Goal: Task Accomplishment & Management: Manage account settings

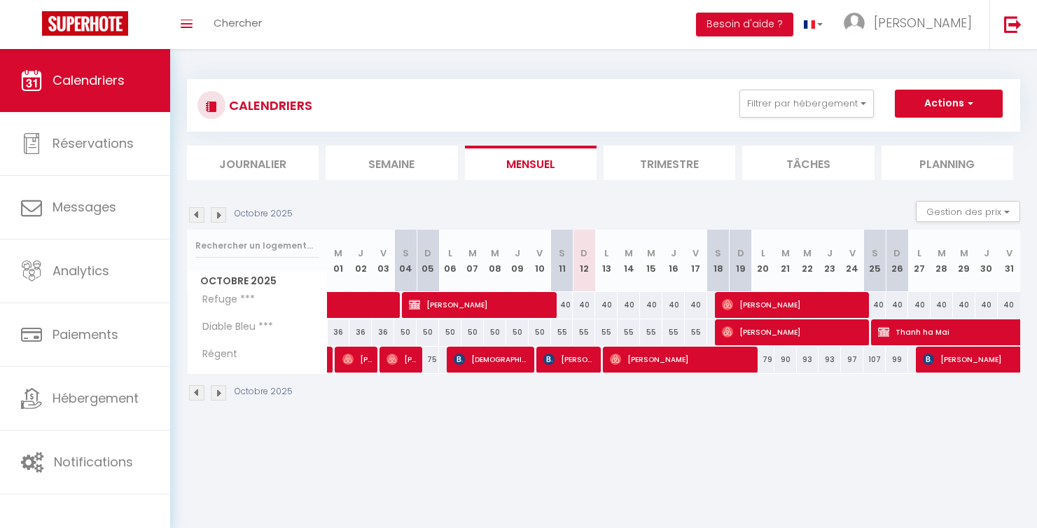
click at [221, 219] on img at bounding box center [218, 214] width 15 height 15
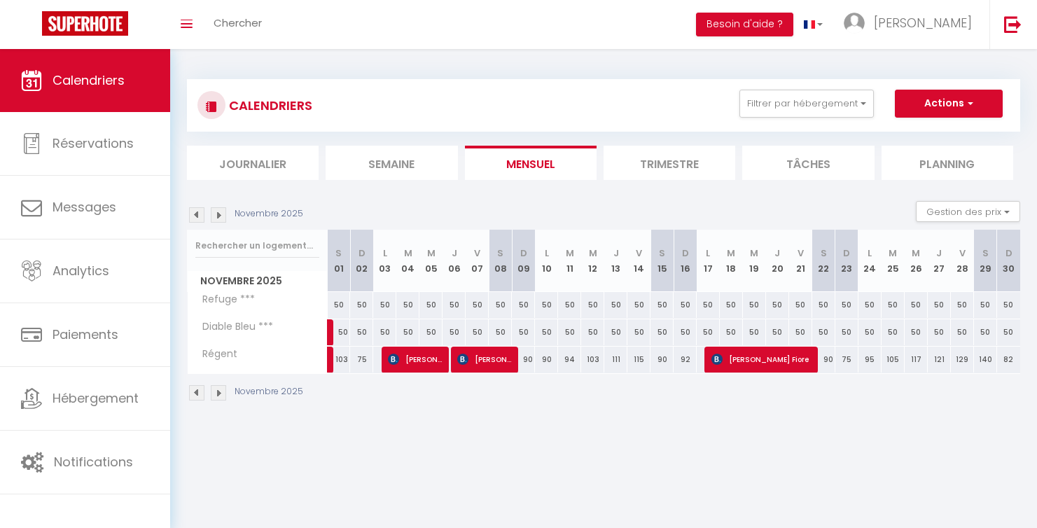
click at [221, 219] on img at bounding box center [218, 214] width 15 height 15
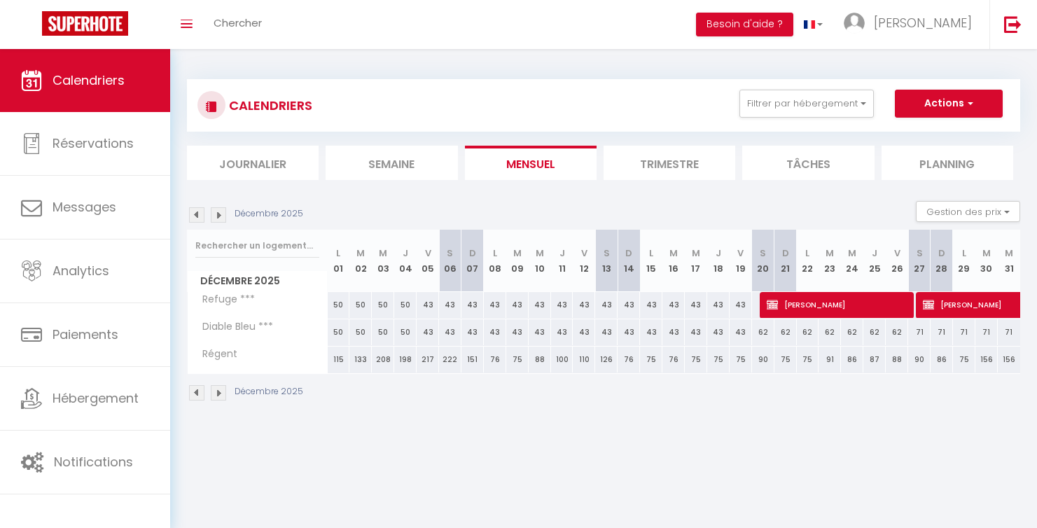
click at [220, 216] on img at bounding box center [218, 214] width 15 height 15
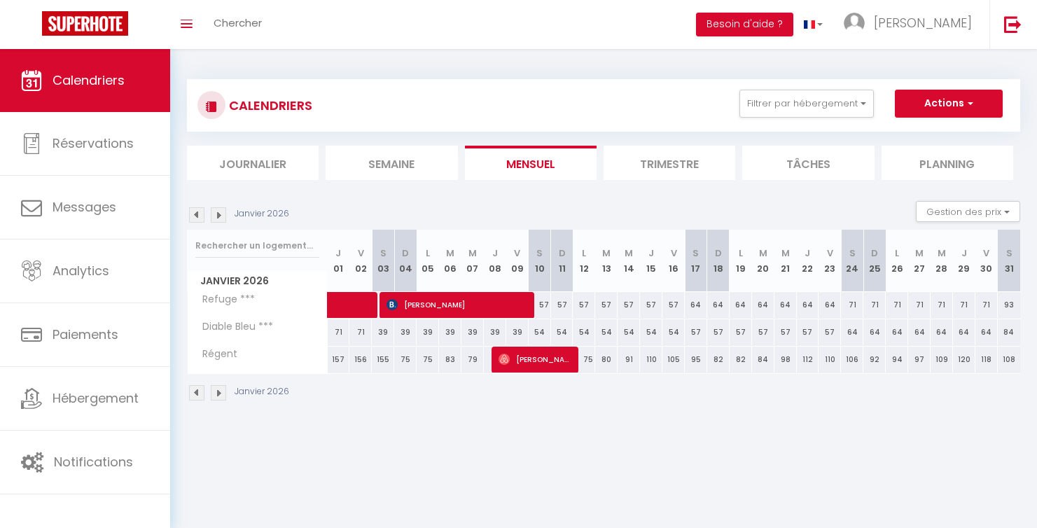
click at [196, 216] on img at bounding box center [196, 214] width 15 height 15
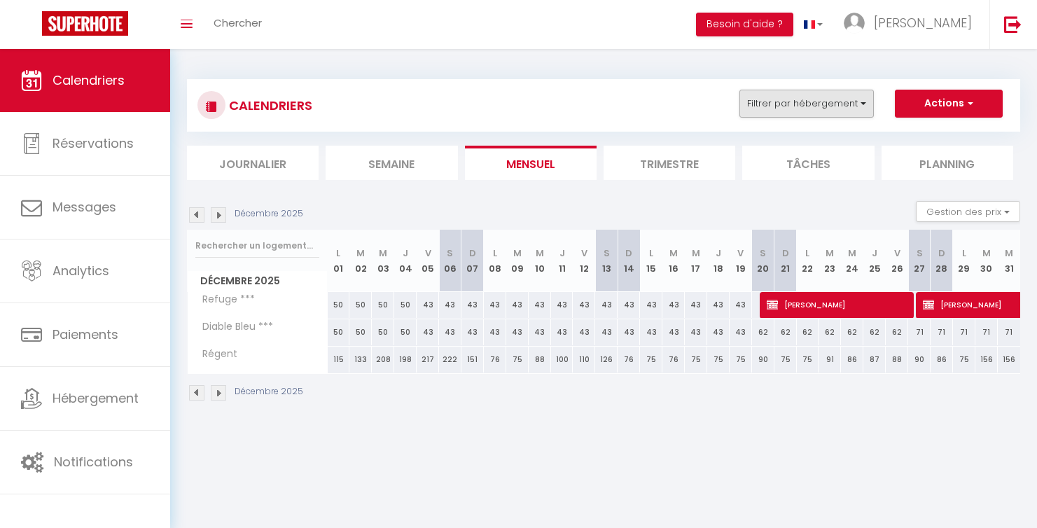
click at [854, 103] on button "Filtrer par hébergement" at bounding box center [806, 104] width 134 height 28
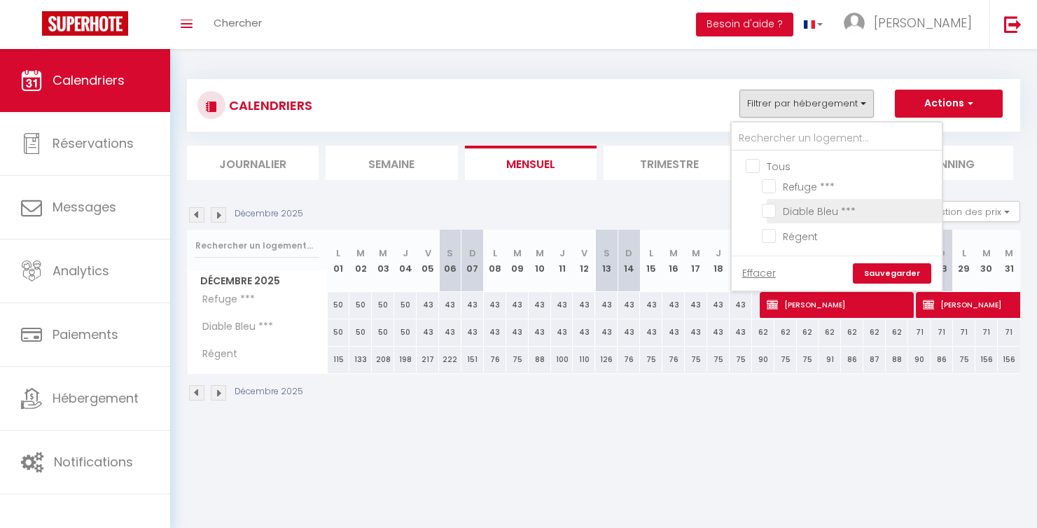
click at [776, 208] on input "Diable Bleu ***" at bounding box center [849, 210] width 175 height 14
checkbox input "true"
checkbox input "false"
click at [900, 271] on link "Sauvegarder" at bounding box center [892, 273] width 78 height 21
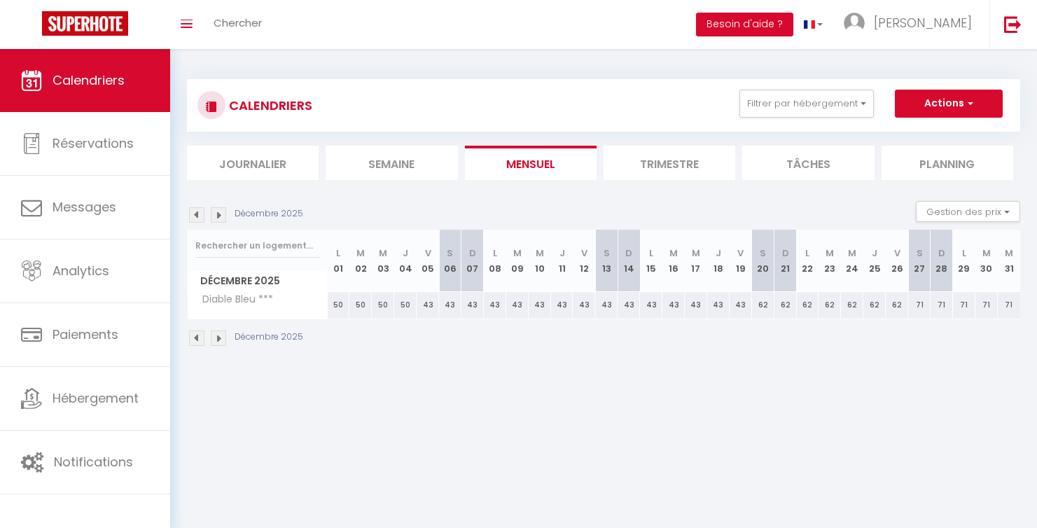
click at [635, 165] on li "Trimestre" at bounding box center [670, 163] width 132 height 34
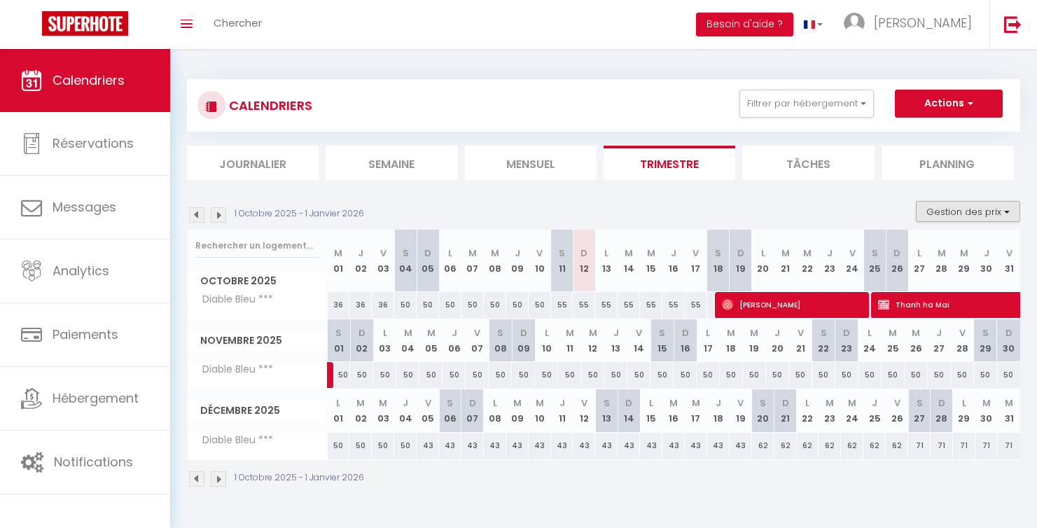
click at [952, 207] on button "Gestion des prix" at bounding box center [968, 211] width 104 height 21
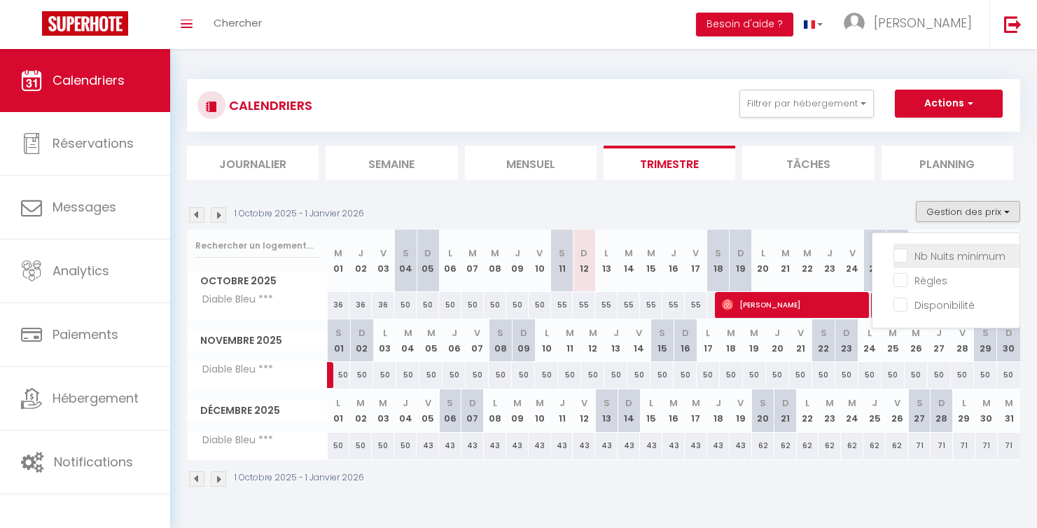
click at [946, 254] on input "Nb Nuits minimum" at bounding box center [956, 255] width 126 height 14
checkbox input "true"
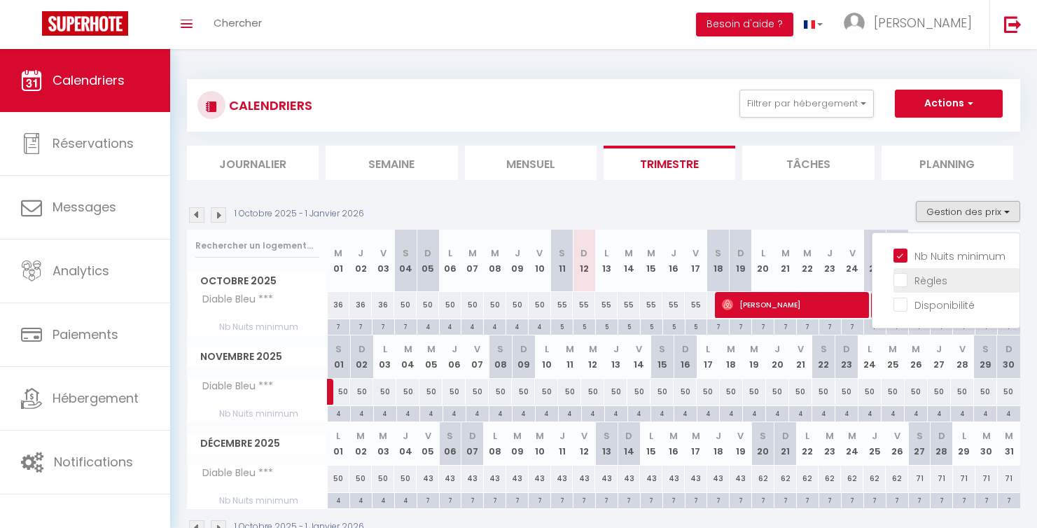
click at [920, 274] on input "Règles" at bounding box center [956, 279] width 126 height 14
checkbox input "true"
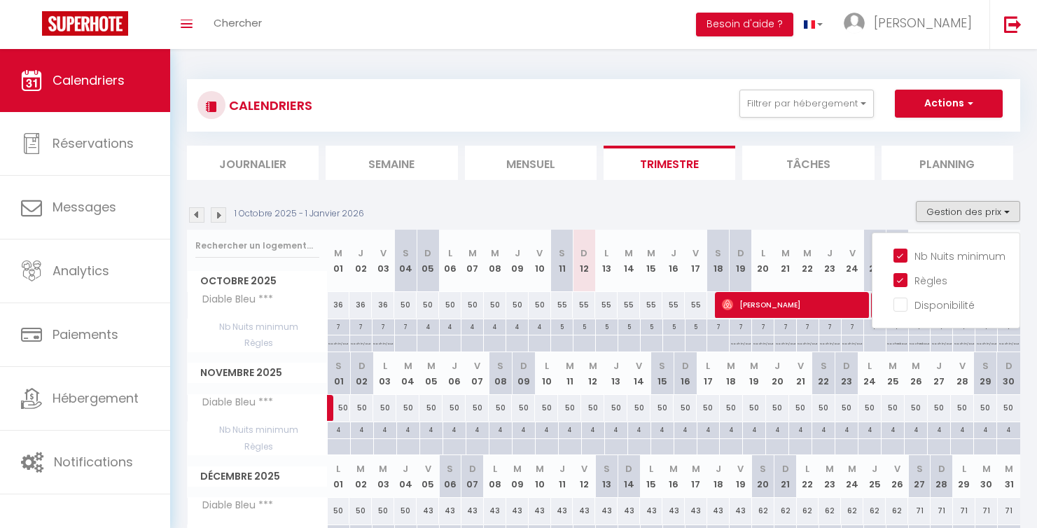
click at [585, 327] on div "5" at bounding box center [584, 325] width 22 height 13
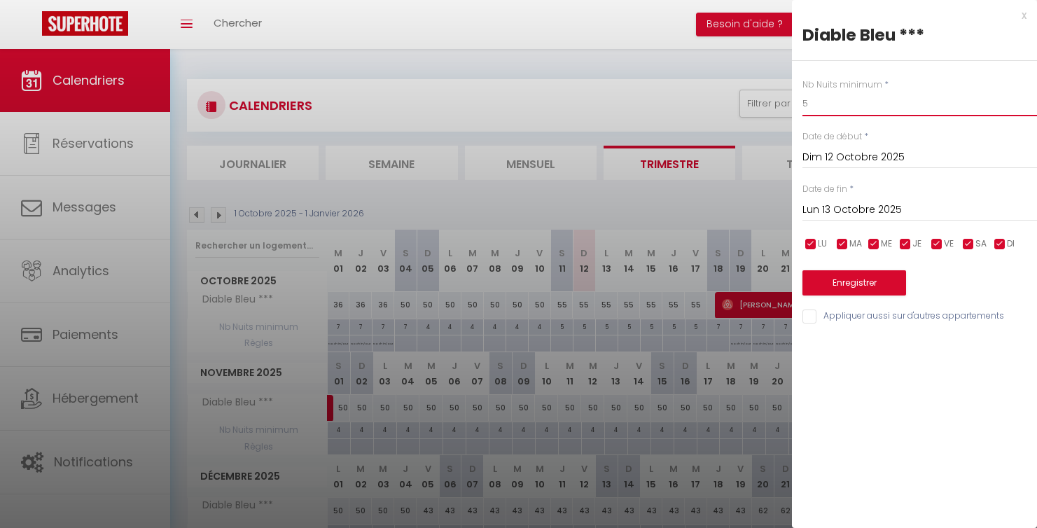
click at [855, 109] on input "5" at bounding box center [919, 103] width 235 height 25
type input "4"
click at [839, 203] on input "Lun 13 Octobre 2025" at bounding box center [919, 210] width 235 height 18
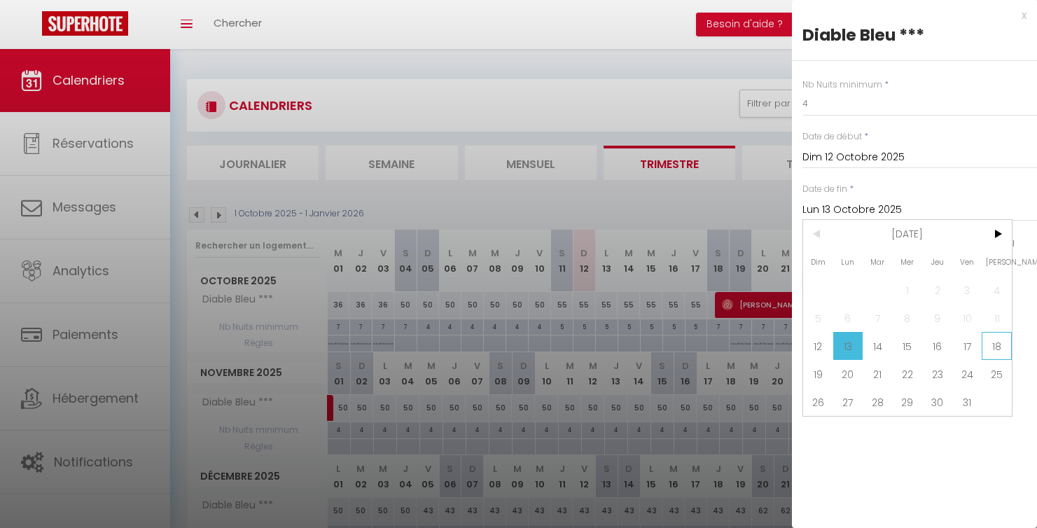
click at [983, 342] on span "18" at bounding box center [997, 346] width 30 height 28
type input "Sam 18 Octobre 2025"
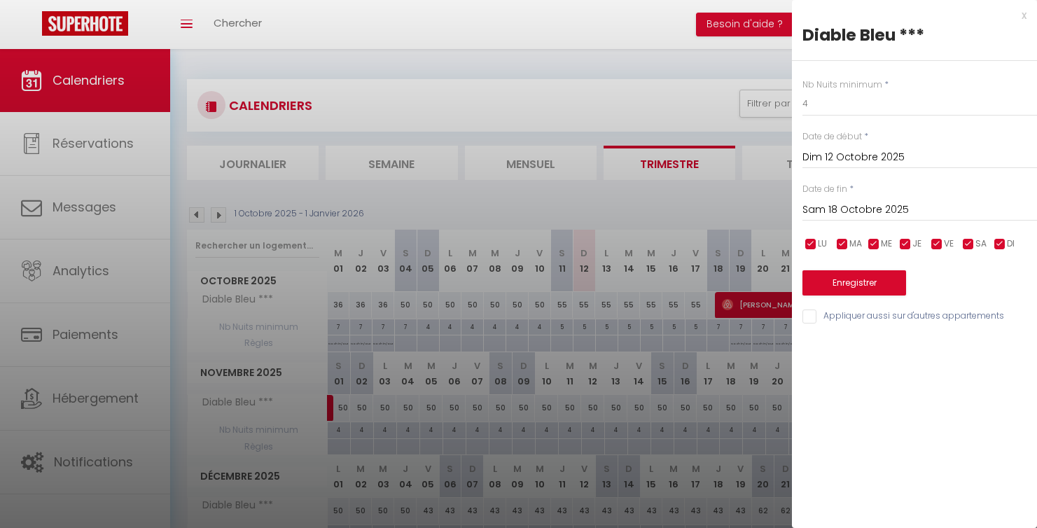
click at [842, 276] on button "Enregistrer" at bounding box center [854, 282] width 104 height 25
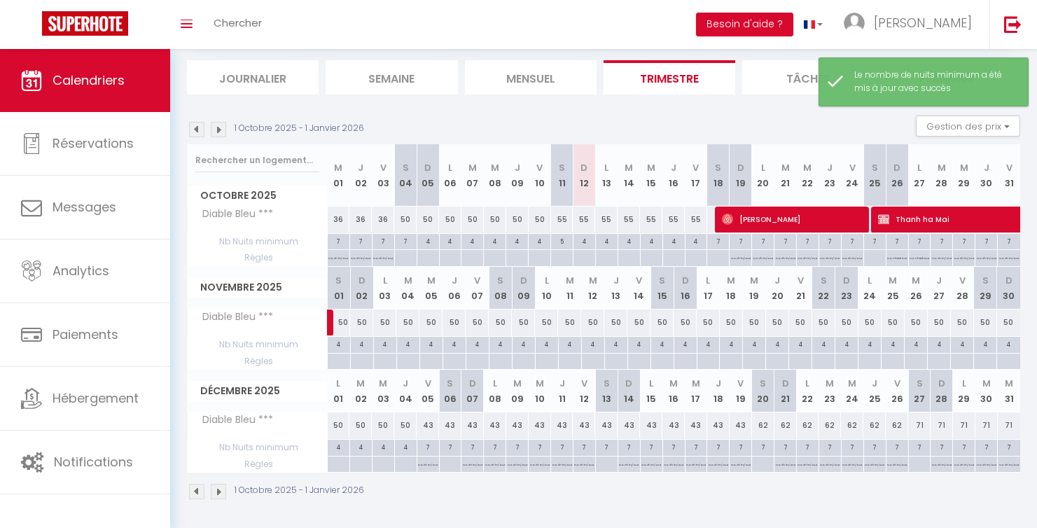
scroll to position [85, 0]
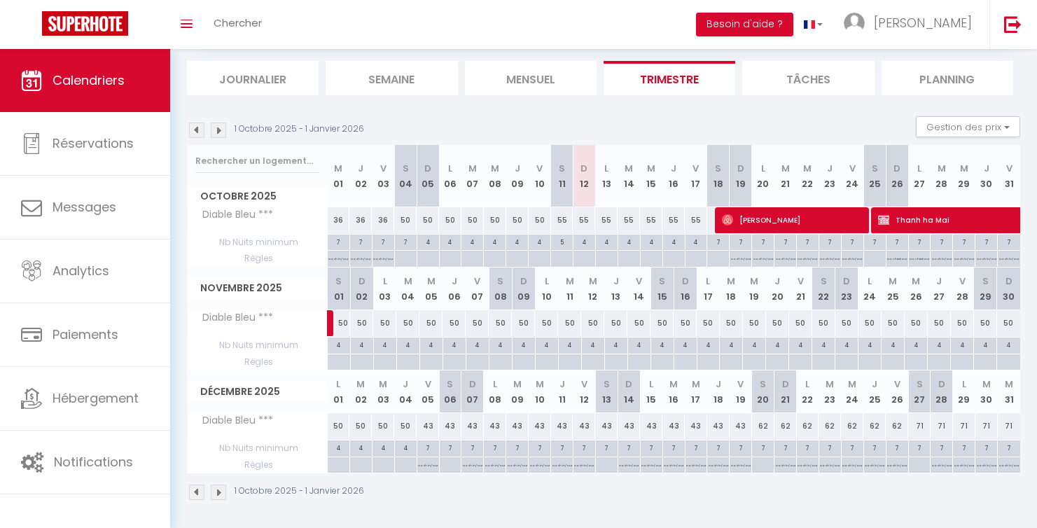
drag, startPoint x: 428, startPoint y: 446, endPoint x: 693, endPoint y: 449, distance: 264.7
click at [693, 449] on tr "Nb Nuits minimum 4 4 4 4 7 7 7 7 7 7 7 7 7" at bounding box center [604, 448] width 833 height 16
click at [430, 447] on div "7" at bounding box center [428, 446] width 22 height 13
type input "7"
type input "Ven 05 Décembre 2025"
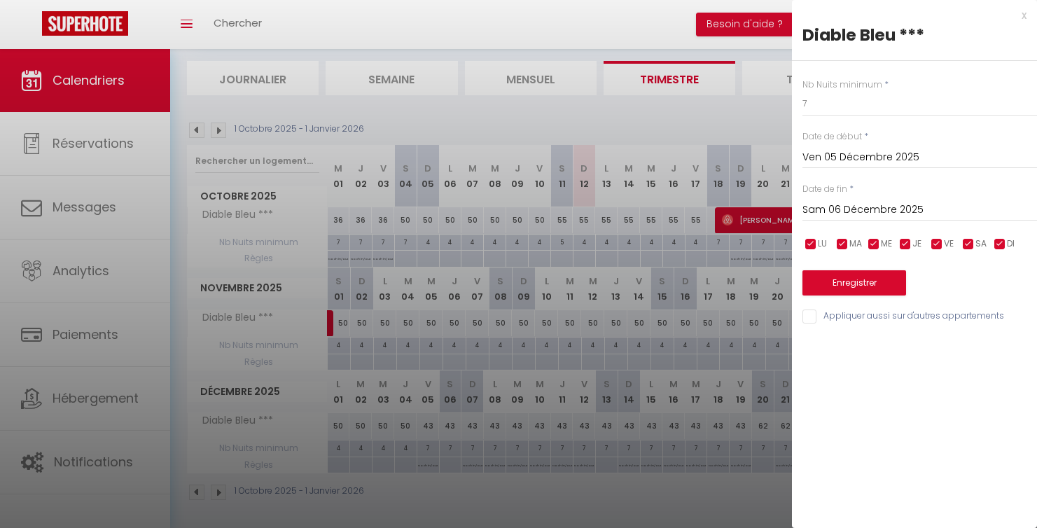
click at [854, 209] on input "Sam 06 Décembre 2025" at bounding box center [919, 210] width 235 height 18
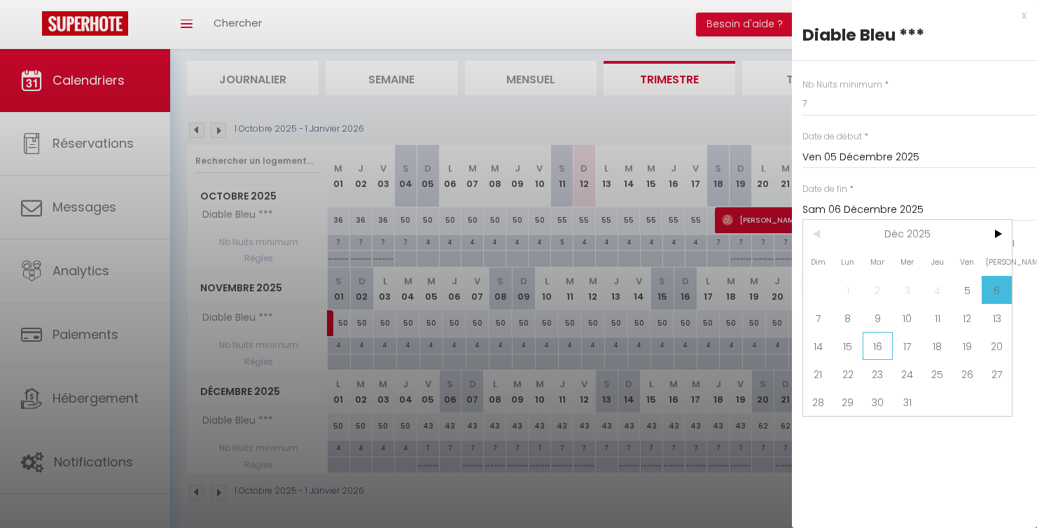
click at [886, 355] on span "16" at bounding box center [878, 346] width 30 height 28
type input "[DATE]"
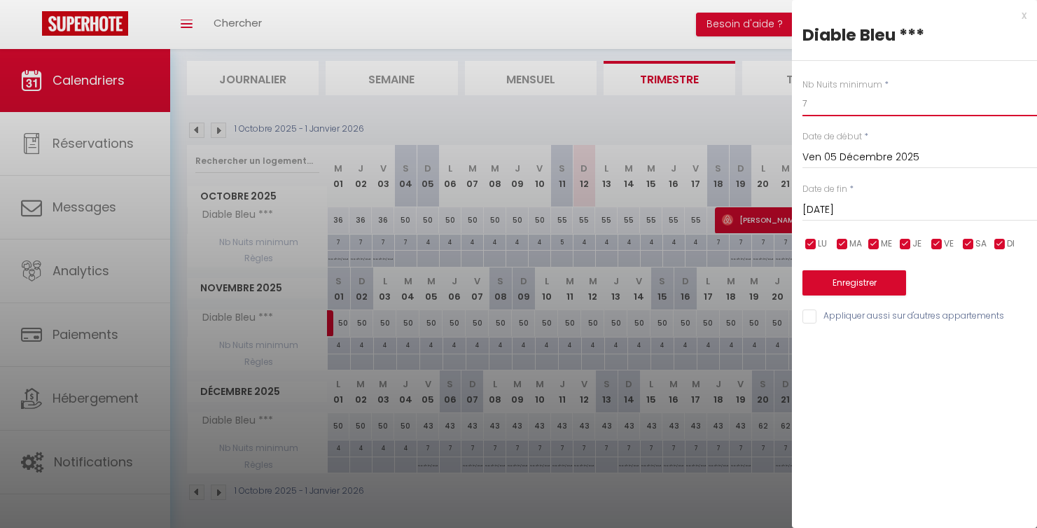
click at [843, 109] on input "7" at bounding box center [919, 103] width 235 height 25
type input "4"
click at [860, 284] on button "Enregistrer" at bounding box center [854, 282] width 104 height 25
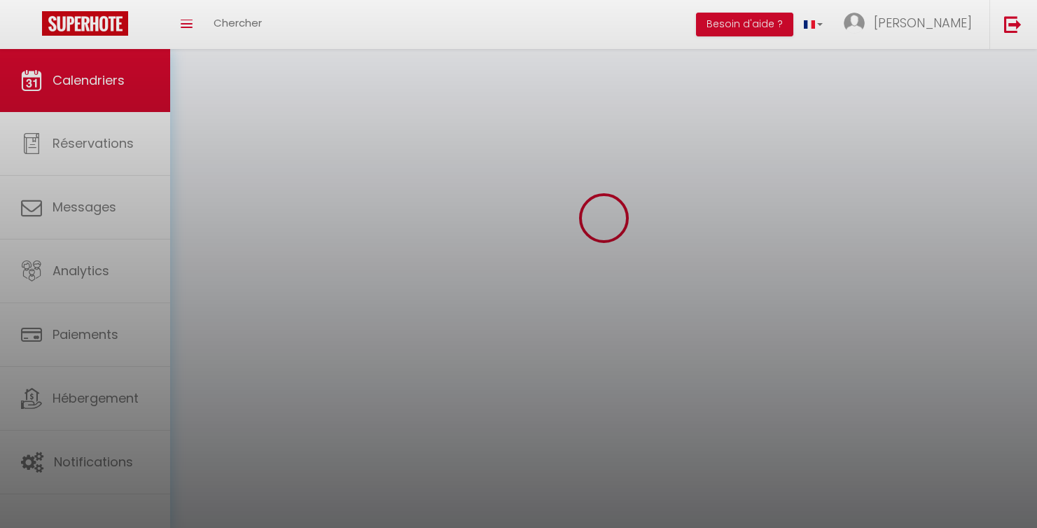
scroll to position [49, 0]
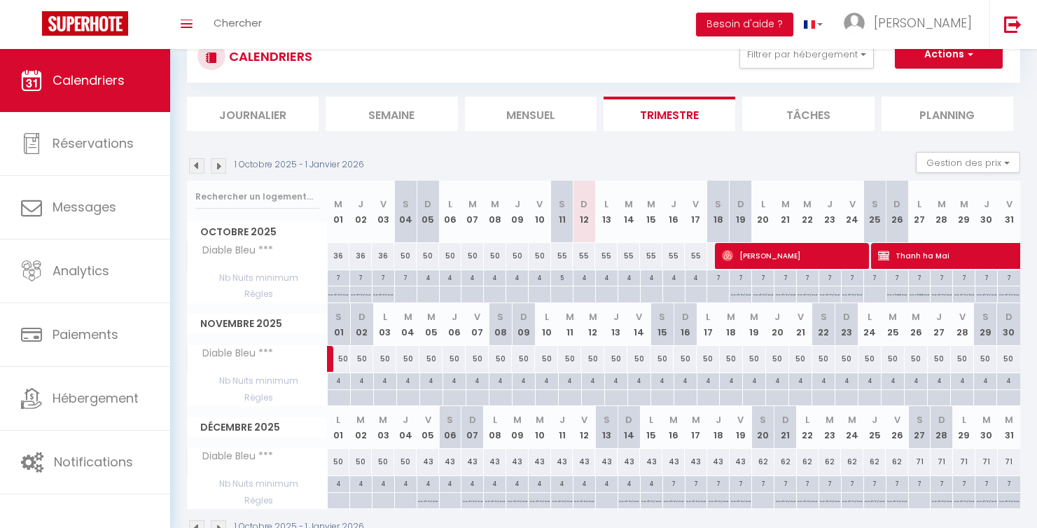
click at [410, 498] on div at bounding box center [405, 501] width 22 height 16
type input "Jeu 04 Décembre 2025"
type input "Ven 05 Décembre 2025"
select select
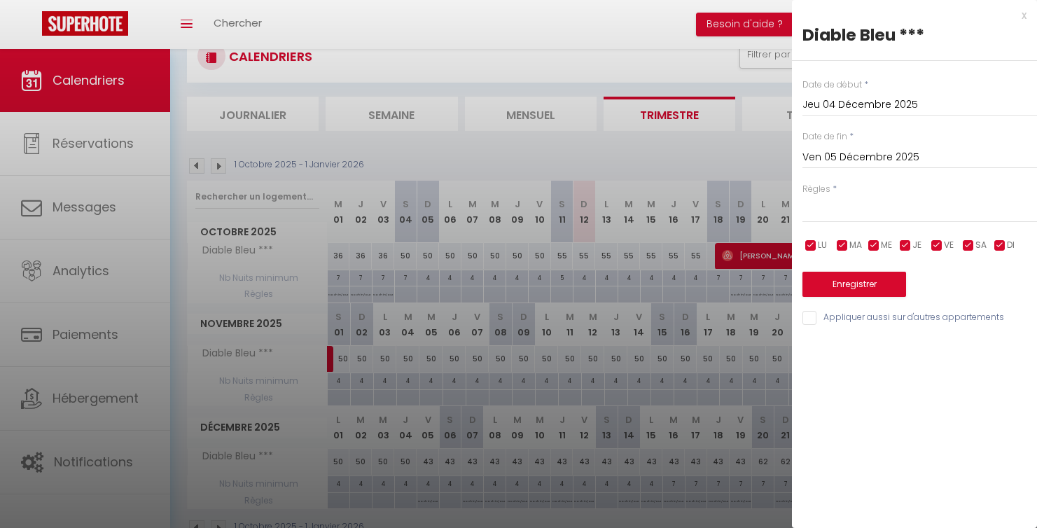
click at [844, 159] on input "Ven 05 Décembre 2025" at bounding box center [919, 157] width 235 height 18
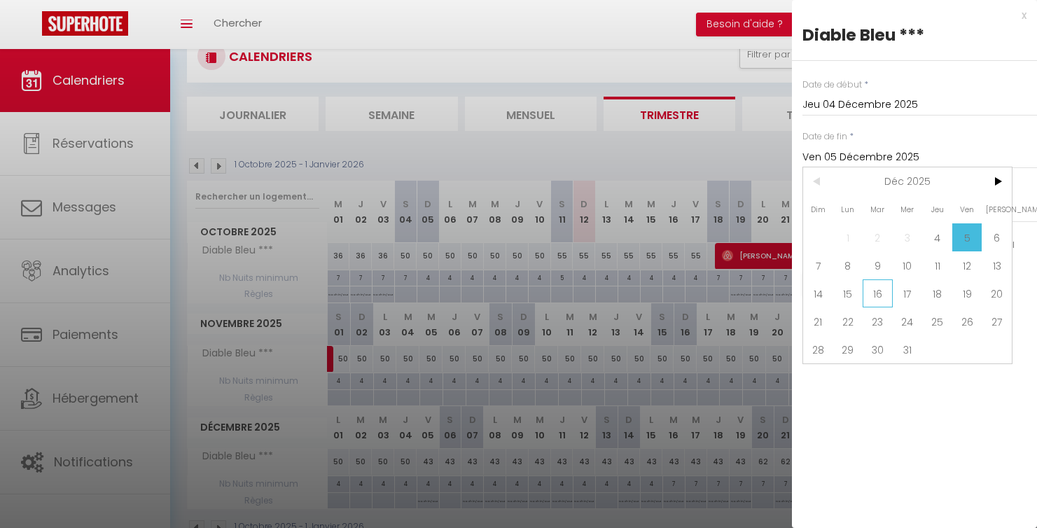
click at [884, 293] on span "16" at bounding box center [878, 293] width 30 height 28
type input "[DATE]"
select select
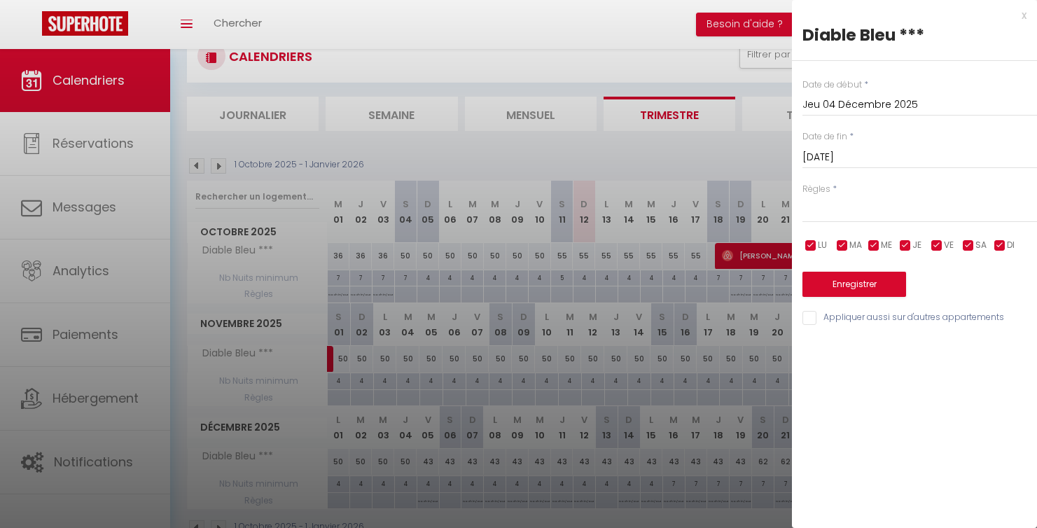
click at [858, 160] on input "[DATE]" at bounding box center [919, 157] width 235 height 18
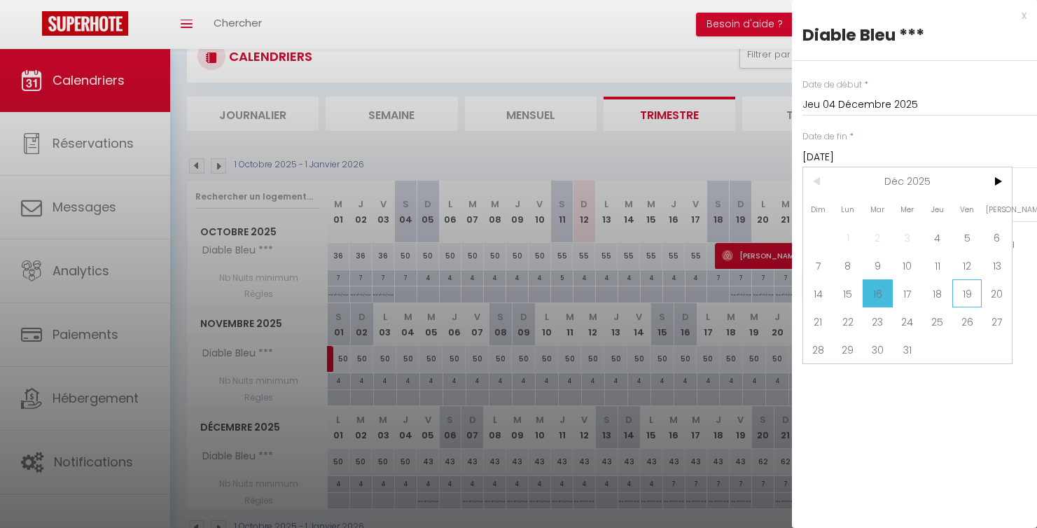
click at [960, 295] on span "19" at bounding box center [967, 293] width 30 height 28
type input "Ven 19 Décembre 2025"
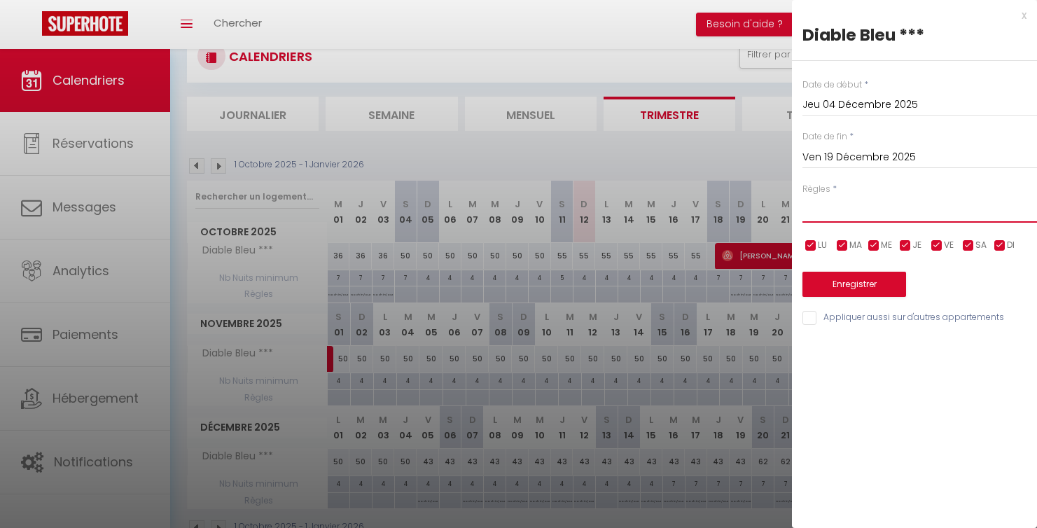
select select "0"
click at [857, 284] on button "Enregistrer" at bounding box center [854, 284] width 104 height 25
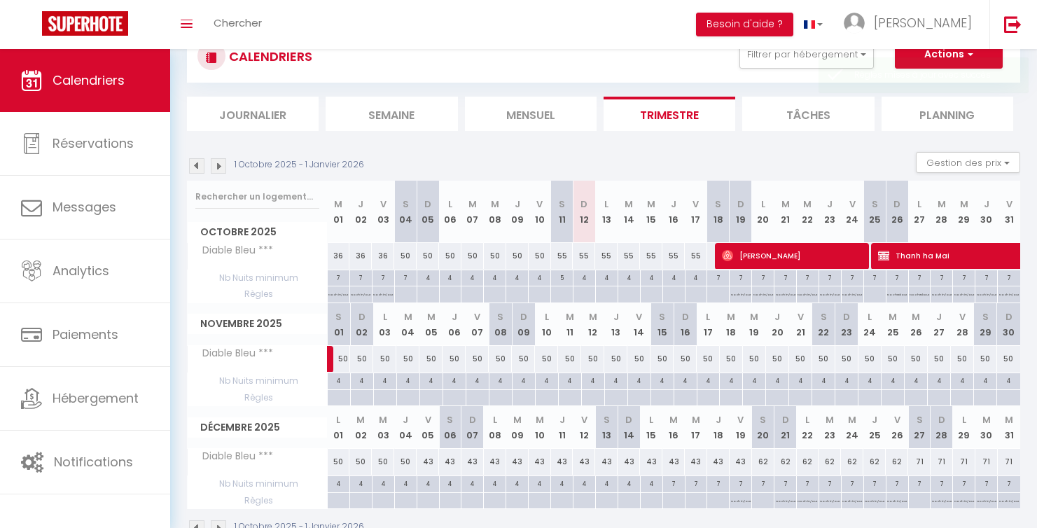
click at [742, 499] on p "No ch in/out" at bounding box center [741, 499] width 20 height 13
type input "Ven 19 Décembre 2025"
type input "Sam 20 Décembre 2025"
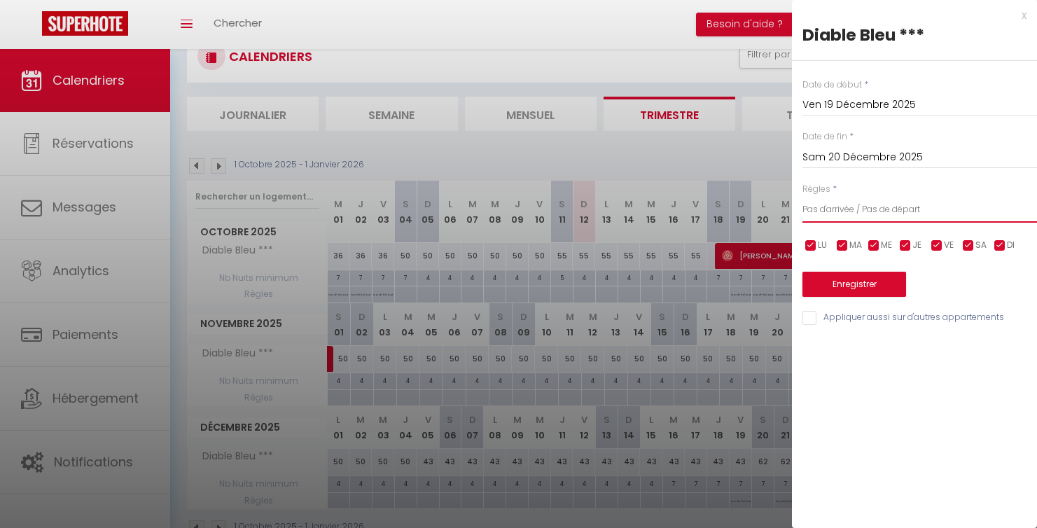
select select "0"
click at [844, 284] on button "Enregistrer" at bounding box center [854, 284] width 104 height 25
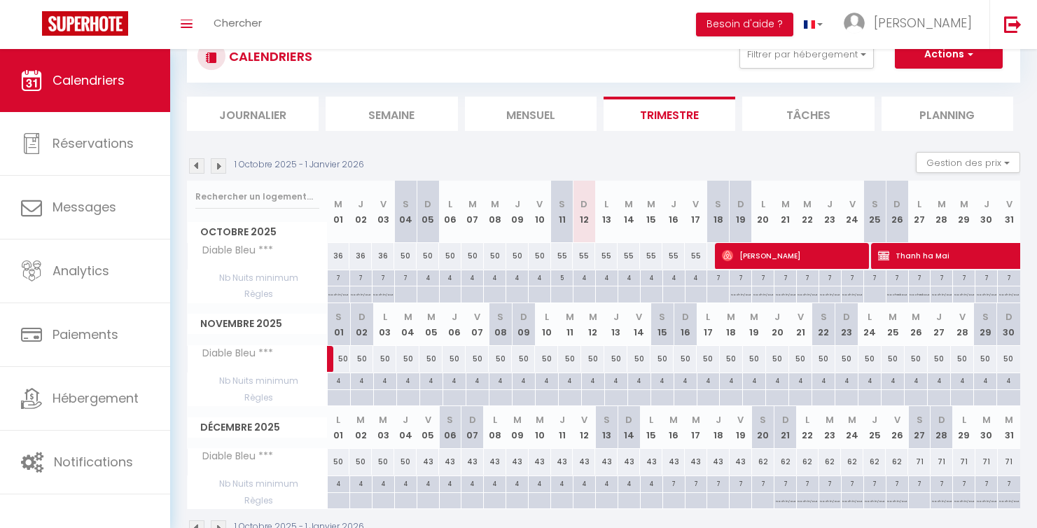
click at [424, 460] on div "43" at bounding box center [428, 462] width 22 height 26
type input "43"
type input "Ven 05 Décembre 2025"
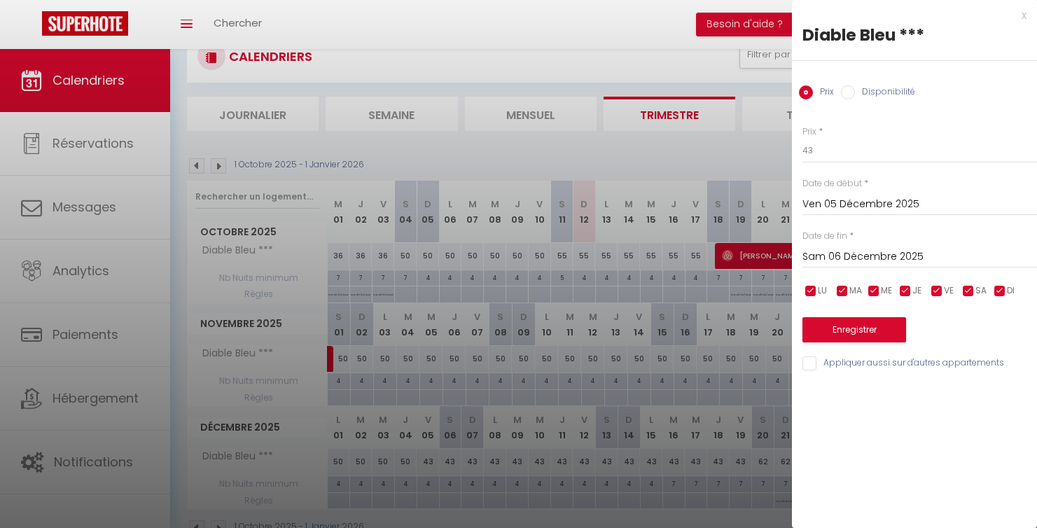
click at [825, 256] on input "Sam 06 Décembre 2025" at bounding box center [919, 257] width 235 height 18
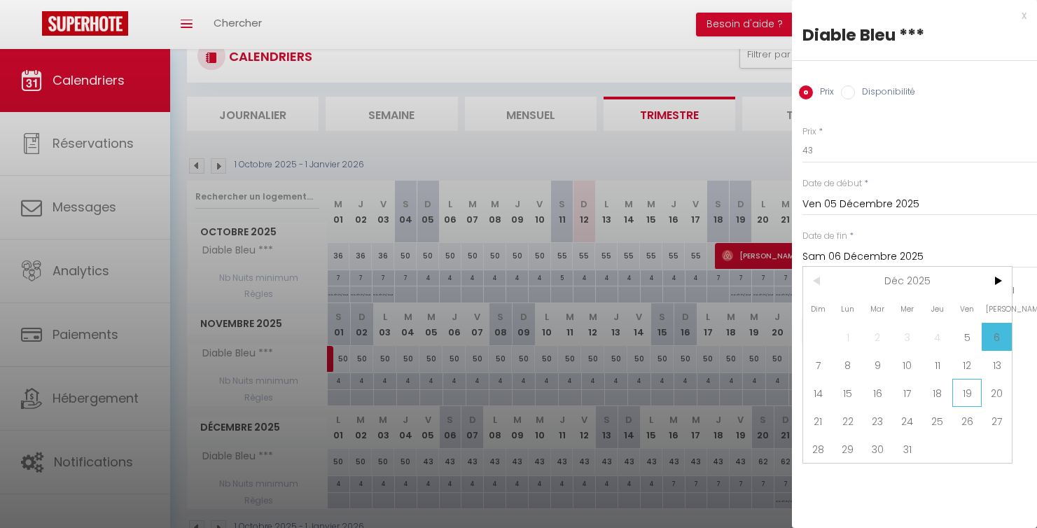
click at [966, 394] on span "19" at bounding box center [967, 393] width 30 height 28
type input "Ven 19 Décembre 2025"
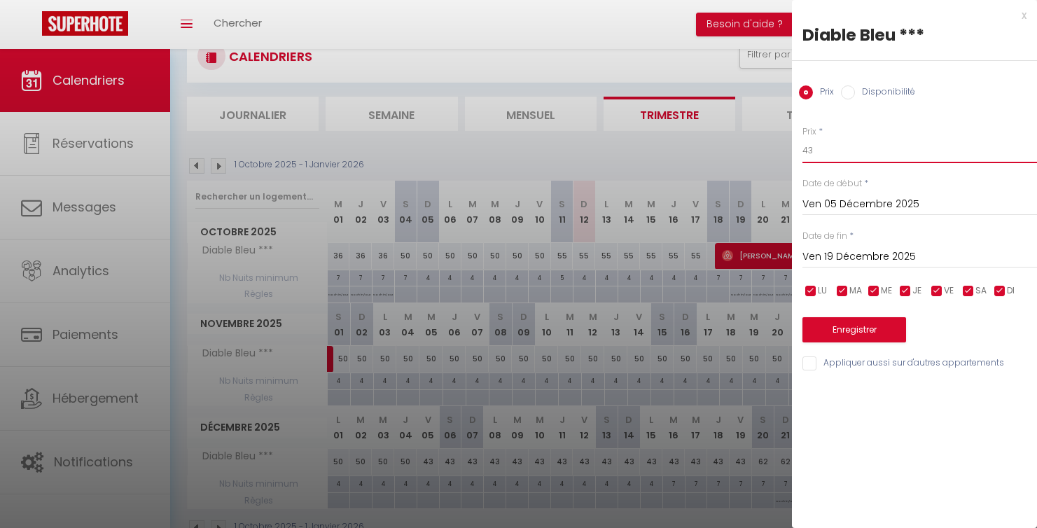
click at [856, 157] on input "43" at bounding box center [919, 150] width 235 height 25
type input "50"
click at [875, 333] on button "Enregistrer" at bounding box center [854, 329] width 104 height 25
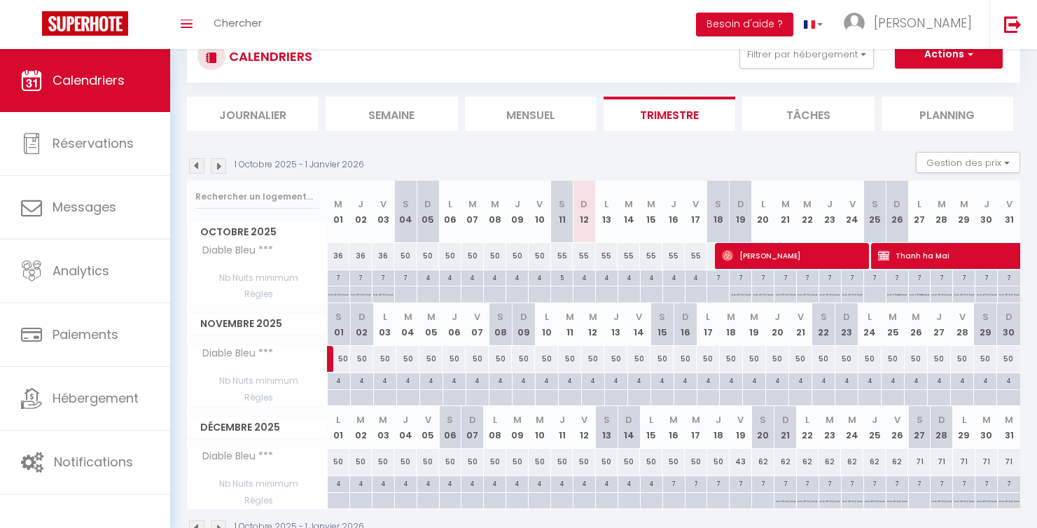
click at [550, 329] on th "L 10" at bounding box center [546, 324] width 23 height 43
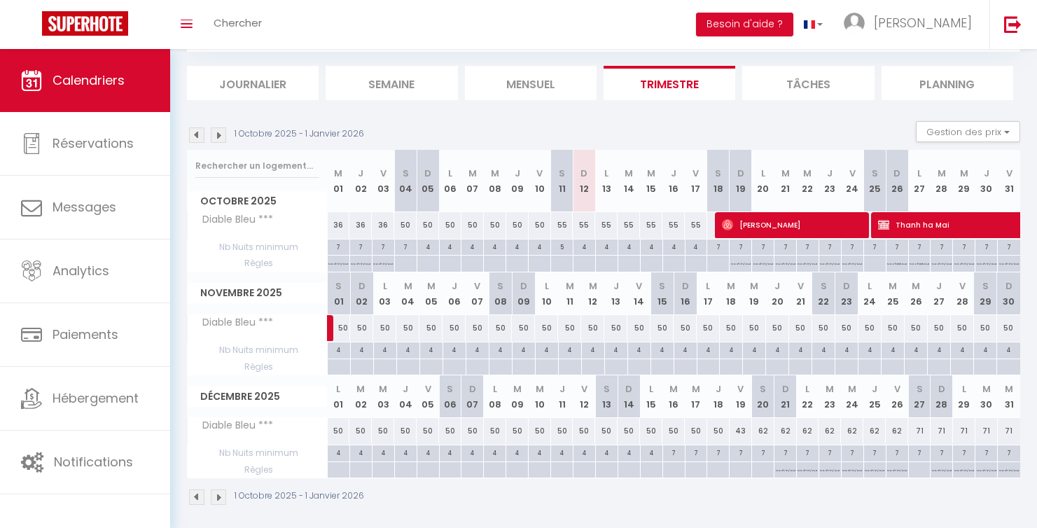
scroll to position [80, 0]
click at [583, 223] on div "55" at bounding box center [584, 225] width 22 height 26
type input "55"
type input "Dim 12 Octobre 2025"
type input "Lun 13 Octobre 2025"
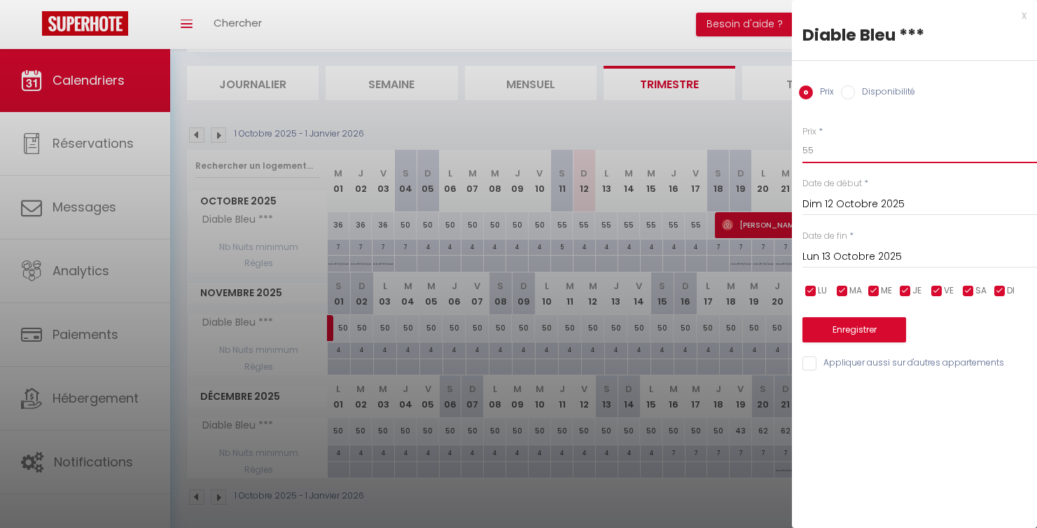
click at [826, 154] on input "55" at bounding box center [919, 150] width 235 height 25
type input "50"
click at [845, 259] on input "Lun 13 Octobre 2025" at bounding box center [919, 257] width 235 height 18
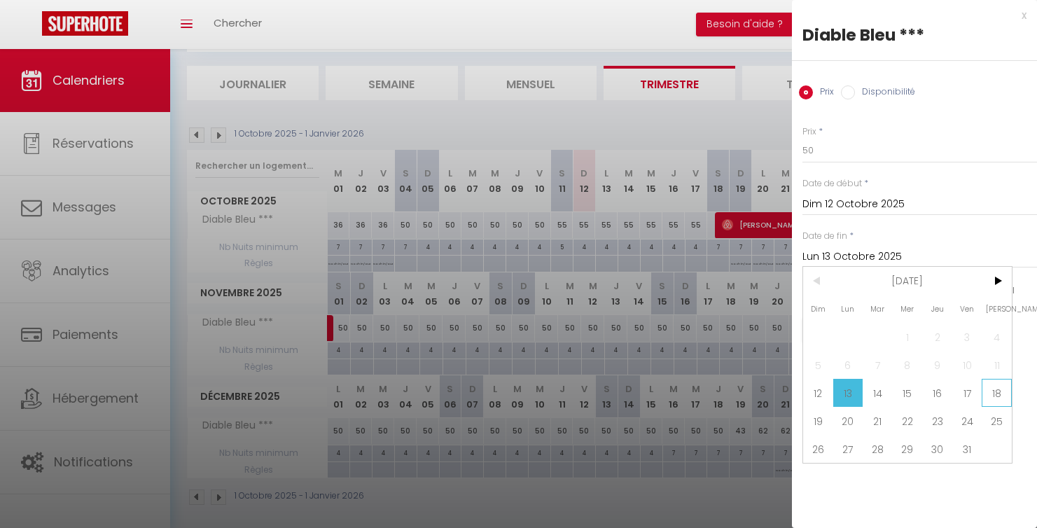
click at [995, 392] on span "18" at bounding box center [997, 393] width 30 height 28
type input "Sam 18 Octobre 2025"
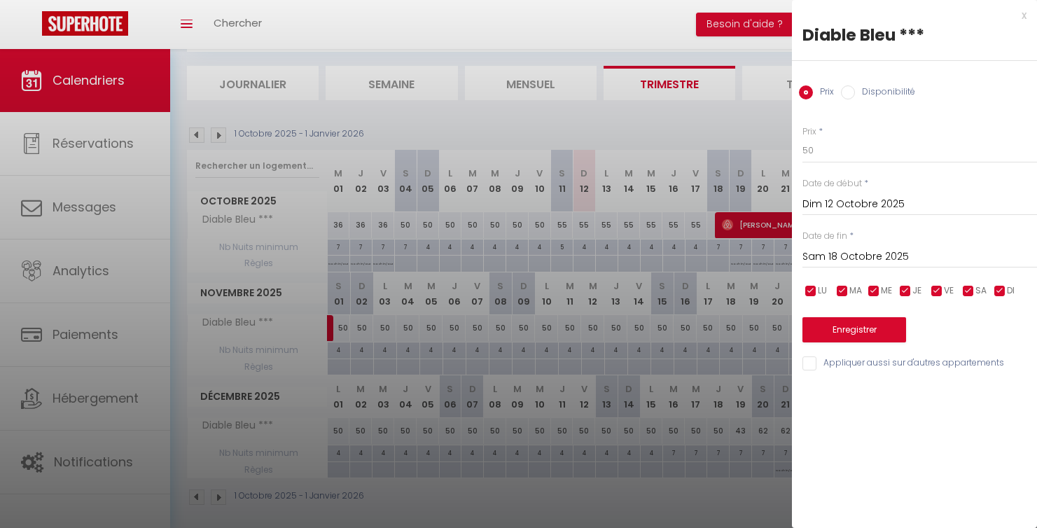
click at [884, 330] on button "Enregistrer" at bounding box center [854, 329] width 104 height 25
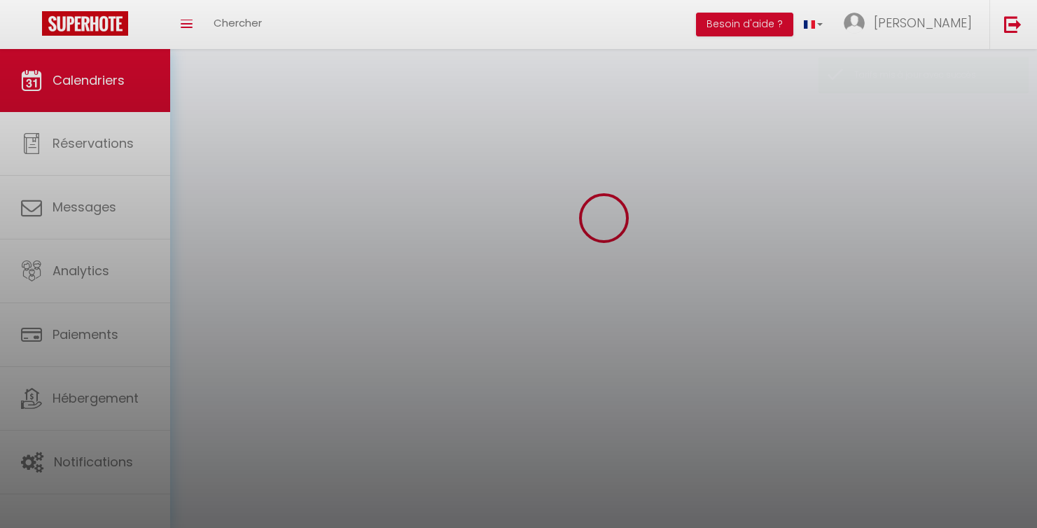
scroll to position [49, 0]
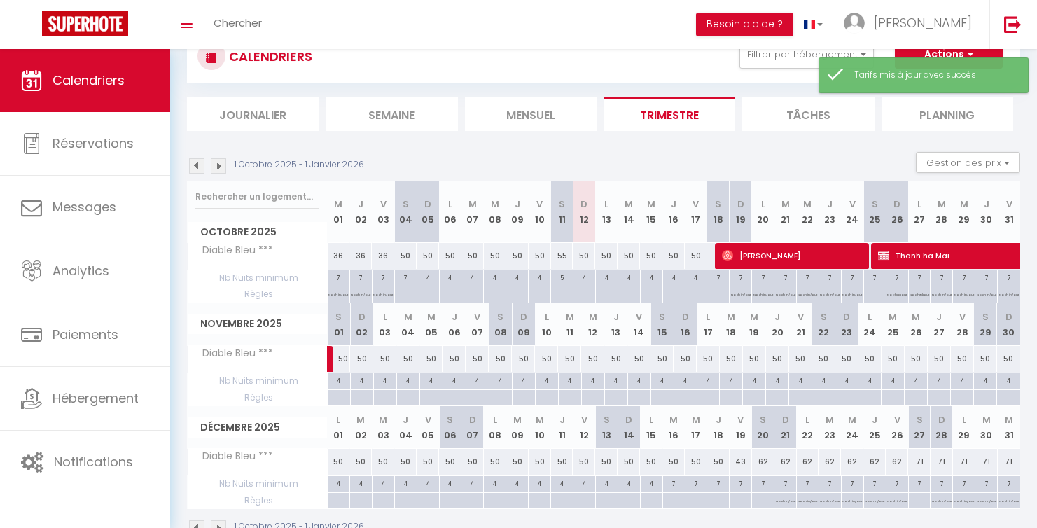
click at [582, 253] on div "50" at bounding box center [584, 256] width 22 height 26
type input "50"
type input "Dim 12 Octobre 2025"
type input "Lun 13 Octobre 2025"
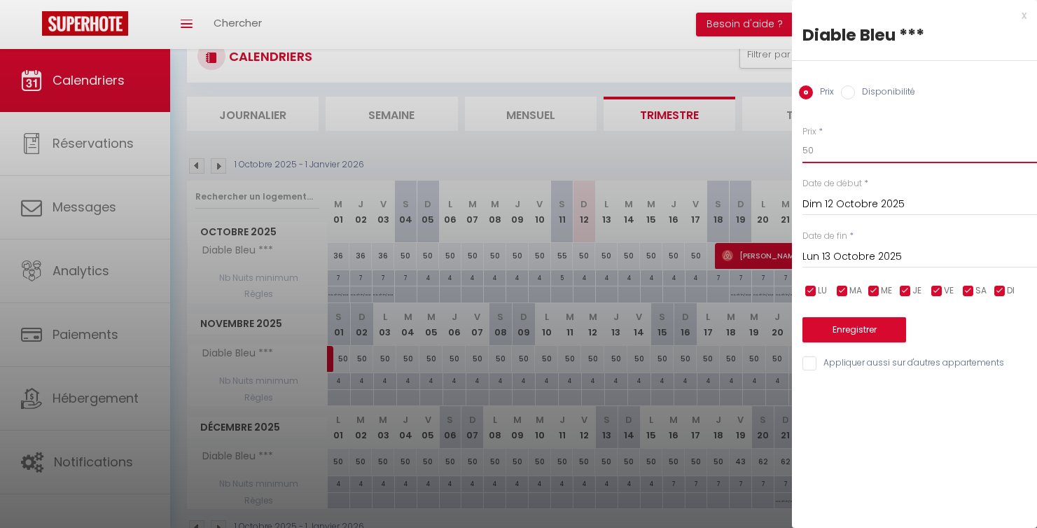
click at [833, 153] on input "50" at bounding box center [919, 150] width 235 height 25
type input "60"
click at [847, 323] on button "Enregistrer" at bounding box center [854, 329] width 104 height 25
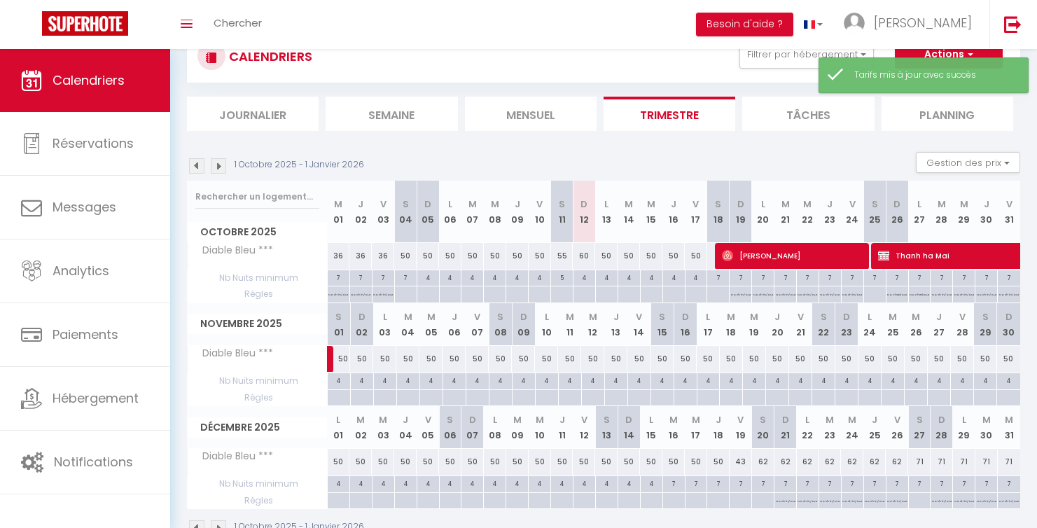
click at [607, 258] on div "50" at bounding box center [606, 256] width 22 height 26
type input "50"
type input "Lun 13 Octobre 2025"
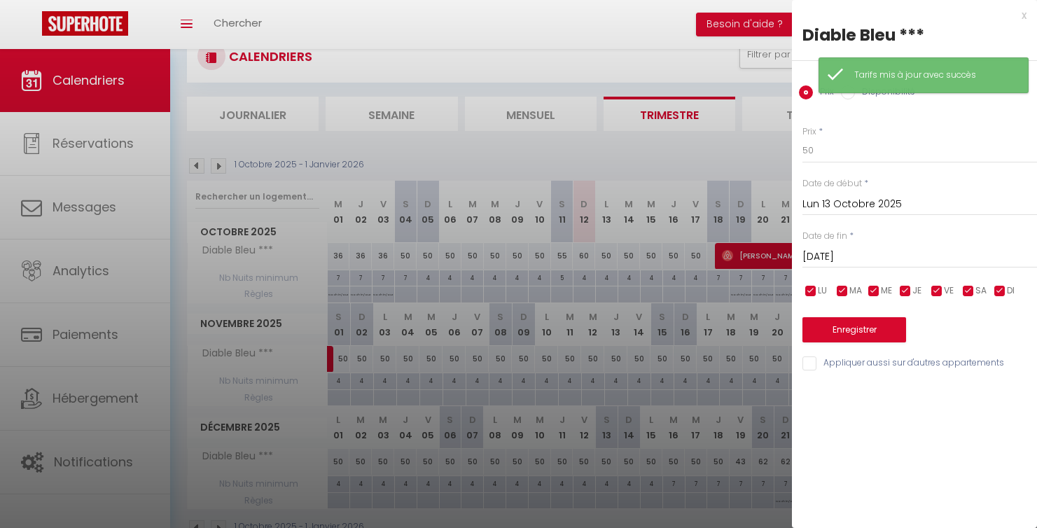
click at [861, 248] on input "[DATE]" at bounding box center [919, 257] width 235 height 18
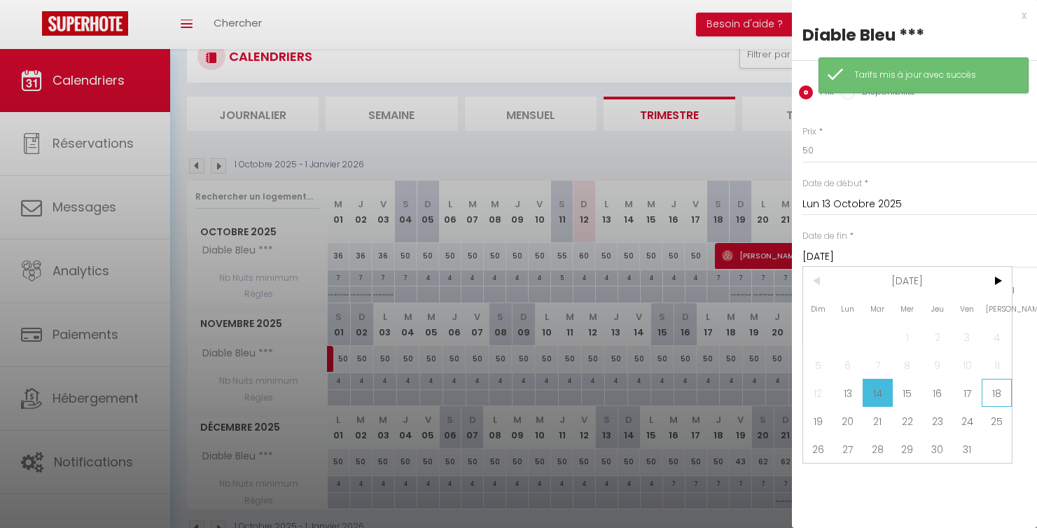
click at [996, 383] on span "18" at bounding box center [997, 393] width 30 height 28
type input "Sam 18 Octobre 2025"
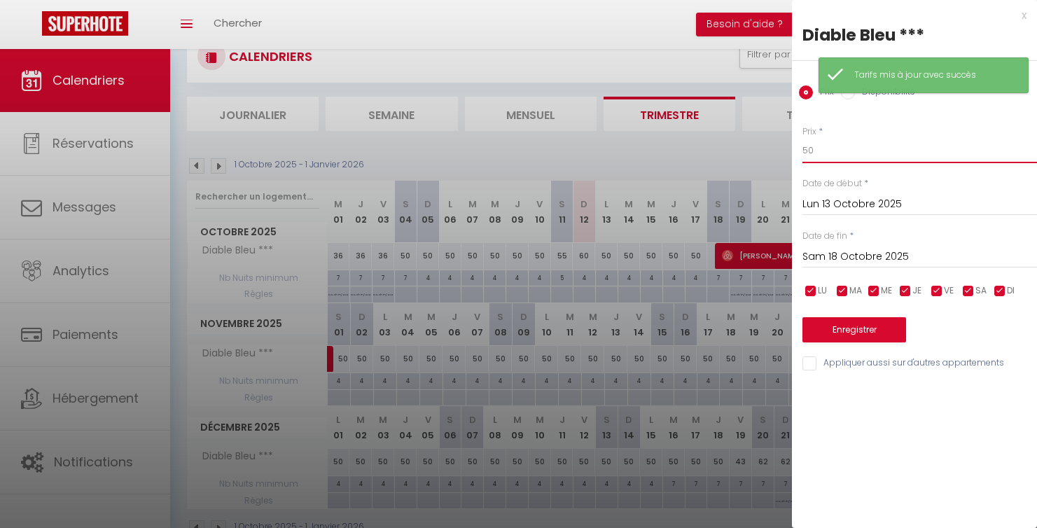
click at [839, 158] on input "50" at bounding box center [919, 150] width 235 height 25
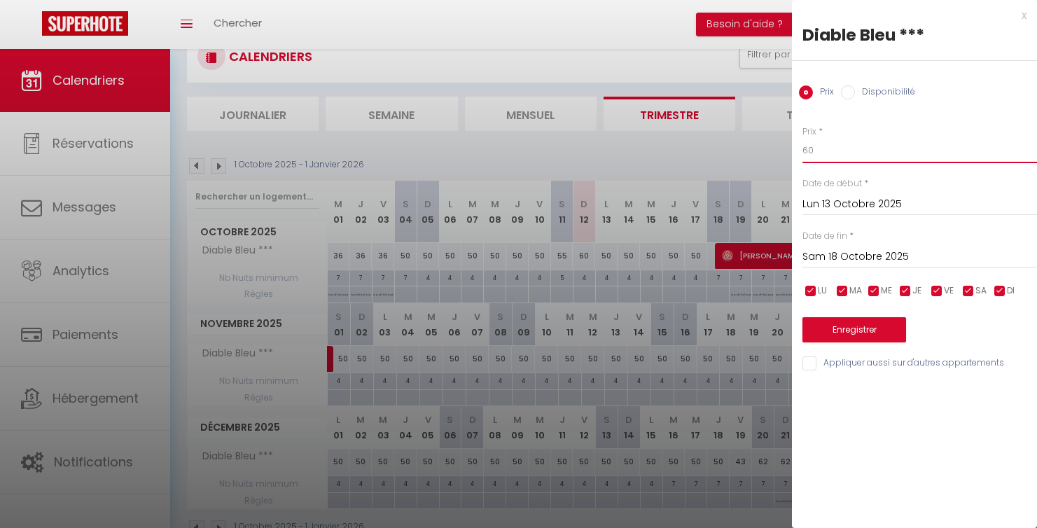
type input "60"
click at [834, 325] on button "Enregistrer" at bounding box center [854, 329] width 104 height 25
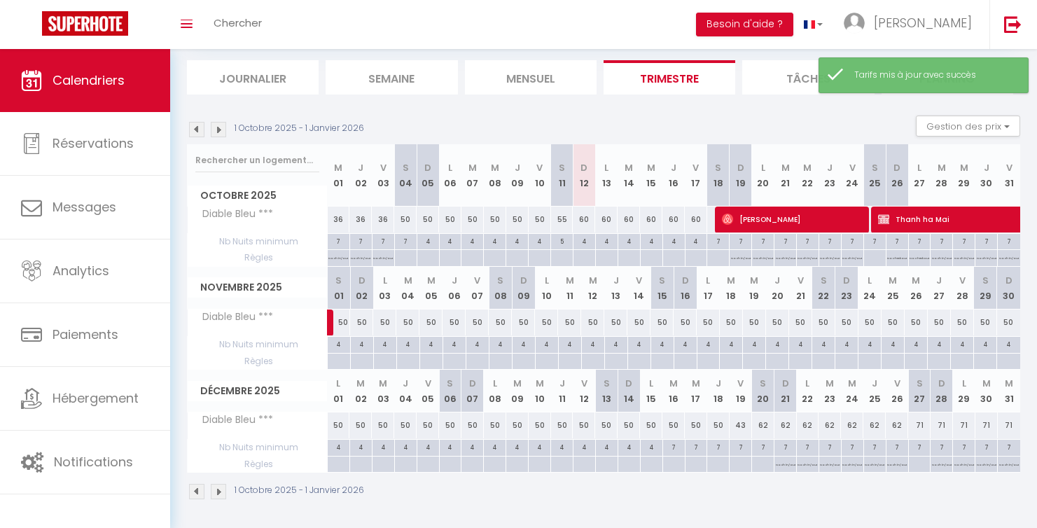
scroll to position [85, 0]
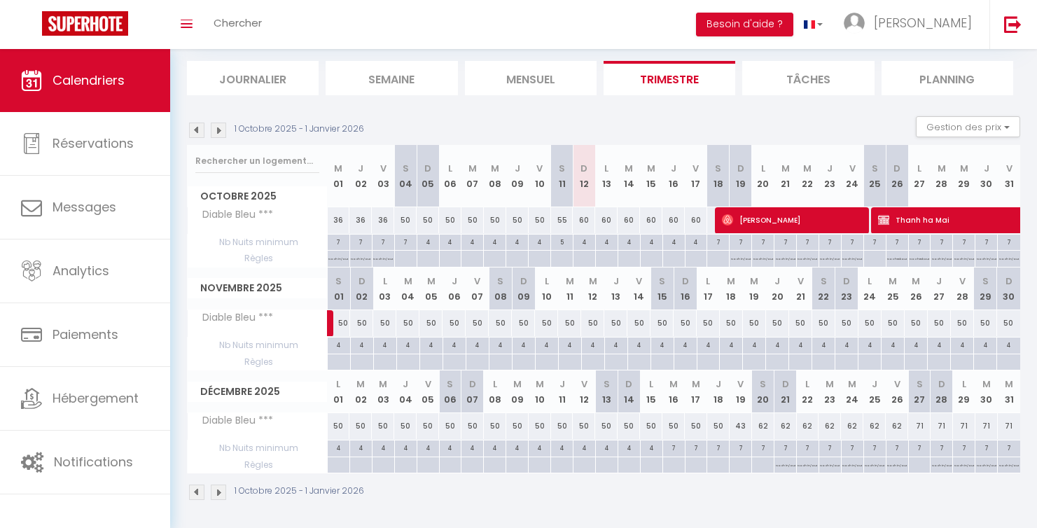
click at [486, 342] on div "4" at bounding box center [477, 343] width 22 height 13
type input "4"
type input "Ven 07 Novembre 2025"
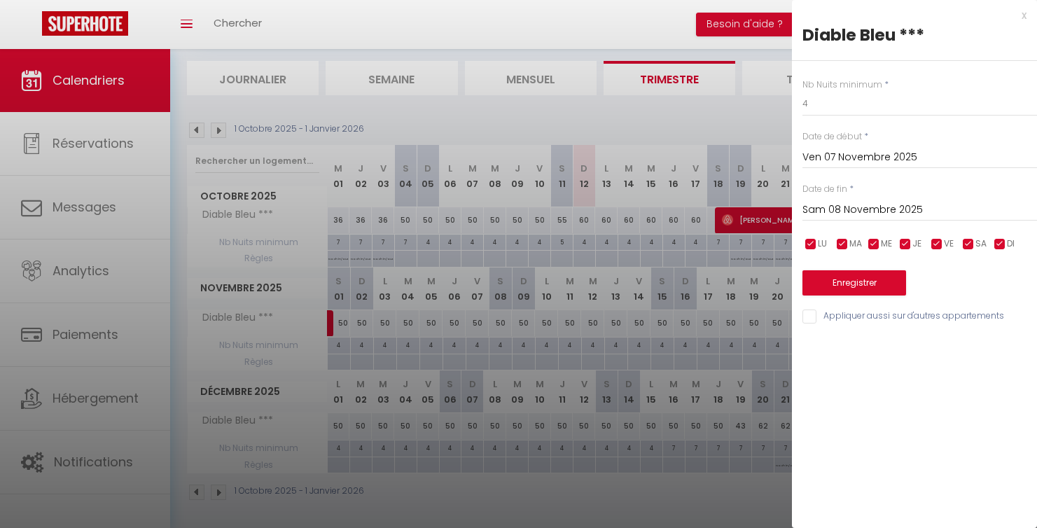
click at [823, 205] on input "Sam 08 Novembre 2025" at bounding box center [919, 210] width 235 height 18
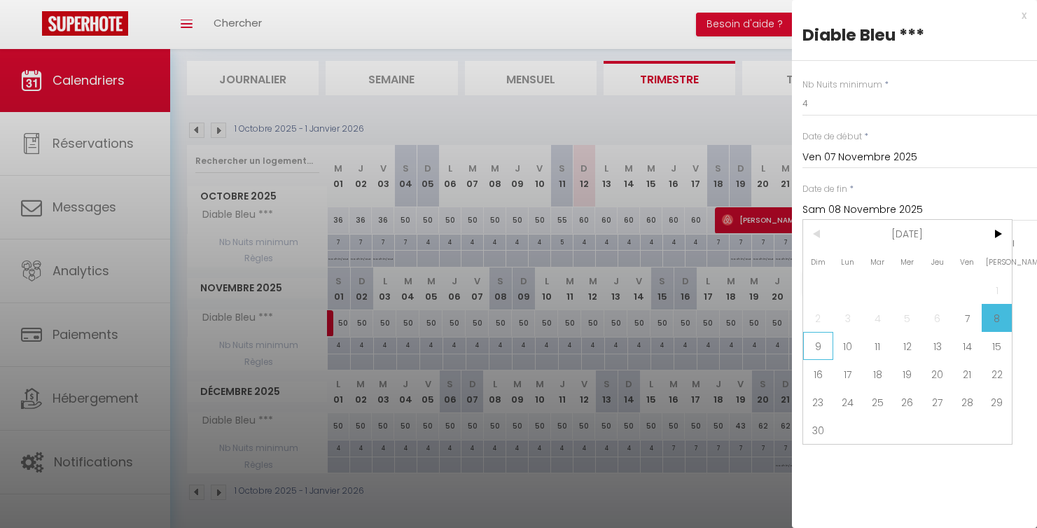
click at [825, 347] on span "9" at bounding box center [818, 346] width 30 height 28
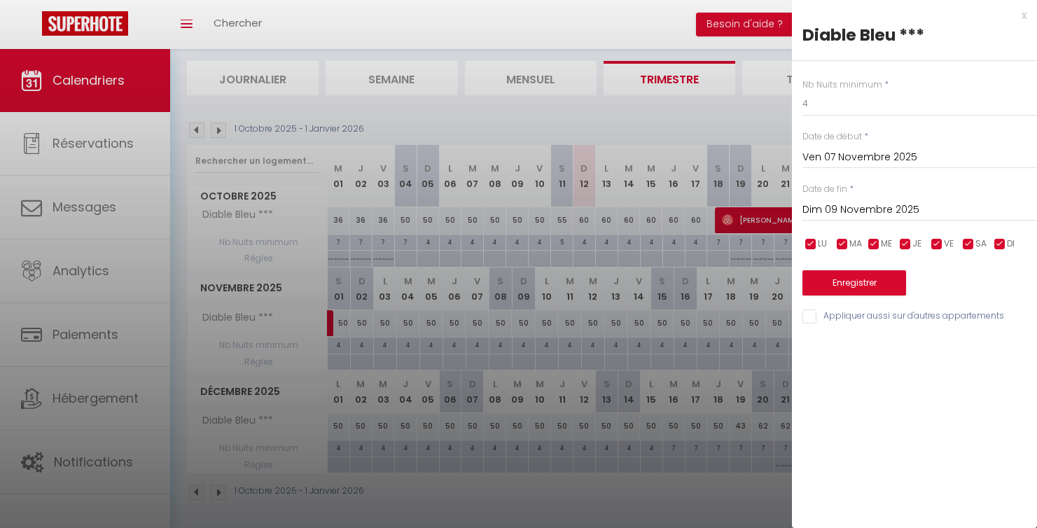
click at [830, 205] on input "Dim 09 Novembre 2025" at bounding box center [919, 210] width 235 height 18
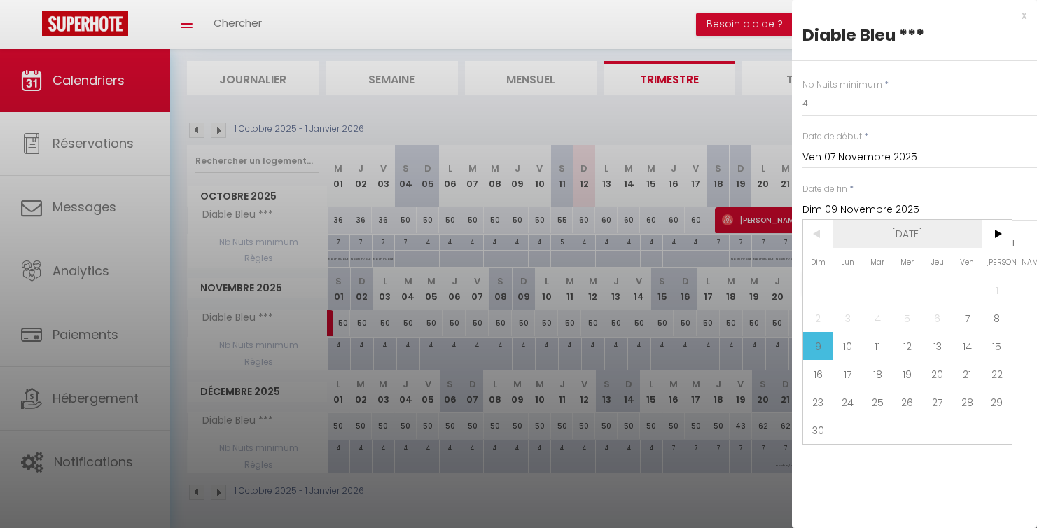
click at [977, 235] on span "[DATE]" at bounding box center [907, 234] width 149 height 28
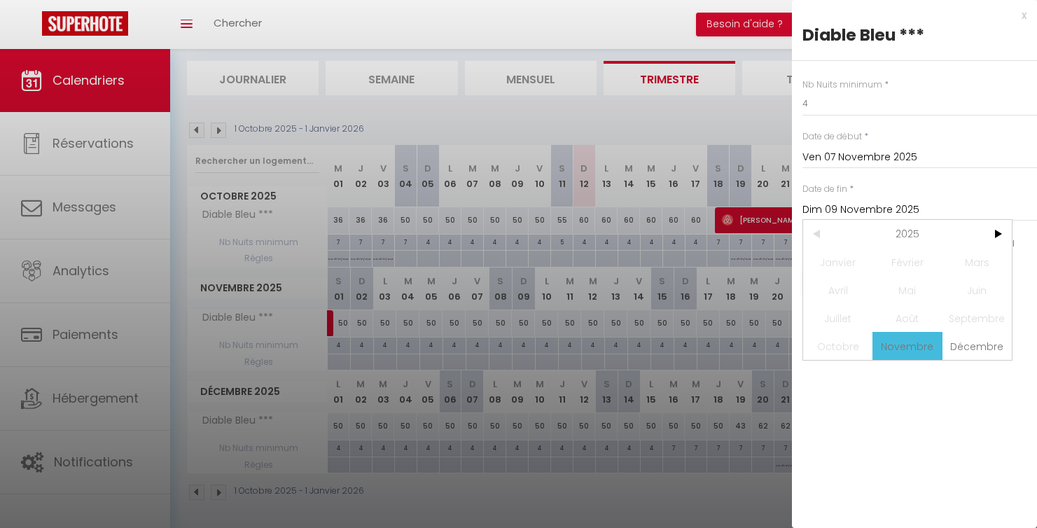
click at [864, 201] on input "Dim 09 Novembre 2025" at bounding box center [919, 210] width 235 height 18
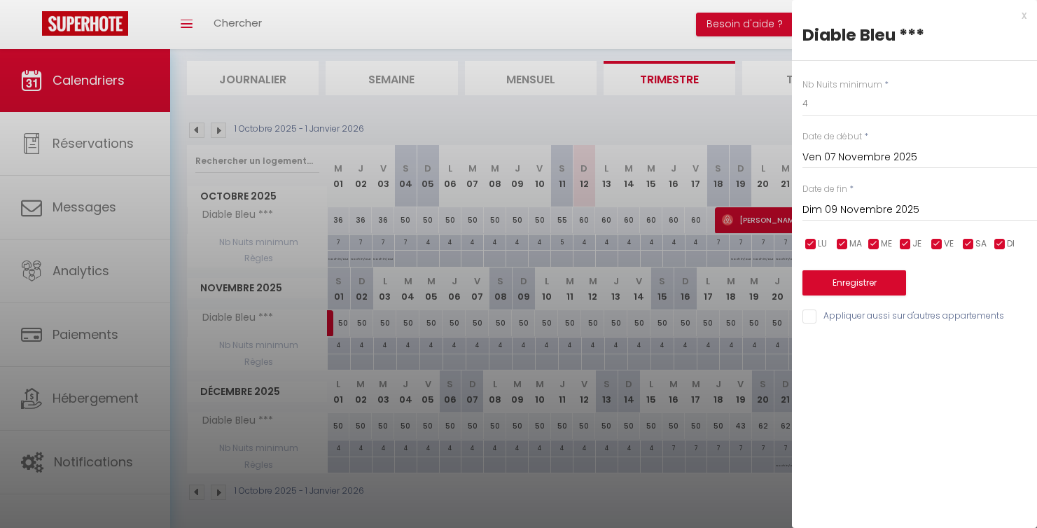
click at [855, 209] on input "Dim 09 Novembre 2025" at bounding box center [919, 210] width 235 height 18
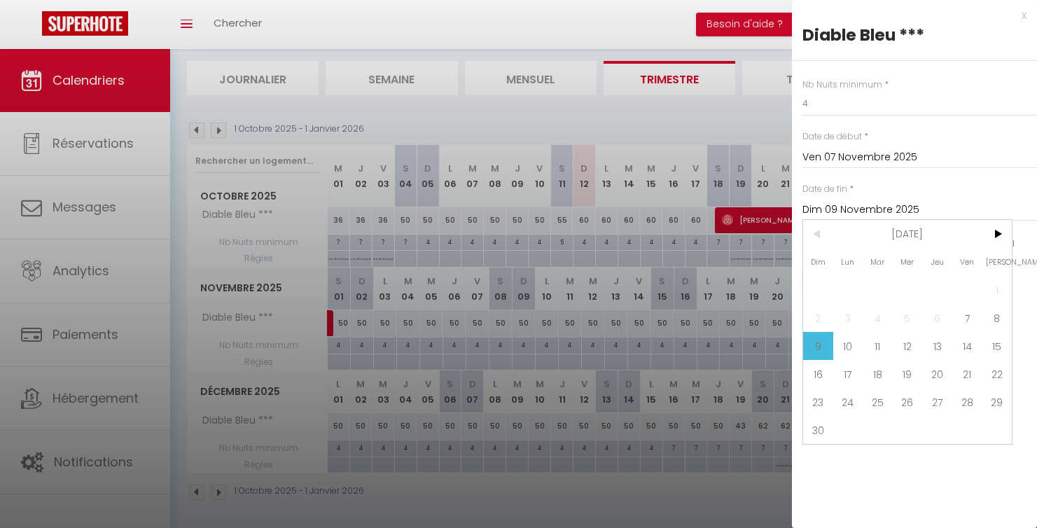
click at [909, 261] on span "Mer" at bounding box center [908, 262] width 30 height 28
click at [902, 236] on span "[DATE]" at bounding box center [907, 234] width 149 height 28
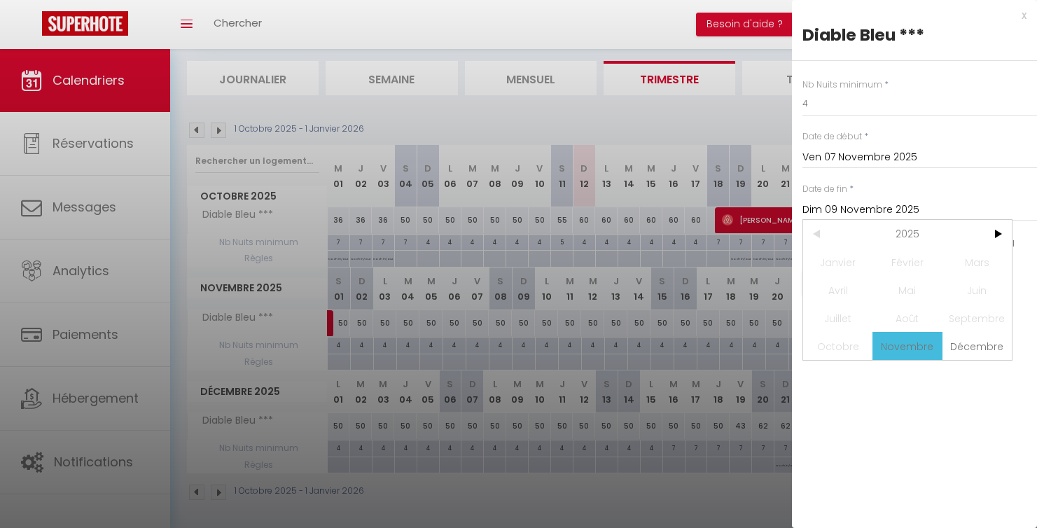
click at [921, 204] on input "Dim 09 Novembre 2025" at bounding box center [919, 210] width 235 height 18
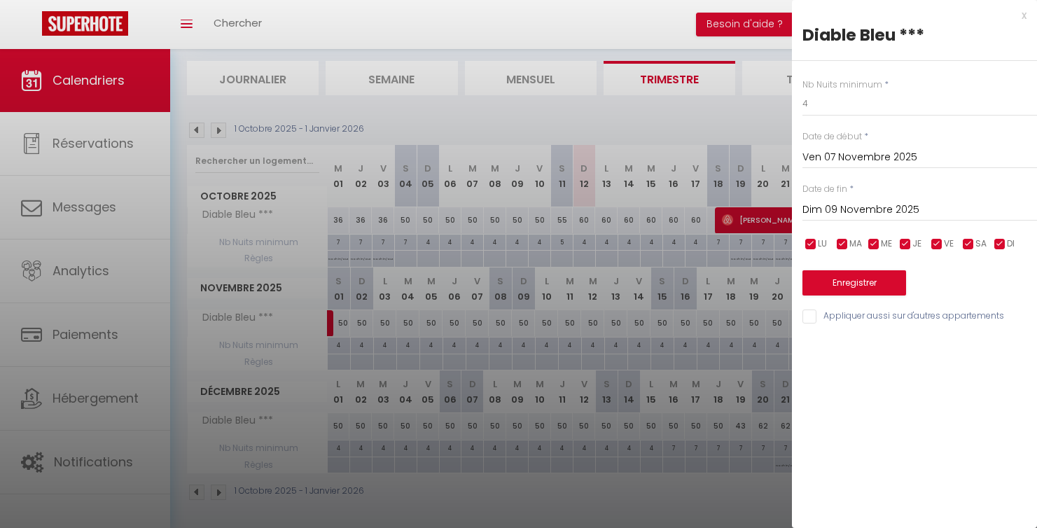
click at [884, 206] on input "Dim 09 Novembre 2025" at bounding box center [919, 210] width 235 height 18
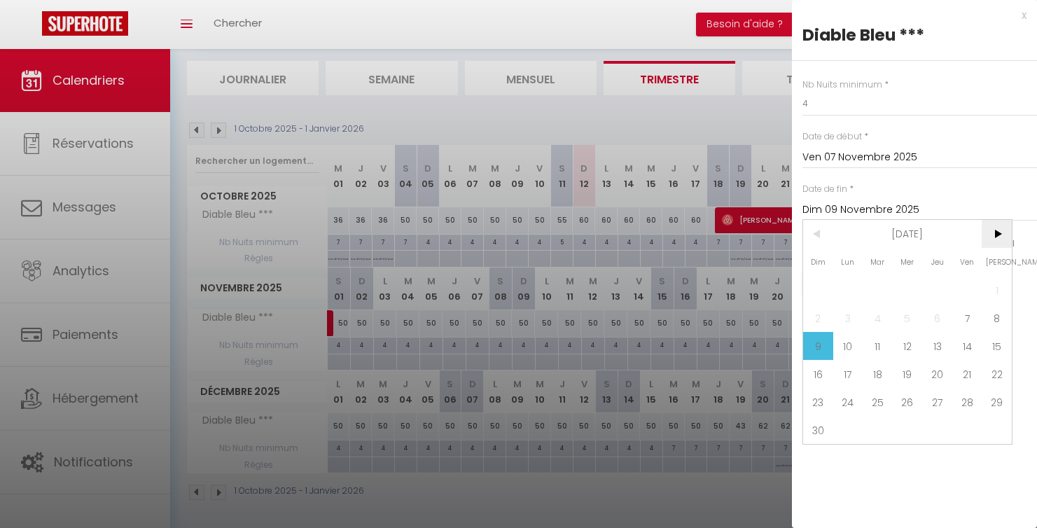
click at [994, 236] on span ">" at bounding box center [997, 234] width 30 height 28
click at [993, 322] on span "13" at bounding box center [997, 318] width 30 height 28
type input "Sam 13 Décembre 2025"
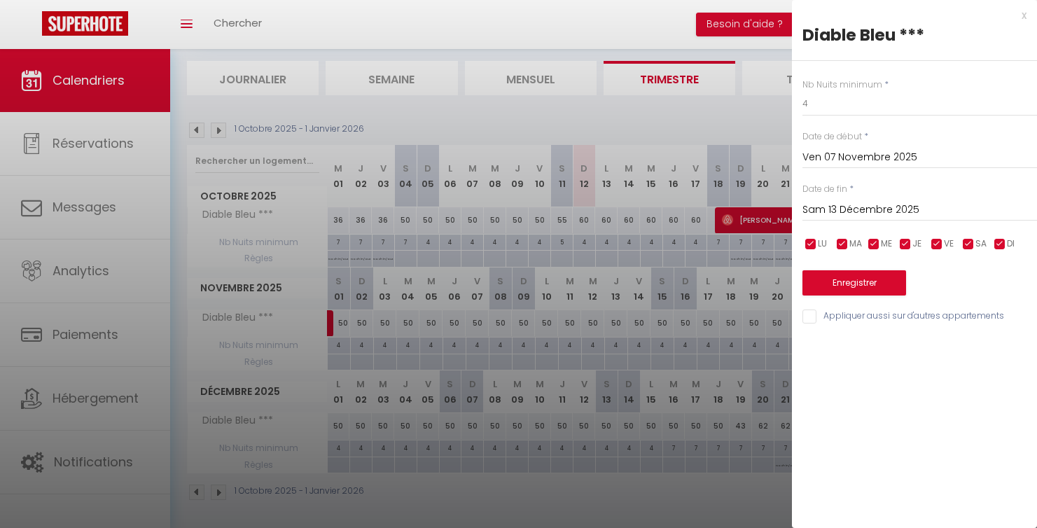
click at [809, 239] on input "checkbox" at bounding box center [811, 244] width 14 height 14
checkbox input "false"
click at [846, 244] on input "checkbox" at bounding box center [842, 244] width 14 height 14
checkbox input "false"
click at [870, 244] on input "checkbox" at bounding box center [874, 244] width 14 height 14
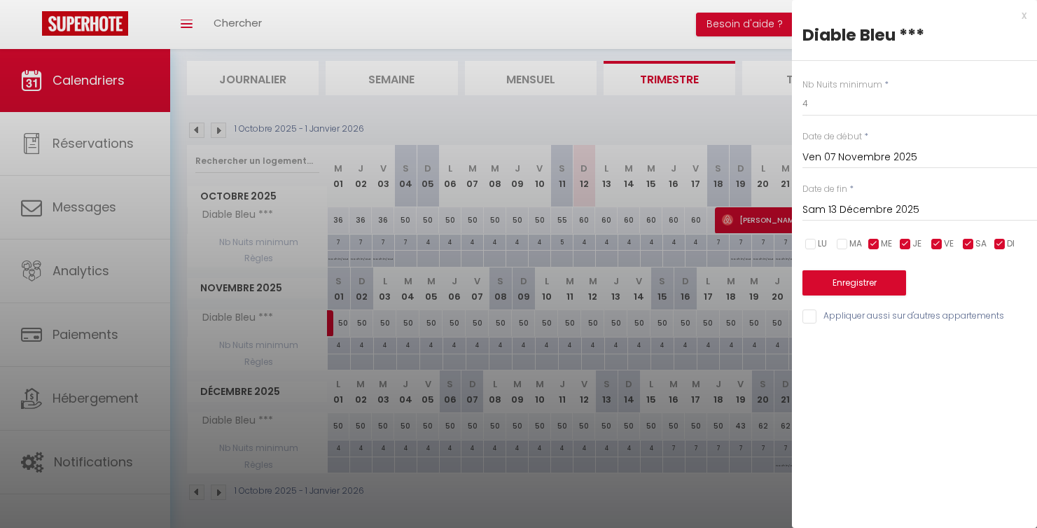
checkbox input "false"
click at [900, 242] on input "checkbox" at bounding box center [905, 244] width 14 height 14
checkbox input "false"
click at [1000, 239] on input "checkbox" at bounding box center [1000, 244] width 14 height 14
checkbox input "false"
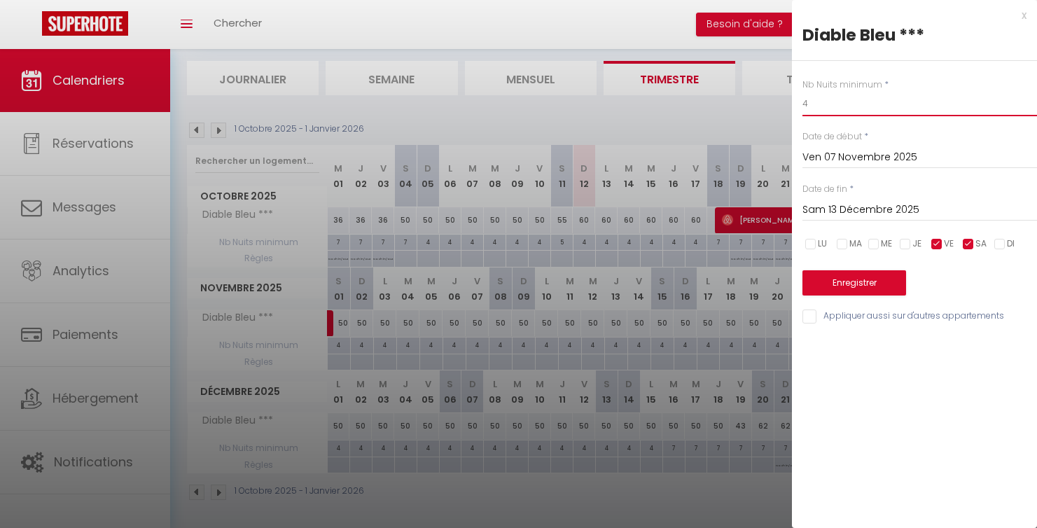
click at [837, 100] on input "4" at bounding box center [919, 103] width 235 height 25
type input "2"
click at [863, 277] on button "Enregistrer" at bounding box center [854, 282] width 104 height 25
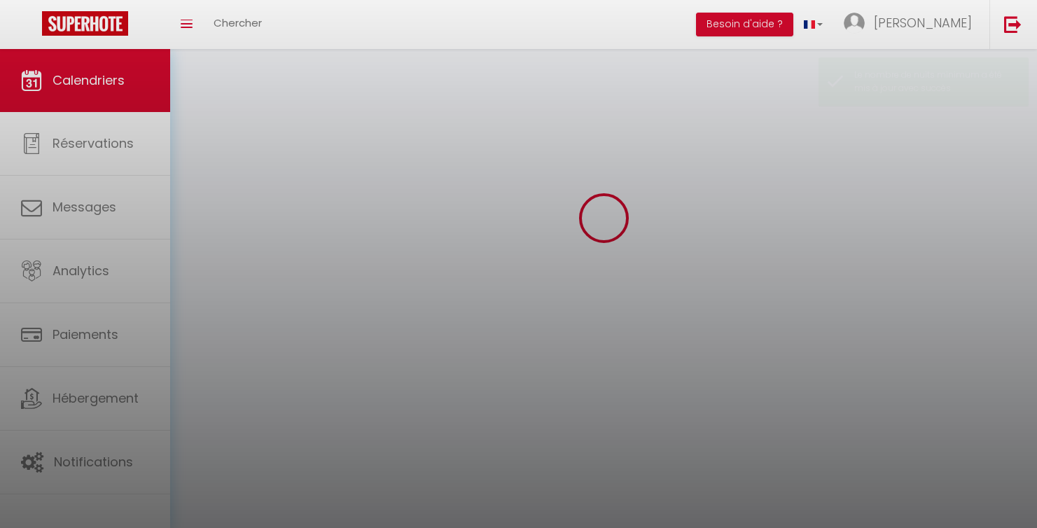
scroll to position [49, 0]
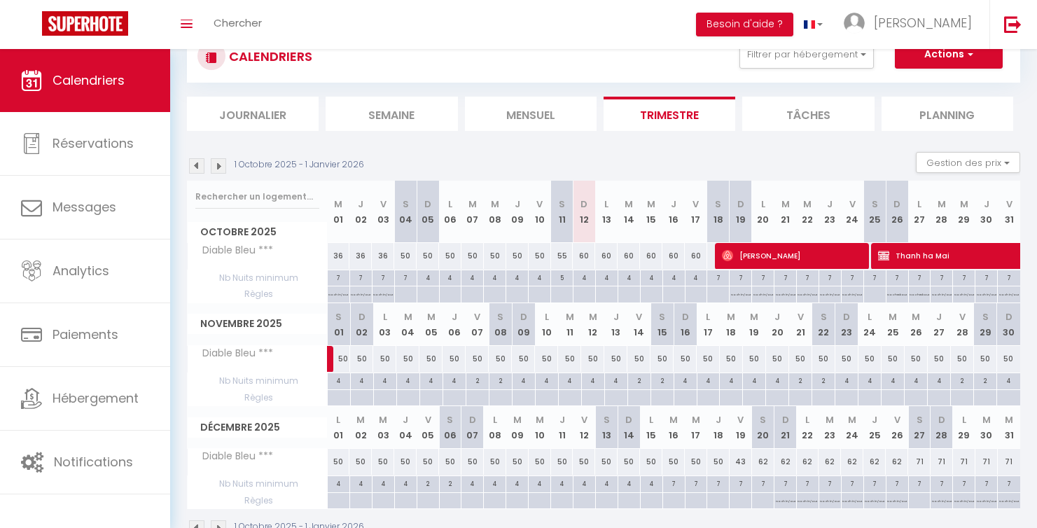
click at [481, 358] on div "50" at bounding box center [477, 359] width 23 height 26
type input "50"
type input "Ven 07 Novembre 2025"
type input "Sam 08 Novembre 2025"
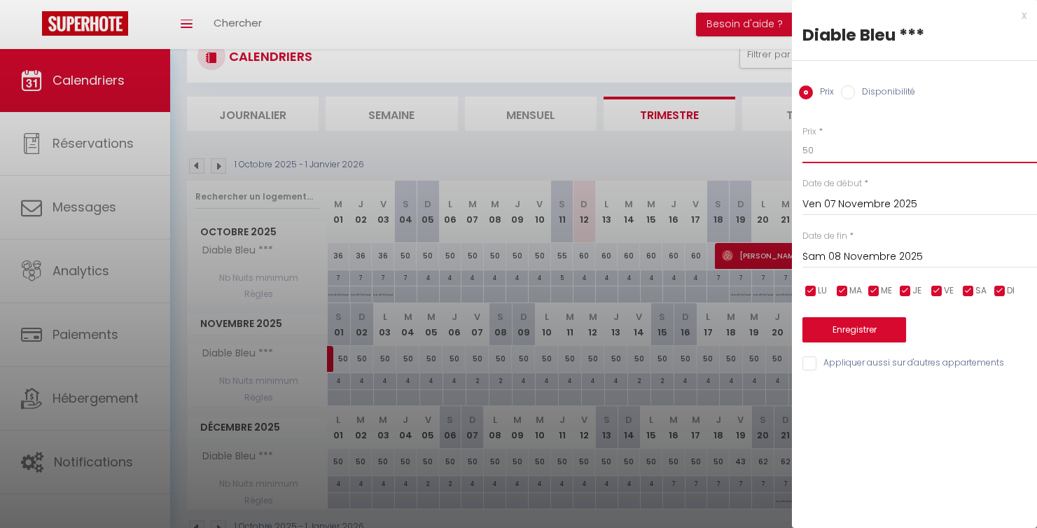
click at [828, 155] on input "50" at bounding box center [919, 150] width 235 height 25
type input "7"
type input "70"
click at [816, 284] on input "checkbox" at bounding box center [811, 291] width 14 height 14
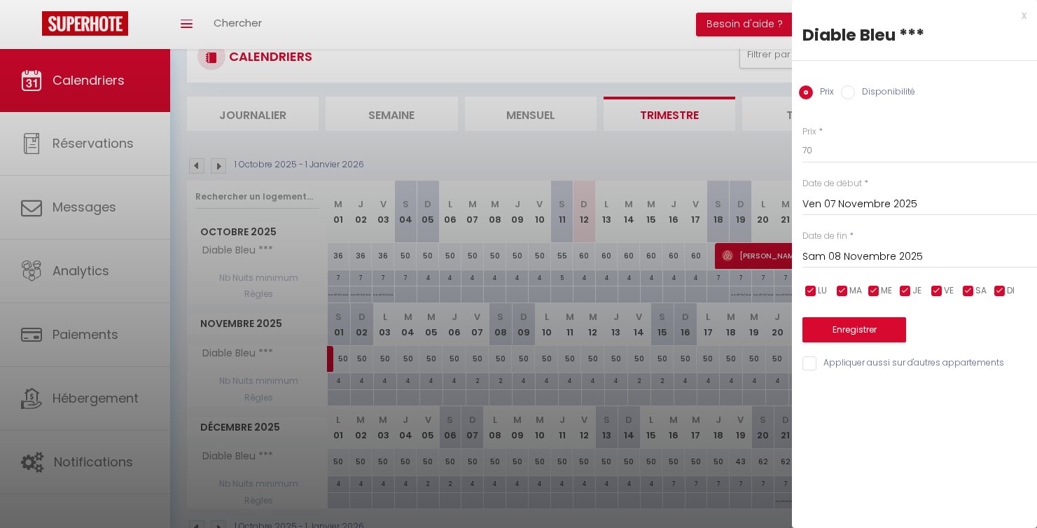
checkbox input "false"
click at [842, 284] on input "checkbox" at bounding box center [842, 291] width 14 height 14
checkbox input "false"
click at [864, 284] on div "LU MA ME JE VE SA DI" at bounding box center [919, 291] width 253 height 18
click at [873, 285] on input "checkbox" at bounding box center [874, 291] width 14 height 14
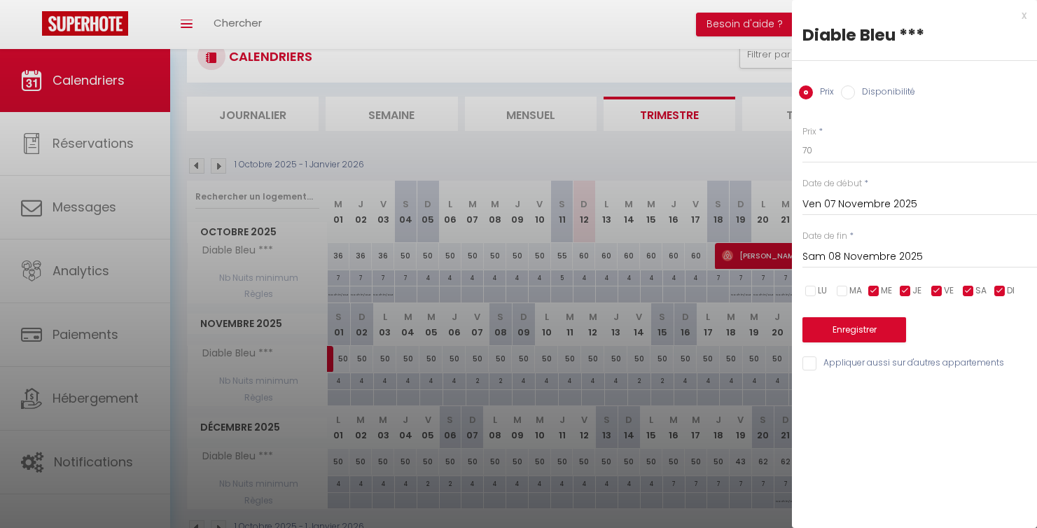
checkbox input "false"
click at [907, 286] on input "checkbox" at bounding box center [905, 291] width 14 height 14
checkbox input "false"
click at [1003, 286] on input "checkbox" at bounding box center [1000, 291] width 14 height 14
checkbox input "false"
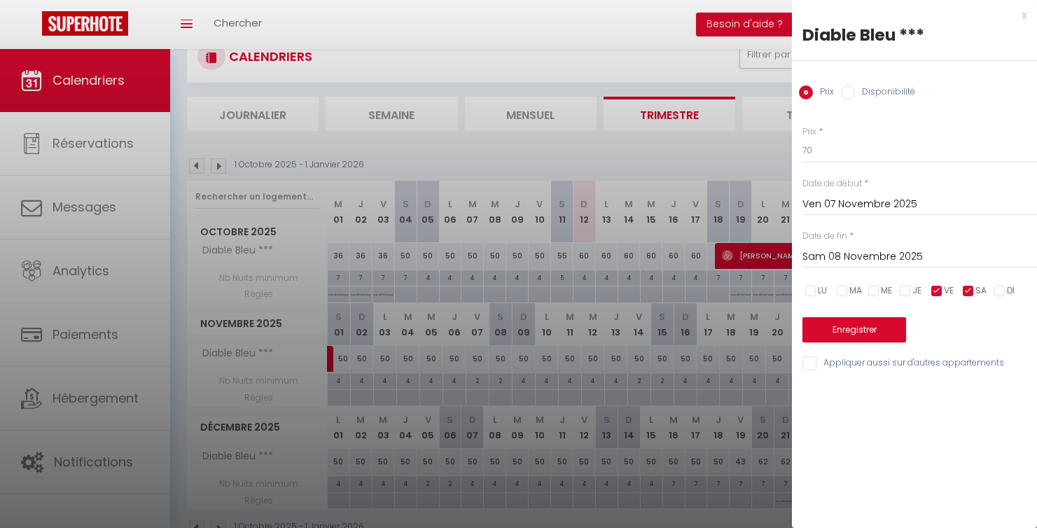
click at [886, 250] on input "Sam 08 Novembre 2025" at bounding box center [919, 257] width 235 height 18
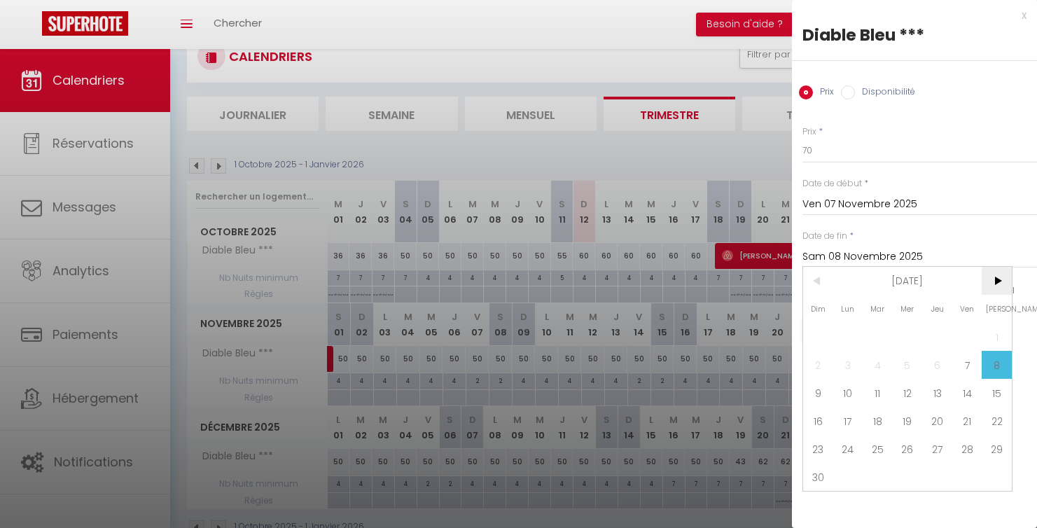
click at [993, 282] on span ">" at bounding box center [997, 281] width 30 height 28
click at [822, 393] on span "14" at bounding box center [818, 393] width 30 height 28
type input "Dim 14 Décembre 2025"
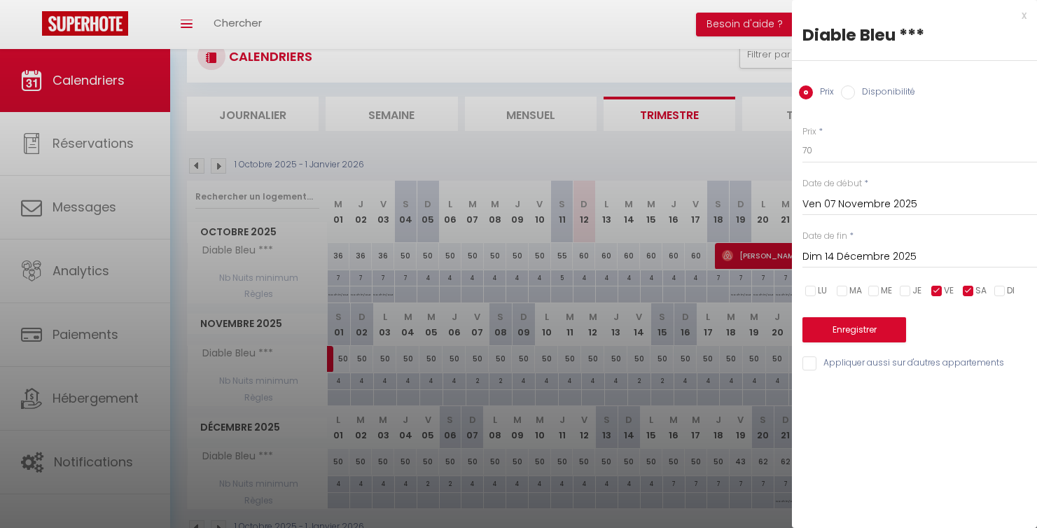
click at [842, 325] on button "Enregistrer" at bounding box center [854, 329] width 104 height 25
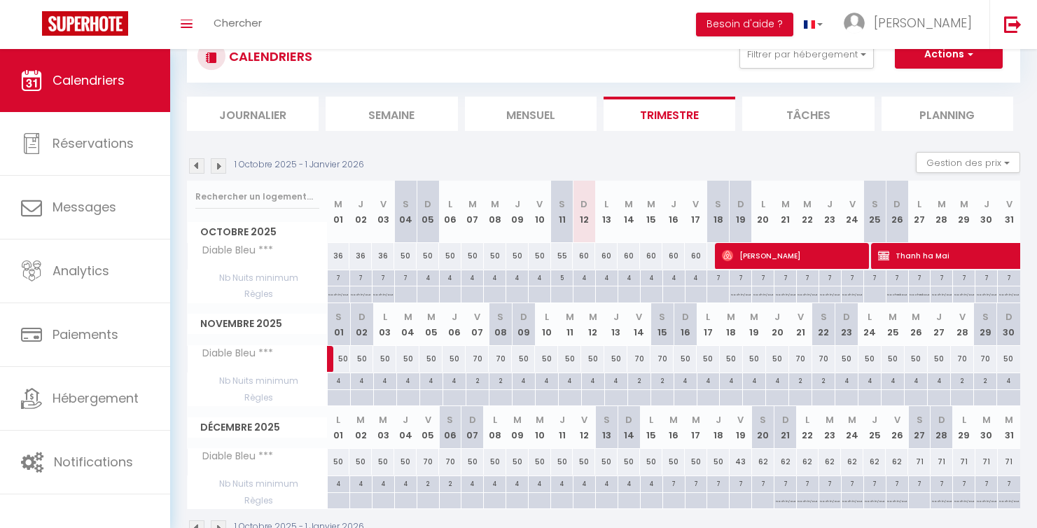
click at [586, 460] on div "50" at bounding box center [584, 462] width 22 height 26
type input "50"
type input "Ven 12 Décembre 2025"
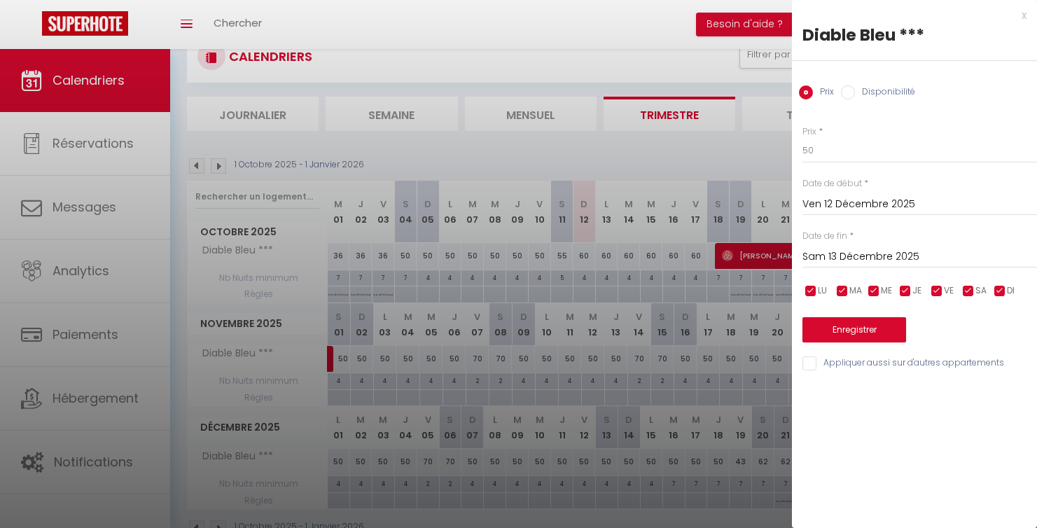
click at [828, 249] on input "Sam 13 Décembre 2025" at bounding box center [919, 257] width 235 height 18
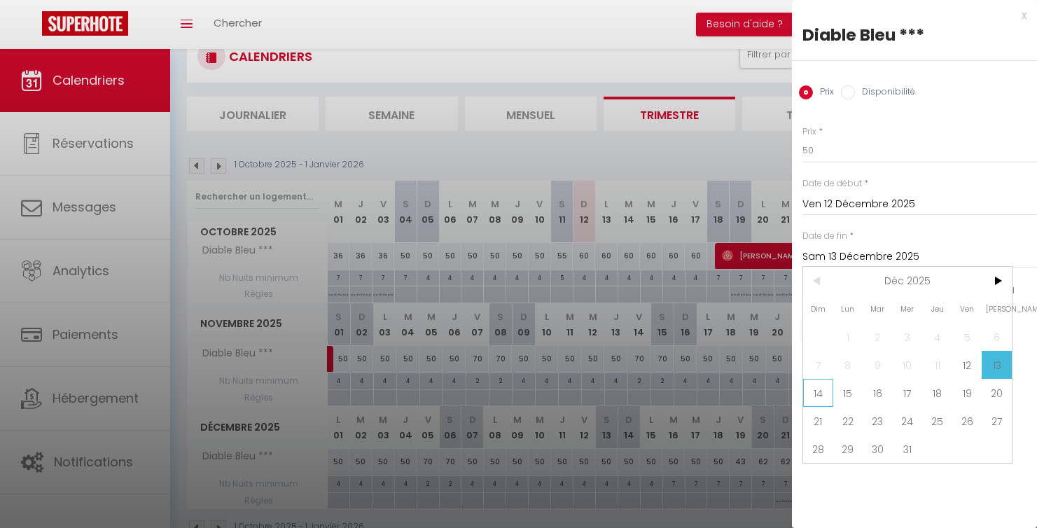
click at [828, 395] on span "14" at bounding box center [818, 393] width 30 height 28
type input "Dim 14 Décembre 2025"
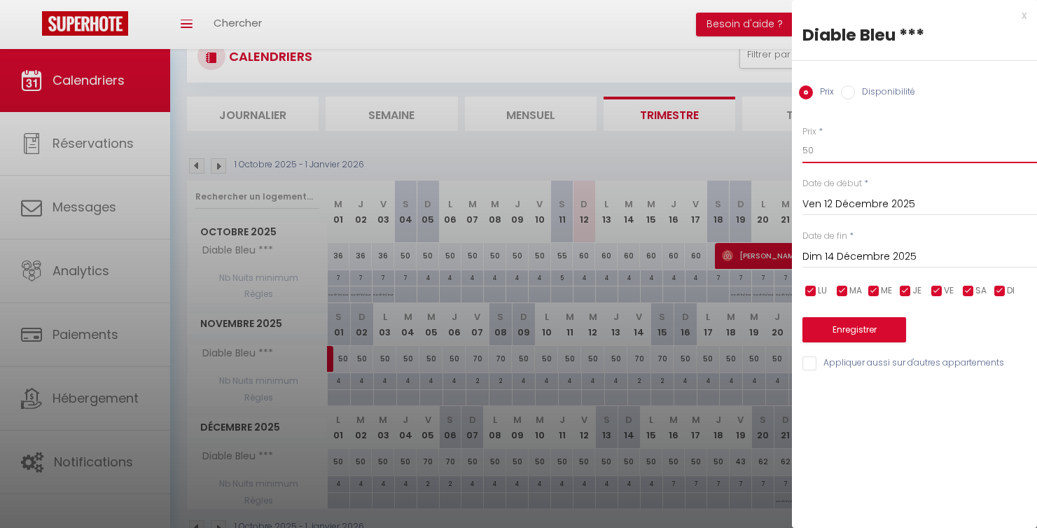
click at [817, 151] on input "50" at bounding box center [919, 150] width 235 height 25
type input "70"
click at [812, 292] on input "checkbox" at bounding box center [811, 291] width 14 height 14
checkbox input "false"
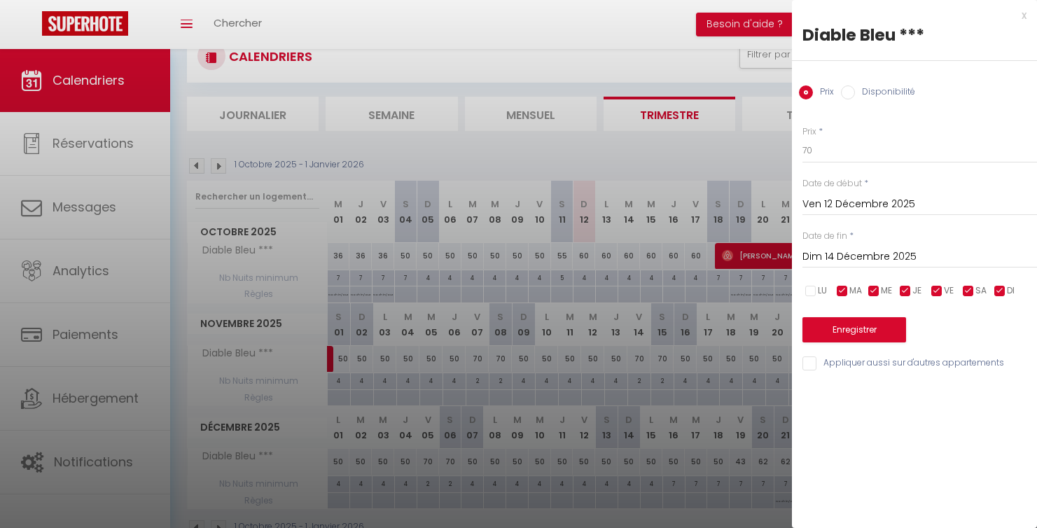
click at [844, 291] on input "checkbox" at bounding box center [842, 291] width 14 height 14
checkbox input "false"
click at [882, 290] on span "ME" at bounding box center [886, 290] width 11 height 13
checkbox input "false"
click at [907, 290] on input "checkbox" at bounding box center [905, 291] width 14 height 14
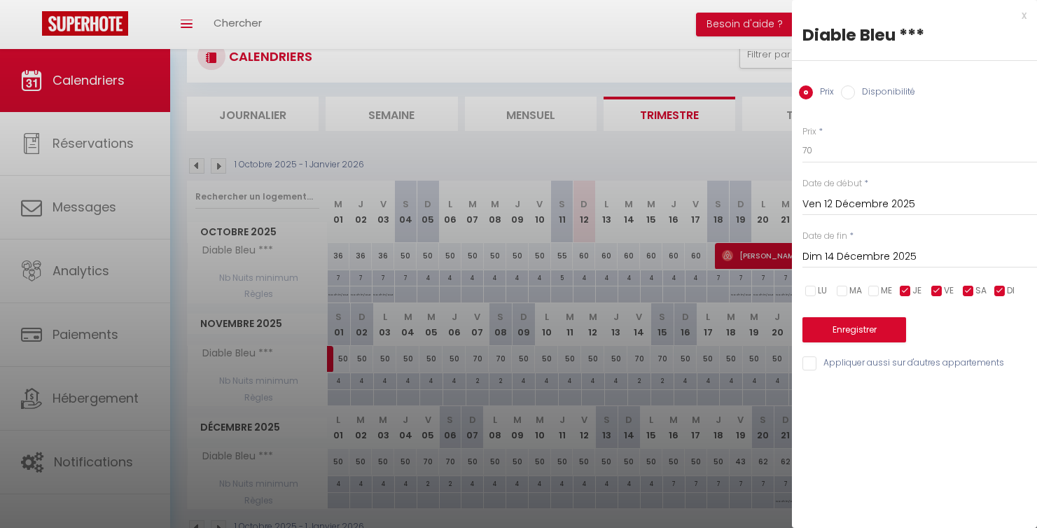
checkbox input "false"
click at [998, 291] on input "checkbox" at bounding box center [1000, 291] width 14 height 14
checkbox input "false"
click at [861, 328] on button "Enregistrer" at bounding box center [854, 329] width 104 height 25
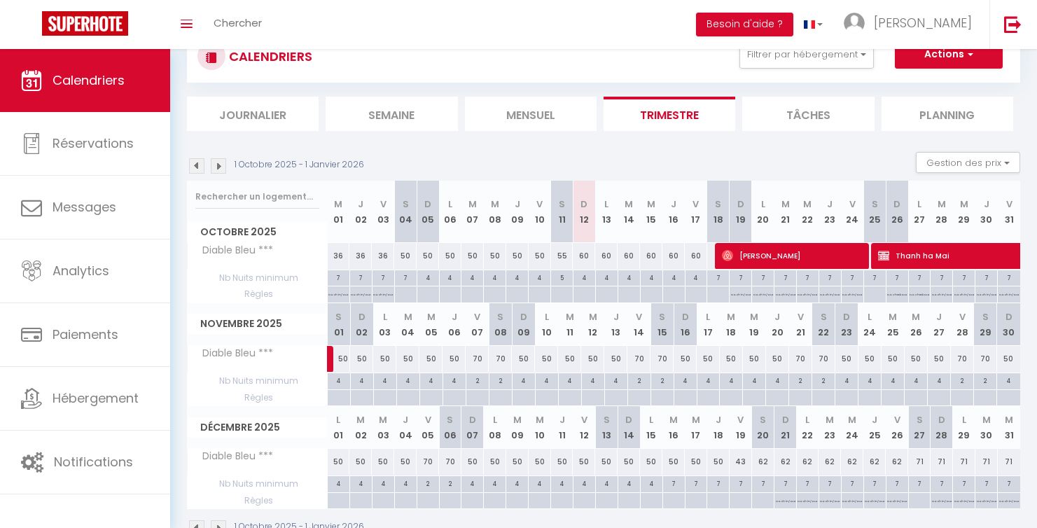
click at [342, 355] on link at bounding box center [346, 363] width 23 height 19
type input "50"
type input "[DATE]"
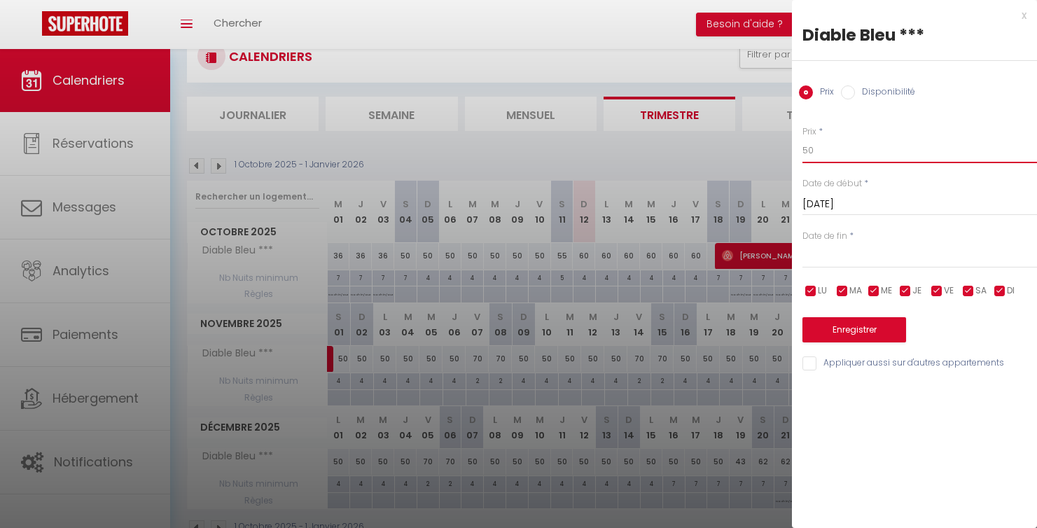
click at [816, 162] on input "50" at bounding box center [919, 150] width 235 height 25
click at [823, 155] on input "50" at bounding box center [919, 150] width 235 height 25
type input "45"
click at [833, 248] on input "text" at bounding box center [919, 257] width 235 height 18
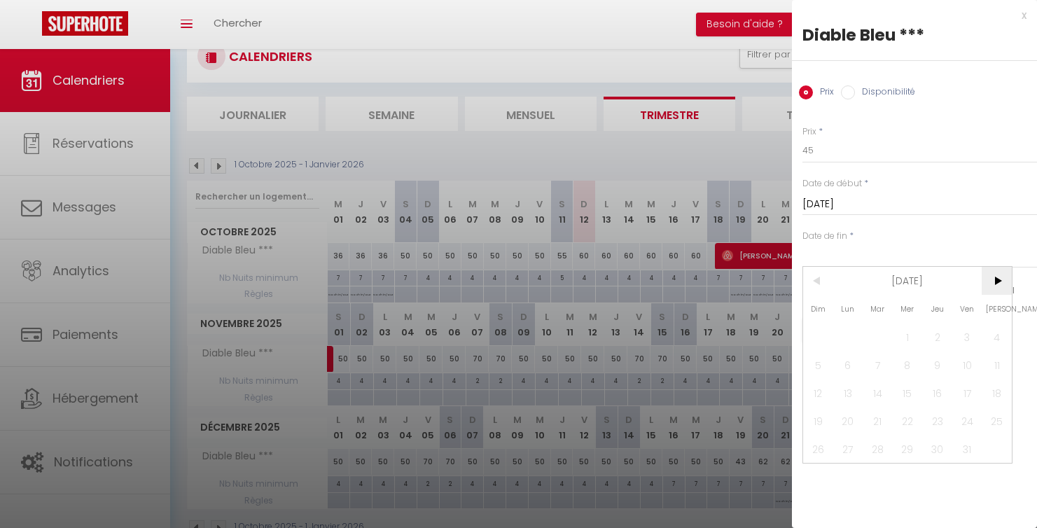
click at [999, 270] on span ">" at bounding box center [997, 281] width 30 height 28
click at [943, 366] on span "6" at bounding box center [937, 365] width 30 height 28
type input "Jeu 06 Novembre 2025"
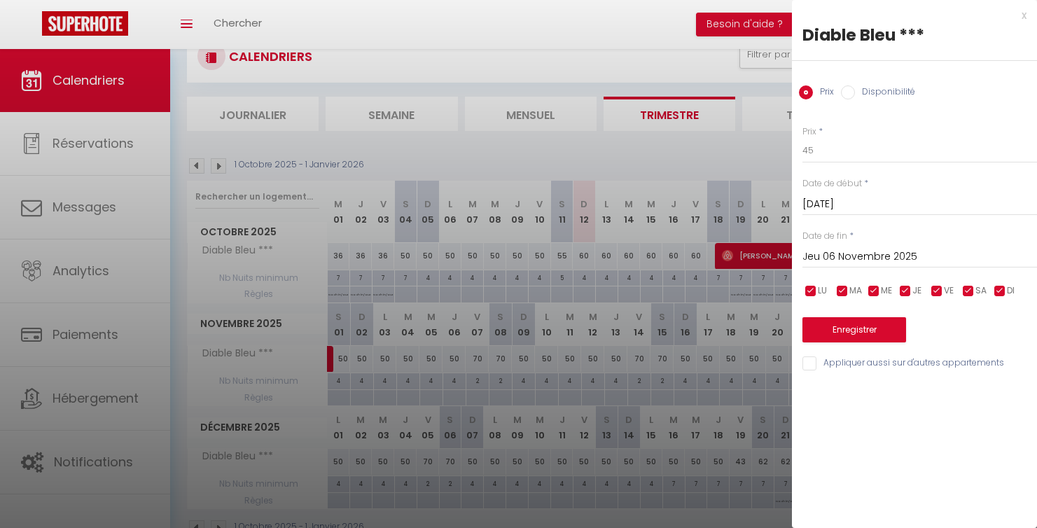
click at [870, 325] on button "Enregistrer" at bounding box center [854, 329] width 104 height 25
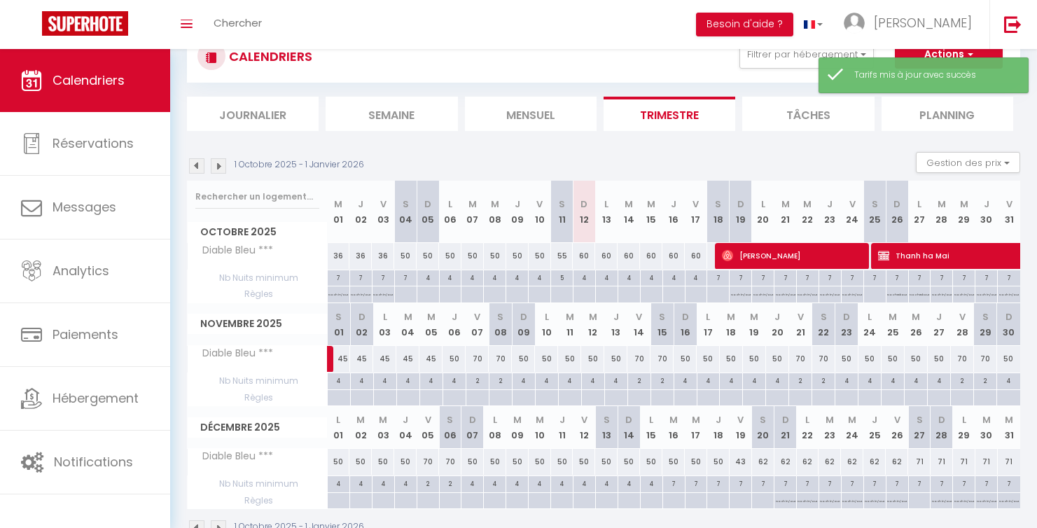
click at [457, 359] on div "50" at bounding box center [454, 359] width 23 height 26
type input "50"
type input "Jeu 06 Novembre 2025"
type input "Ven 07 Novembre 2025"
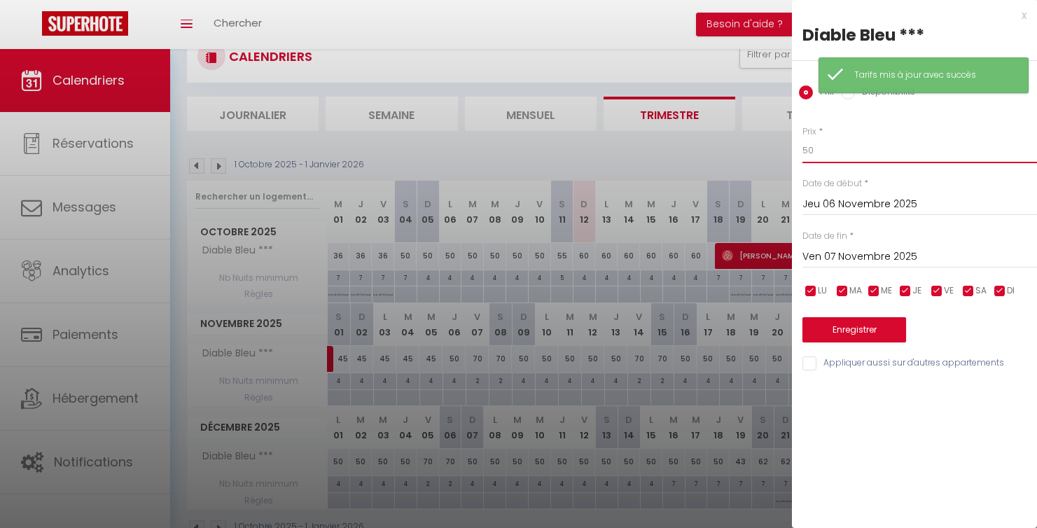
click at [818, 146] on input "50" at bounding box center [919, 150] width 235 height 25
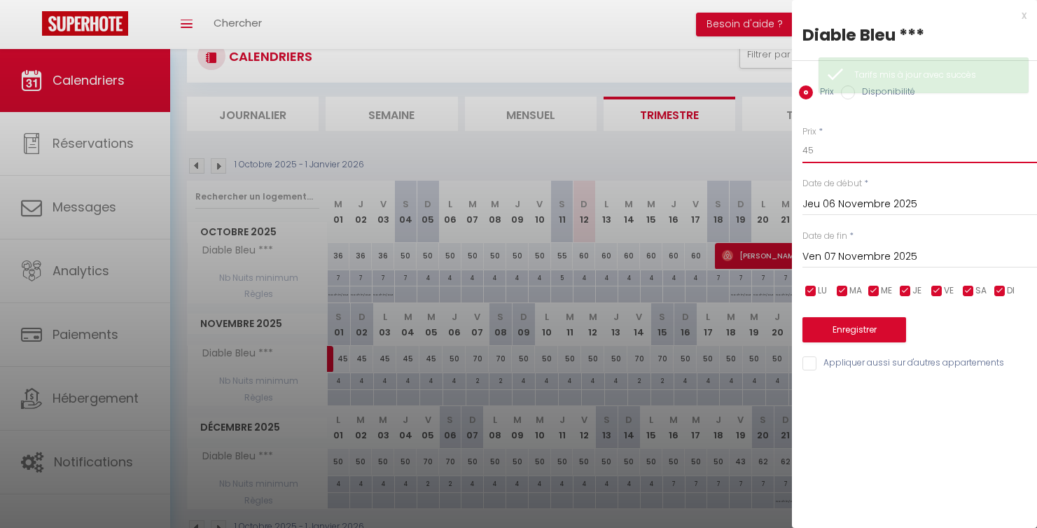
type input "45"
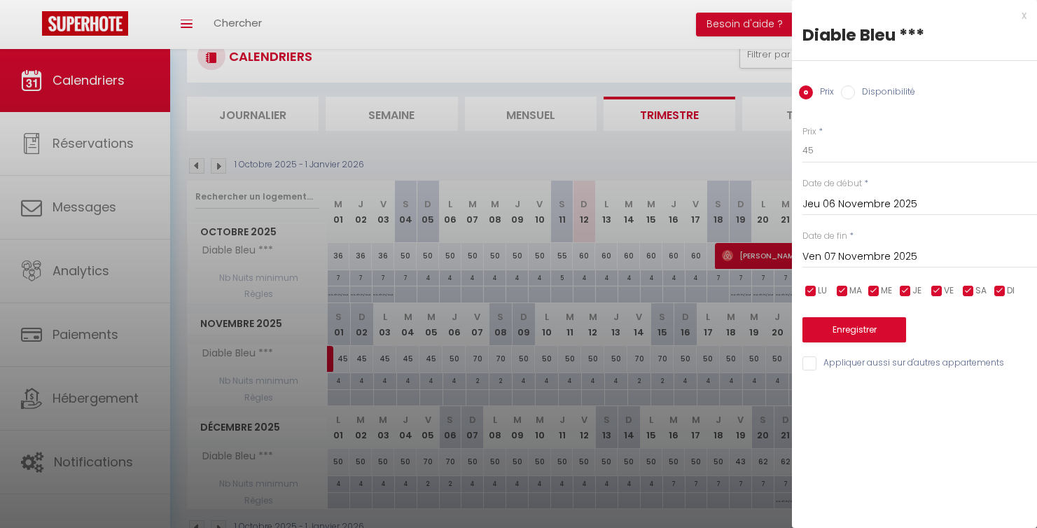
click at [838, 333] on button "Enregistrer" at bounding box center [854, 329] width 104 height 25
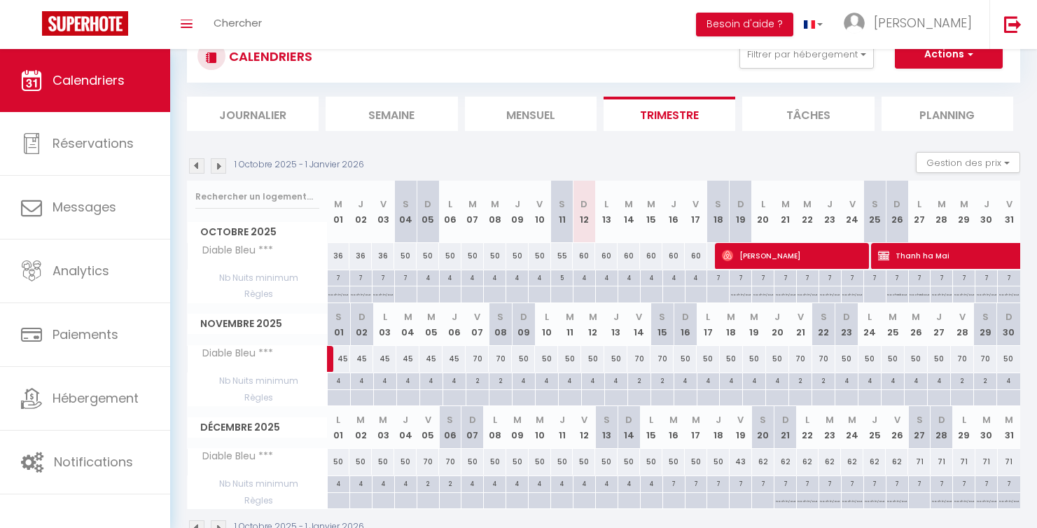
click at [503, 361] on div "70" at bounding box center [500, 359] width 23 height 26
type input "70"
type input "Sam 08 Novembre 2025"
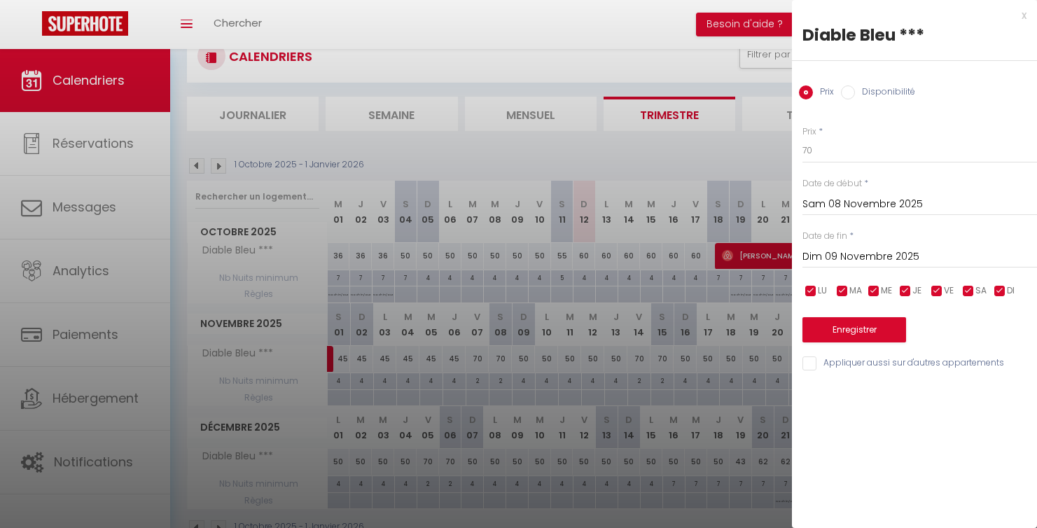
click at [828, 249] on input "Dim 09 Novembre 2025" at bounding box center [919, 257] width 235 height 18
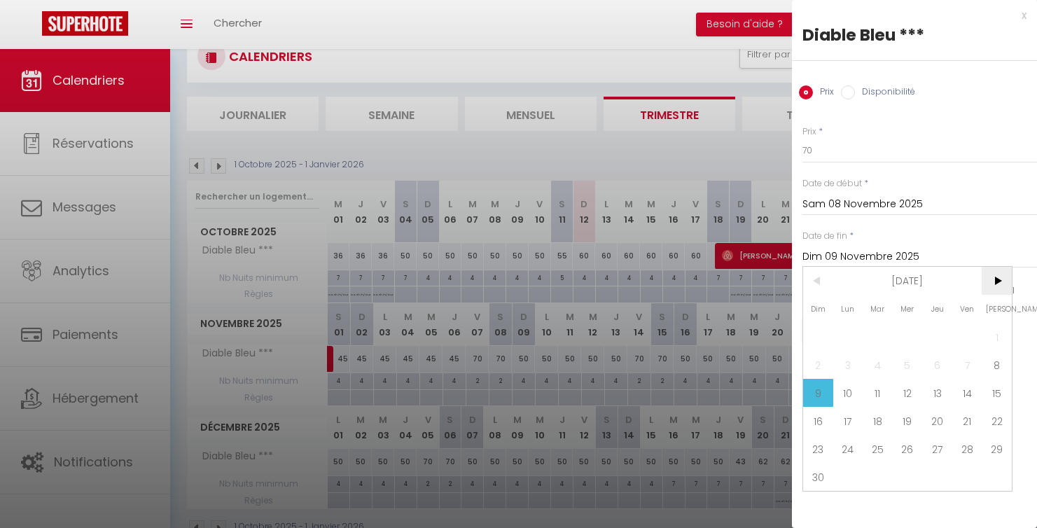
click at [1004, 285] on span ">" at bounding box center [997, 281] width 30 height 28
click at [973, 394] on span "19" at bounding box center [967, 393] width 30 height 28
type input "Ven 19 Décembre 2025"
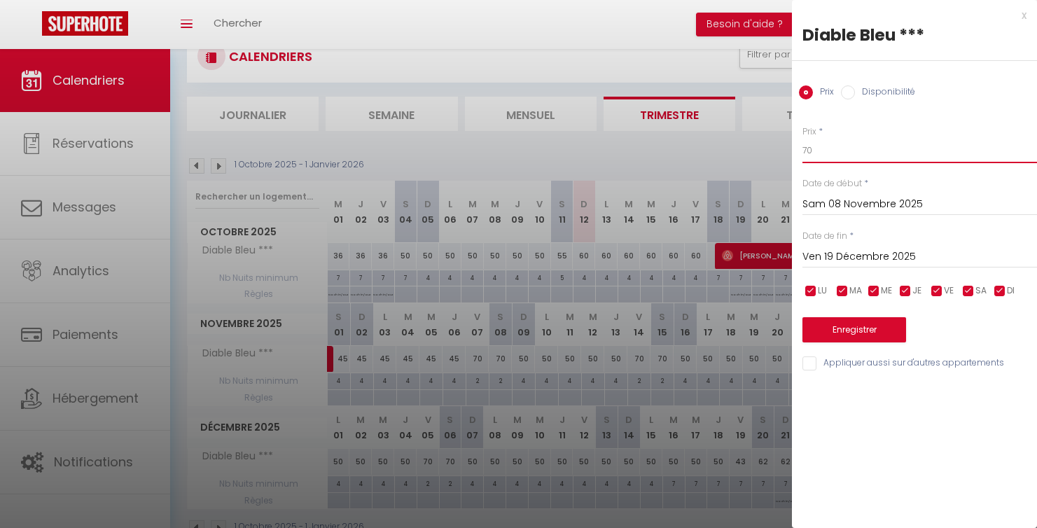
click at [868, 157] on input "70" at bounding box center [919, 150] width 235 height 25
type input "45"
click at [936, 284] on input "checkbox" at bounding box center [937, 291] width 14 height 14
checkbox input "false"
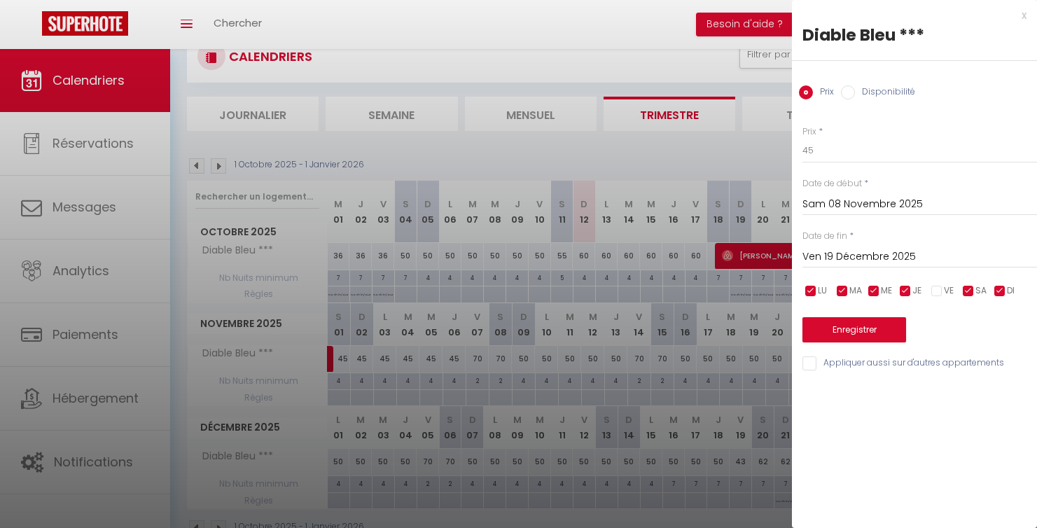
click at [966, 288] on input "checkbox" at bounding box center [968, 291] width 14 height 14
checkbox input "false"
click at [856, 333] on button "Enregistrer" at bounding box center [854, 329] width 104 height 25
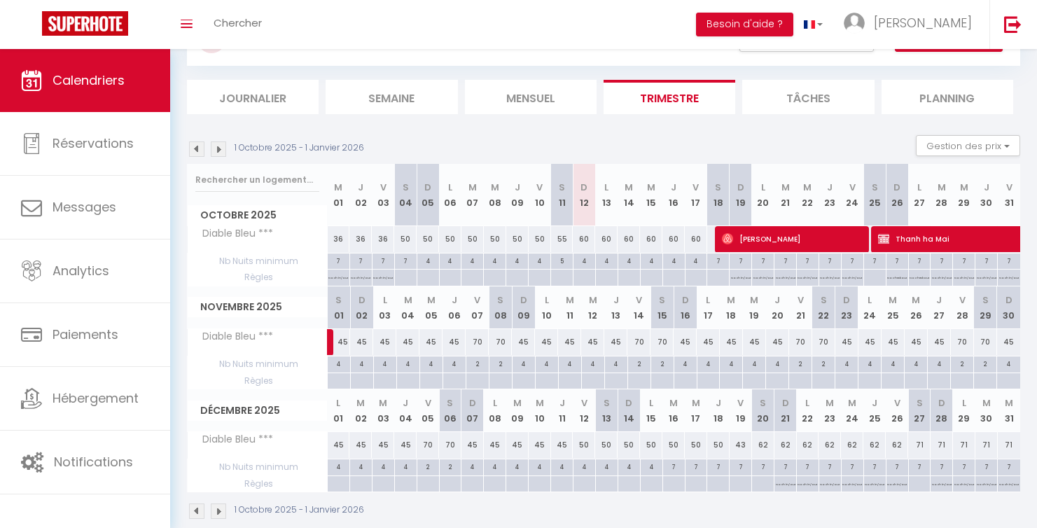
scroll to position [66, 0]
click at [587, 445] on div "50" at bounding box center [584, 445] width 22 height 26
type input "50"
type input "Ven 12 Décembre 2025"
type input "Sam 13 Décembre 2025"
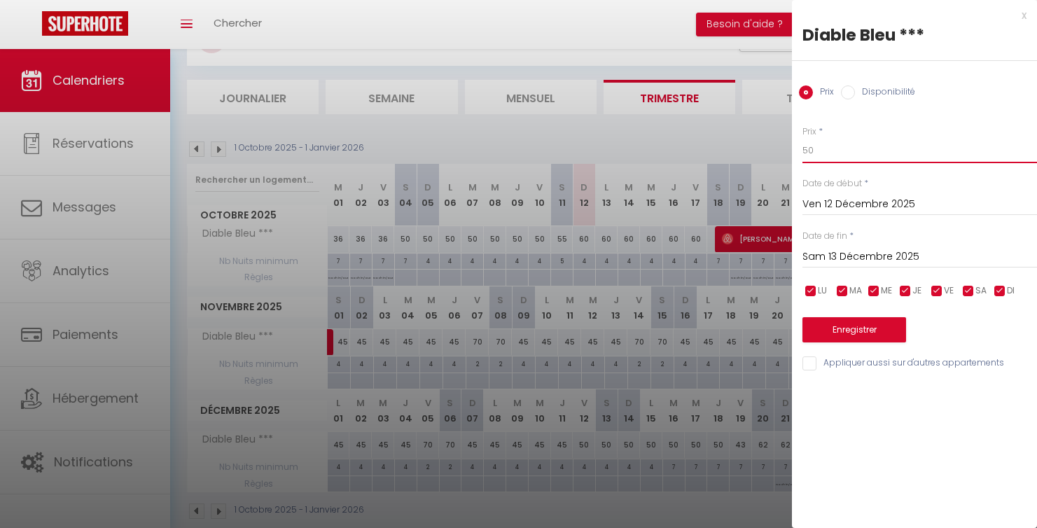
click at [821, 154] on input "50" at bounding box center [919, 150] width 235 height 25
type input "45"
click at [830, 322] on button "Enregistrer" at bounding box center [854, 329] width 104 height 25
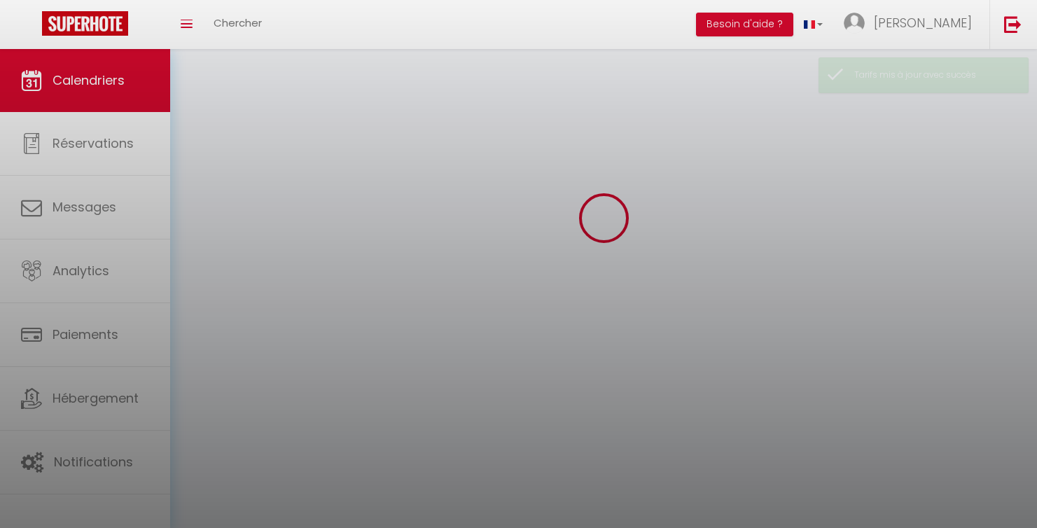
scroll to position [49, 0]
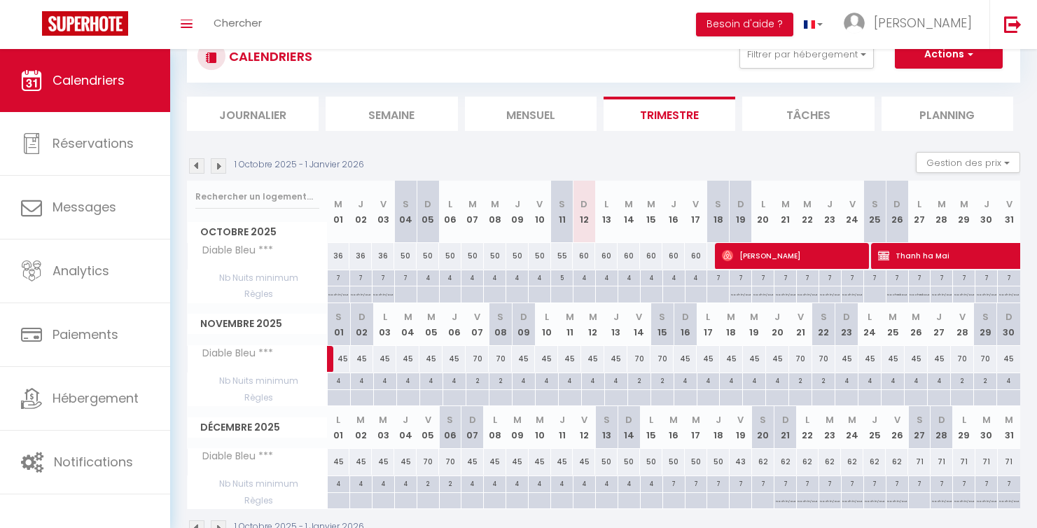
click at [198, 170] on img at bounding box center [196, 165] width 15 height 15
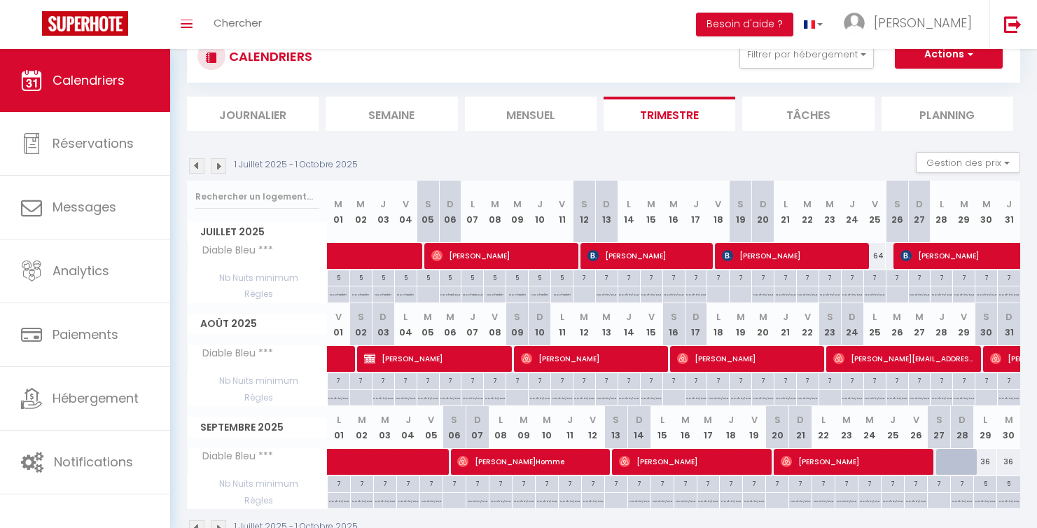
click at [223, 162] on img at bounding box center [218, 165] width 15 height 15
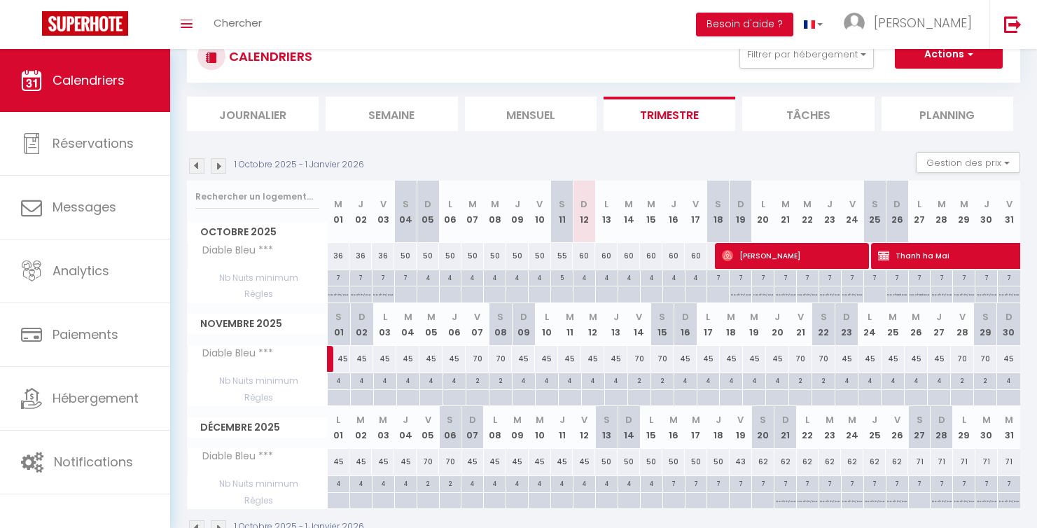
click at [196, 162] on img at bounding box center [196, 165] width 15 height 15
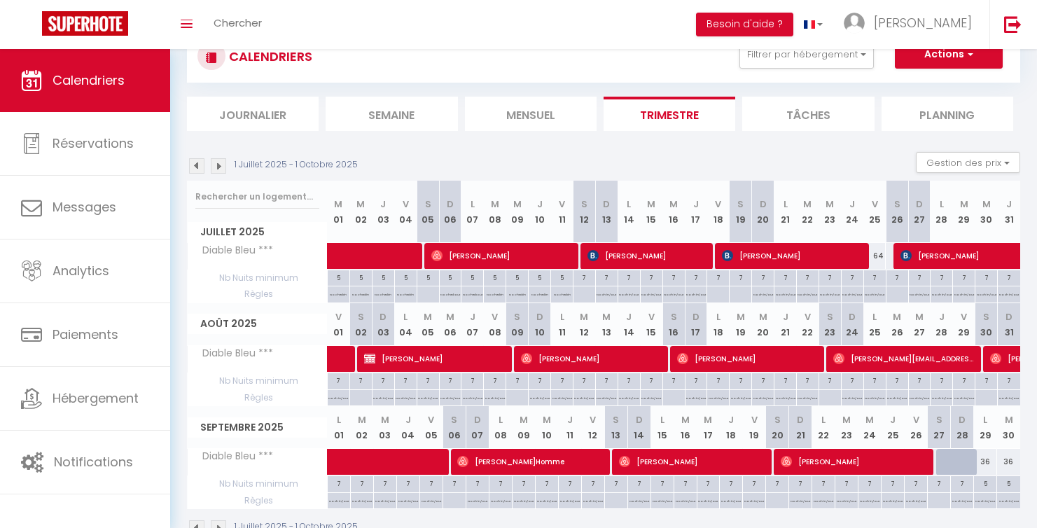
click at [196, 162] on img at bounding box center [196, 165] width 15 height 15
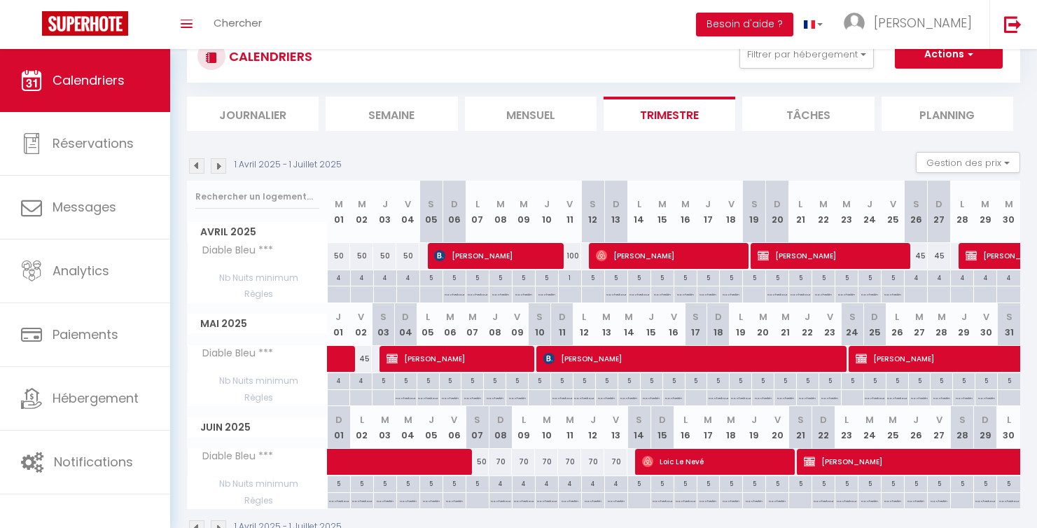
click at [196, 162] on img at bounding box center [196, 165] width 15 height 15
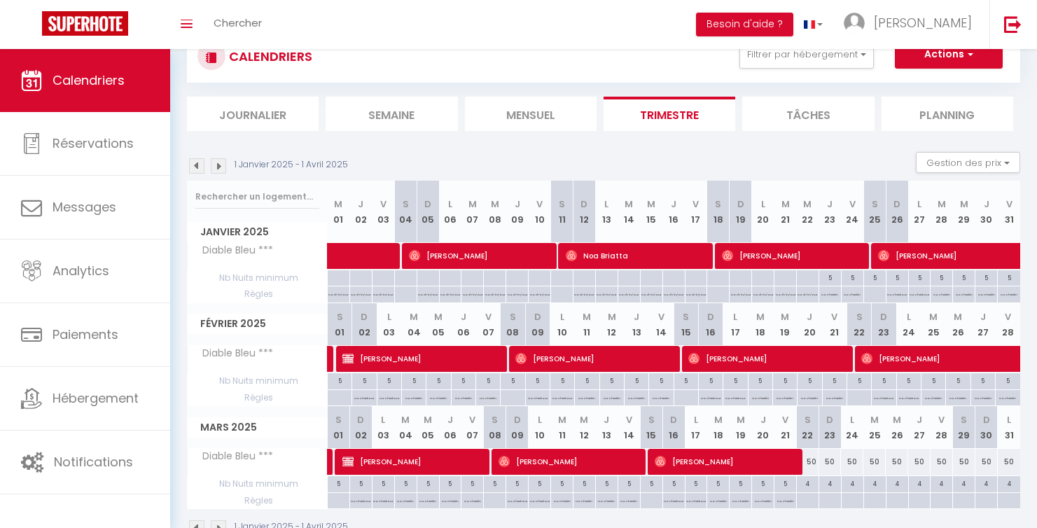
click at [196, 162] on img at bounding box center [196, 165] width 15 height 15
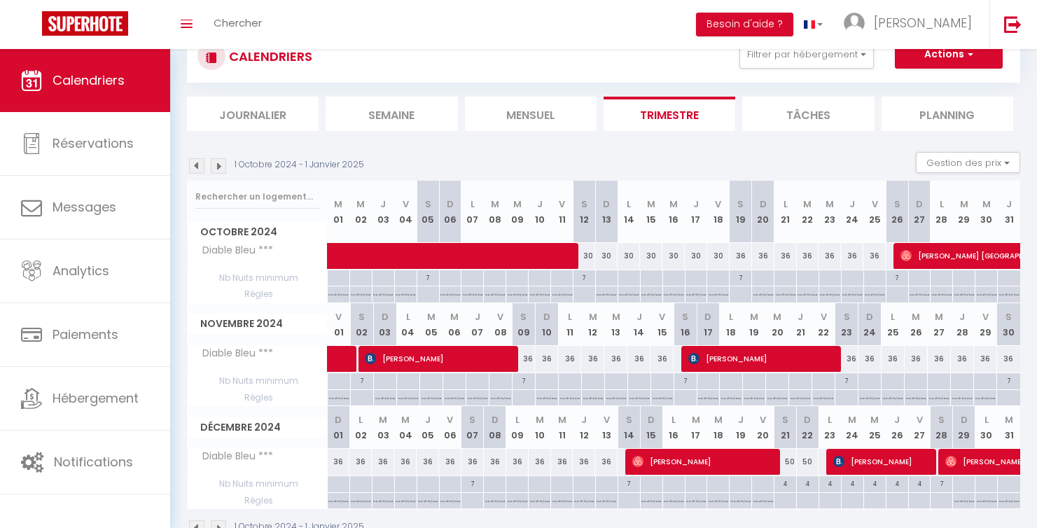
click at [216, 161] on img at bounding box center [218, 165] width 15 height 15
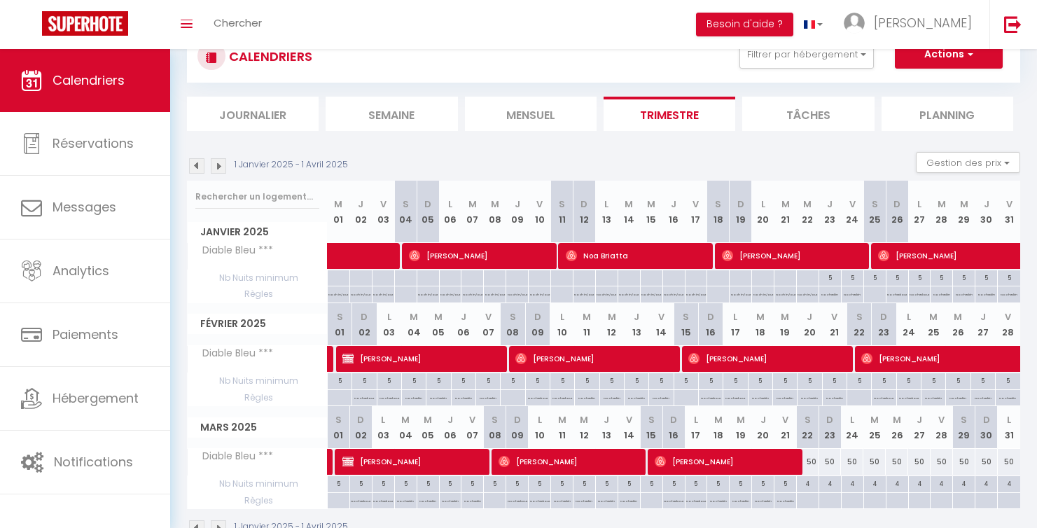
click at [216, 161] on img at bounding box center [218, 165] width 15 height 15
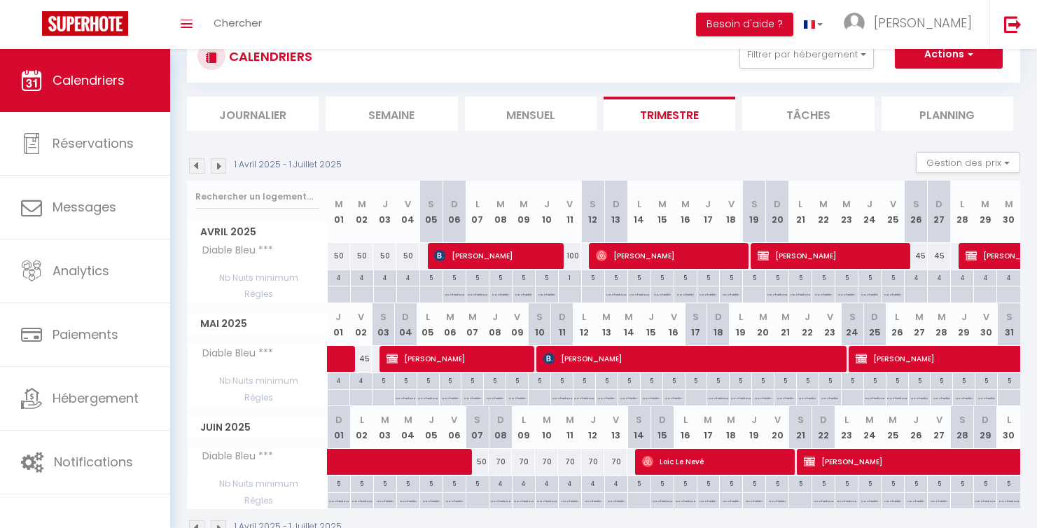
click at [216, 161] on img at bounding box center [218, 165] width 15 height 15
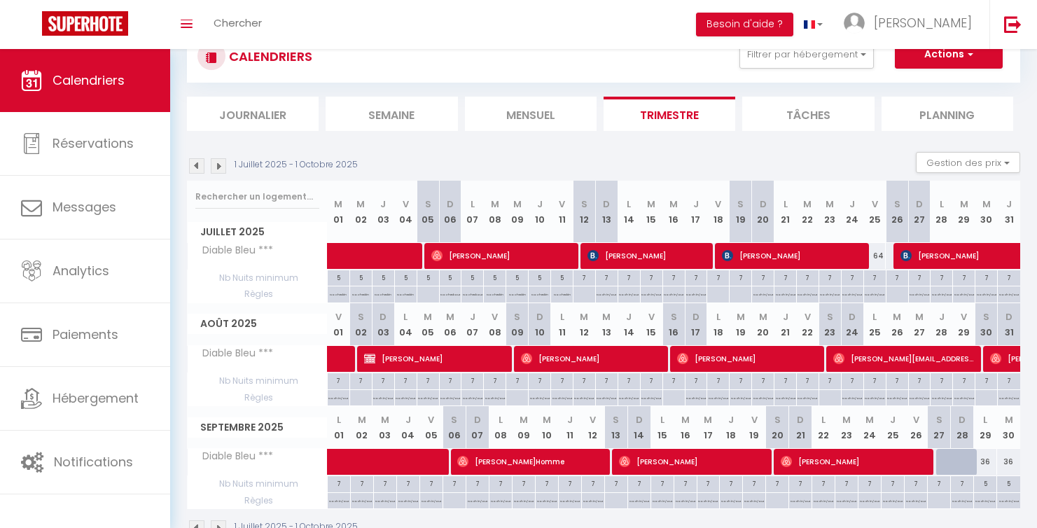
click at [216, 161] on img at bounding box center [218, 165] width 15 height 15
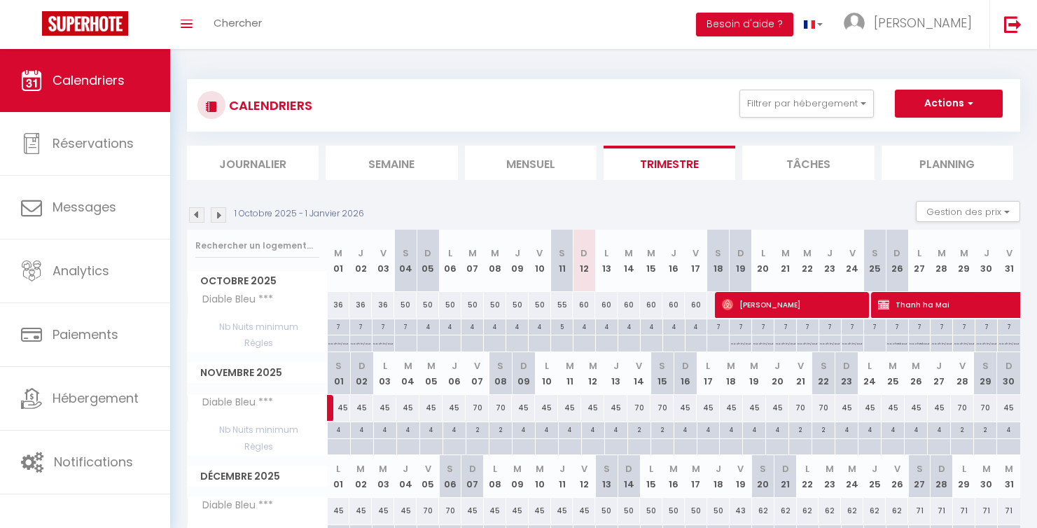
scroll to position [0, 0]
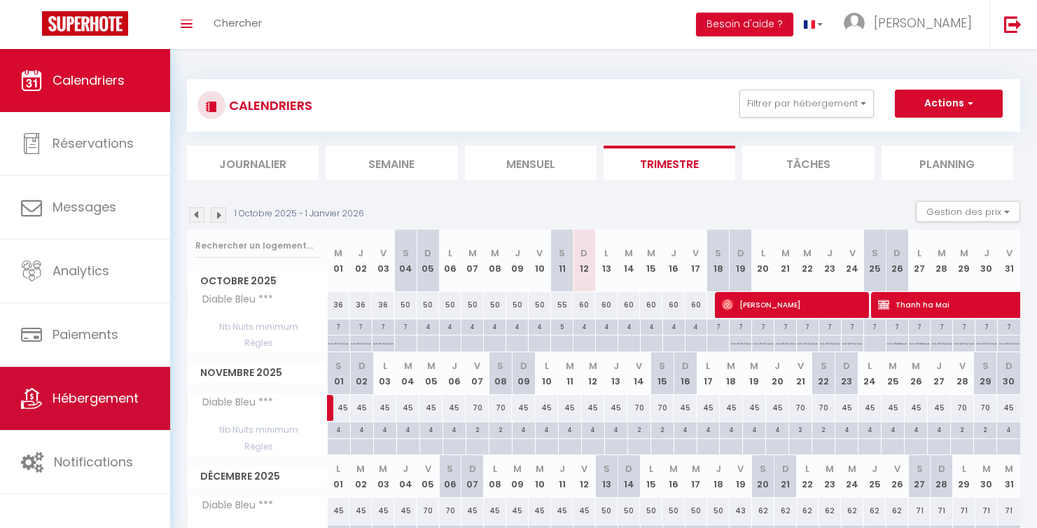
click at [95, 406] on span "Hébergement" at bounding box center [96, 398] width 86 height 18
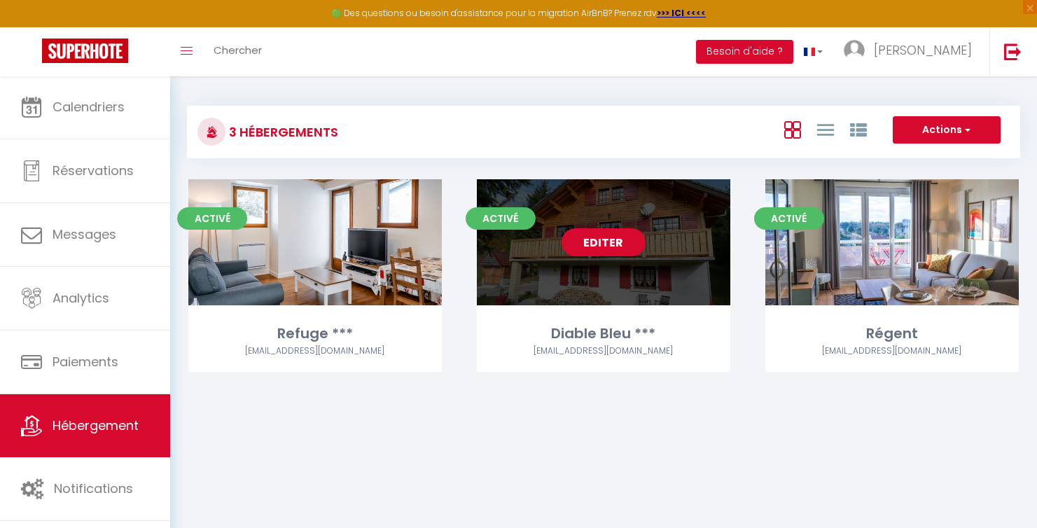
click at [598, 243] on link "Editer" at bounding box center [604, 242] width 84 height 28
select select "3"
select select "2"
select select "1"
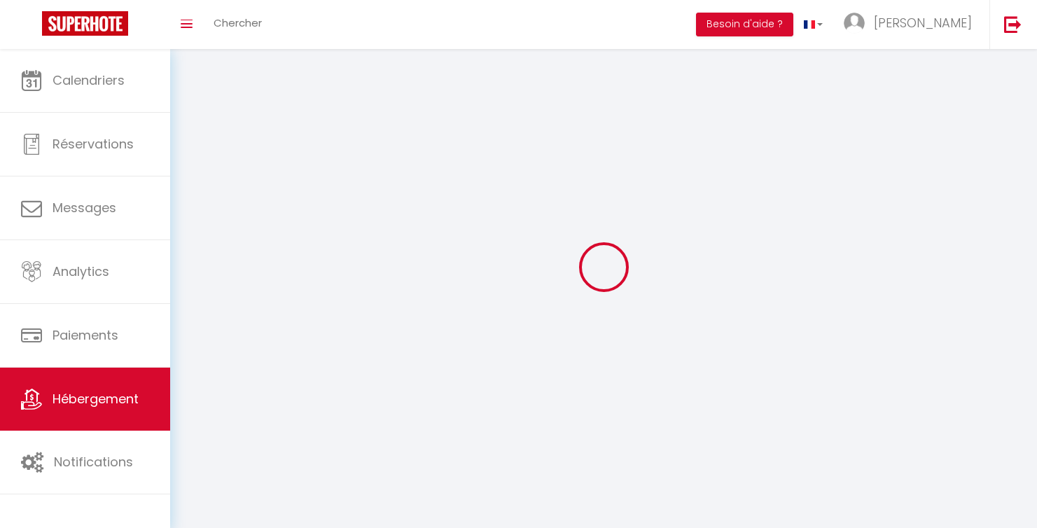
select select
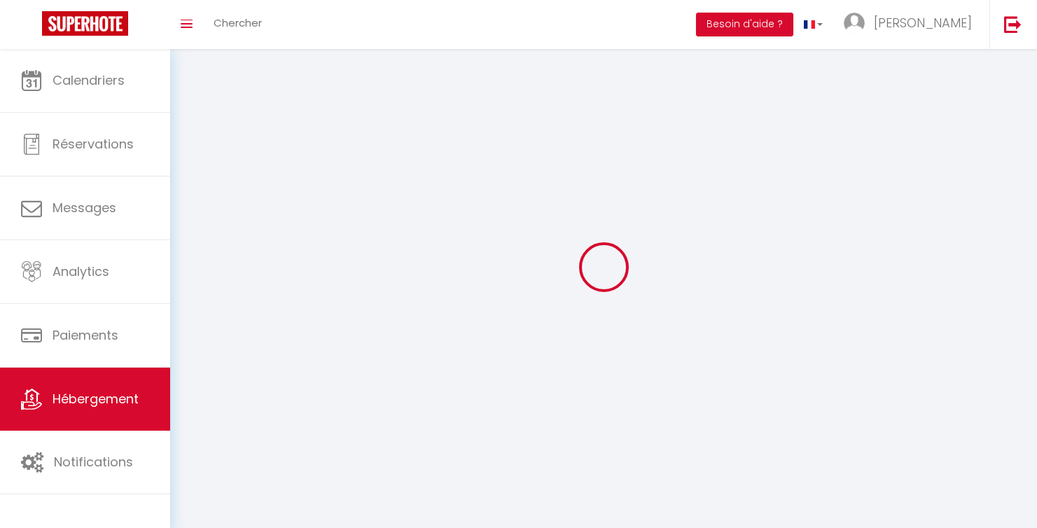
select select
checkbox input "false"
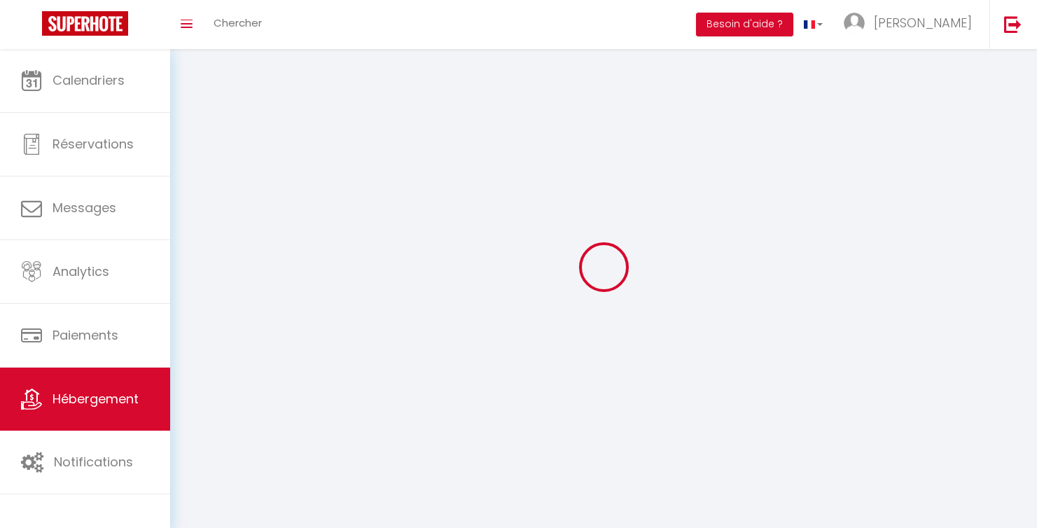
checkbox input "false"
select select
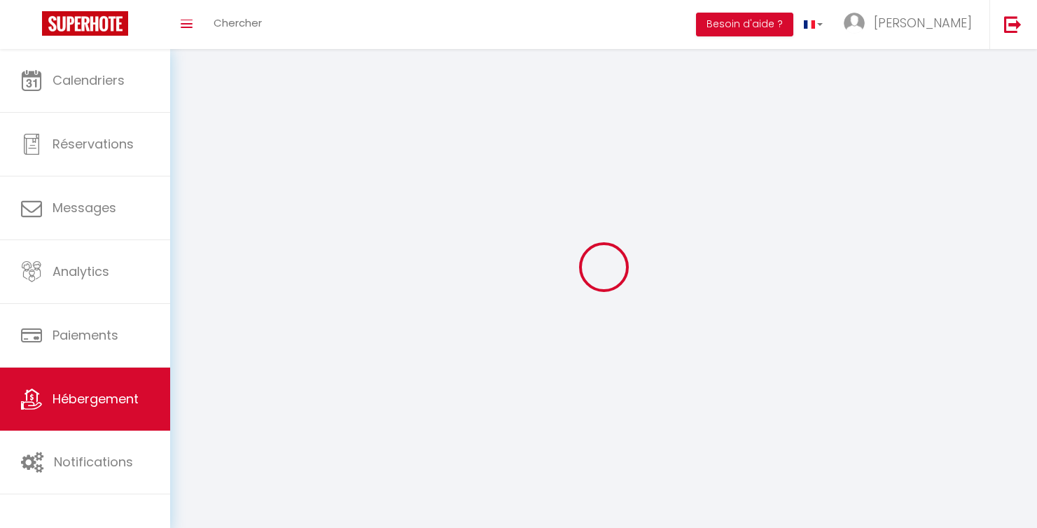
select select
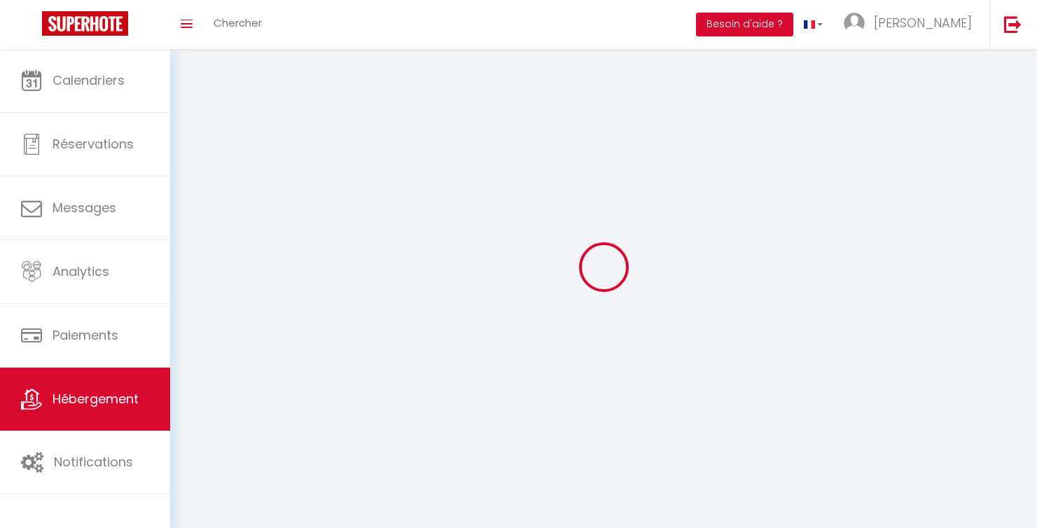
select select
checkbox input "false"
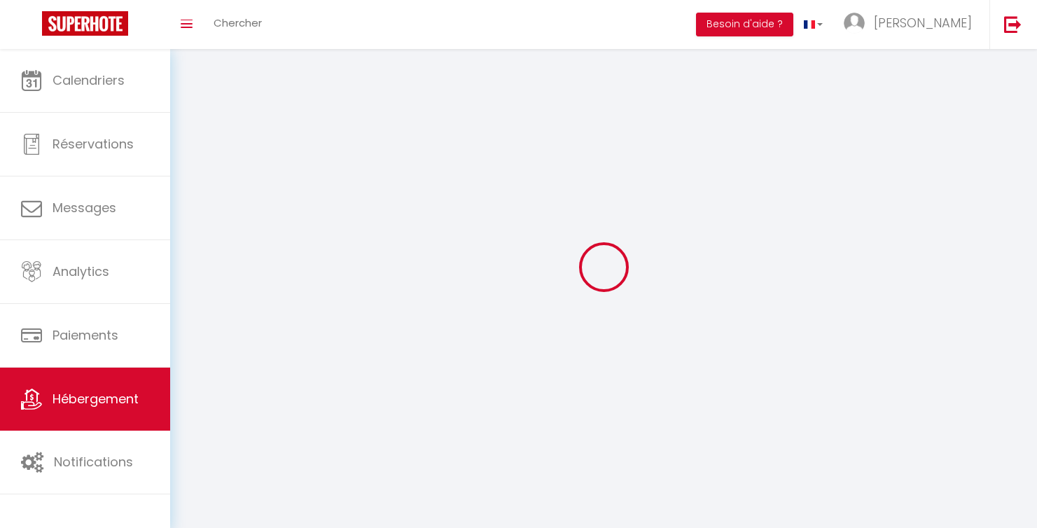
select select
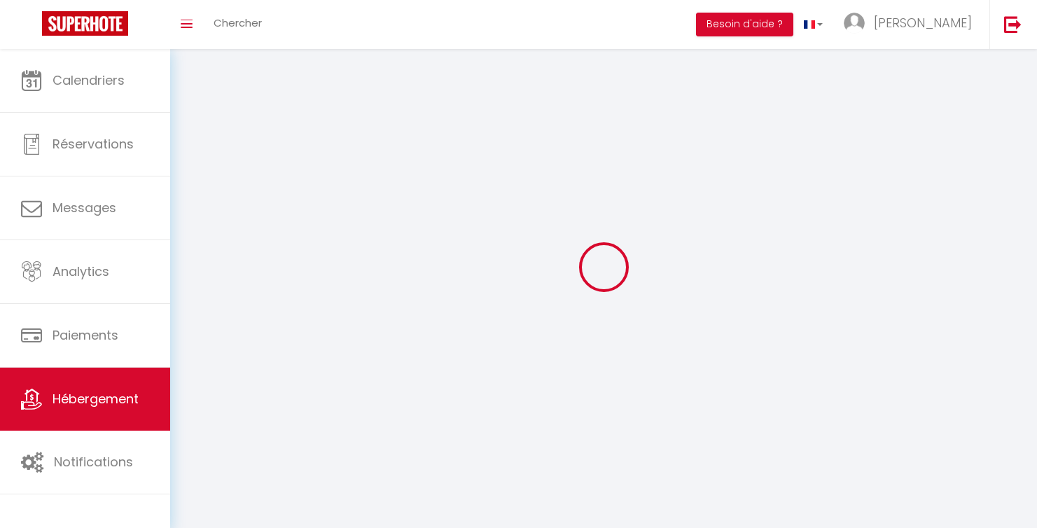
select select
checkbox input "false"
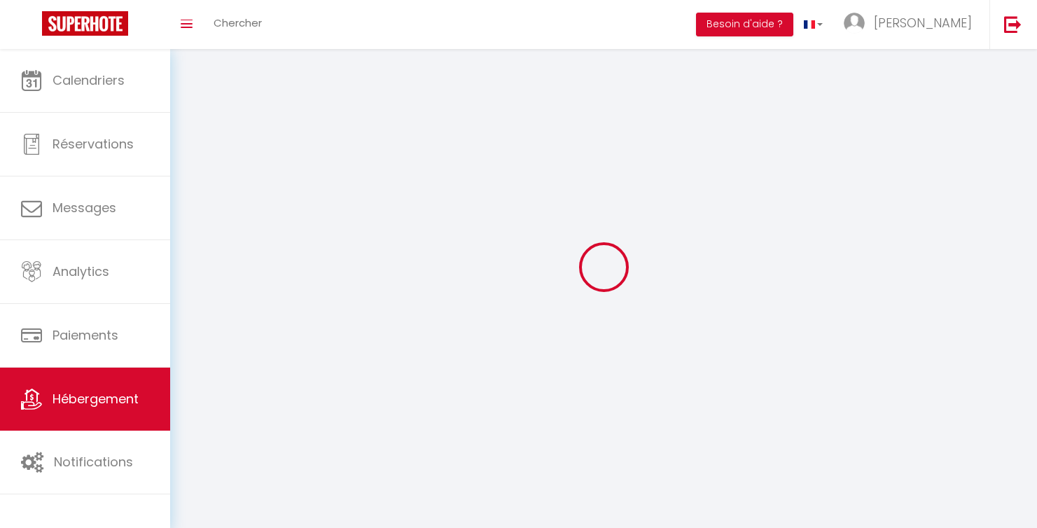
checkbox input "false"
select select
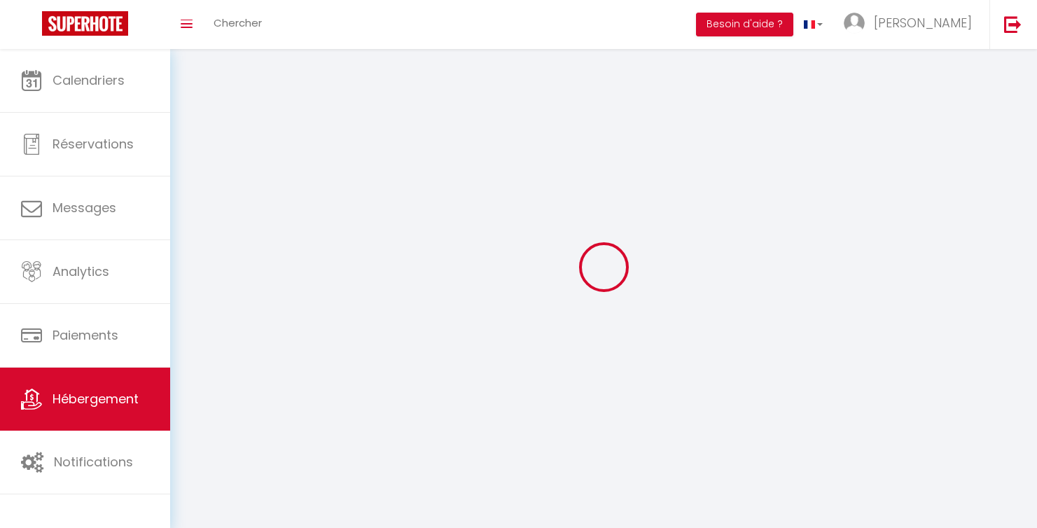
select select
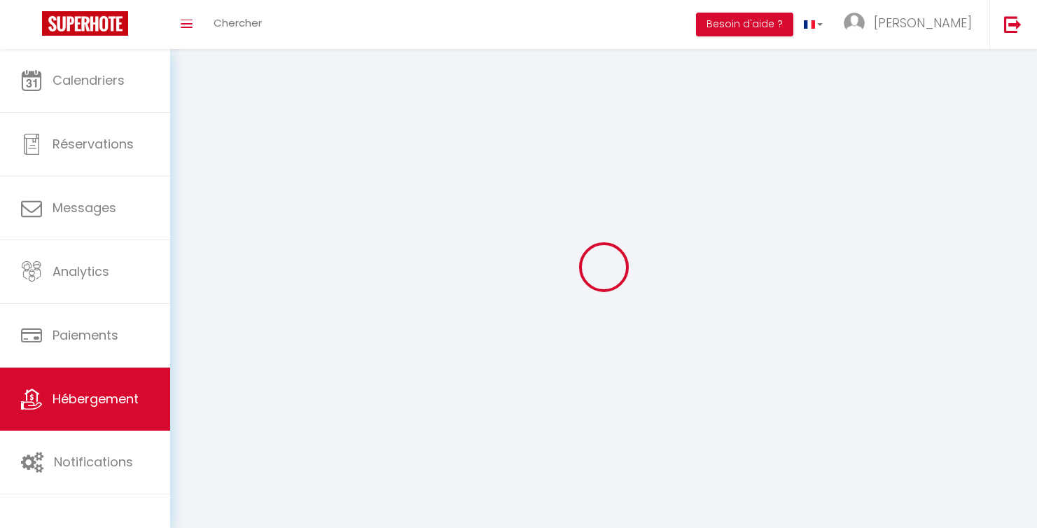
checkbox input "false"
select select
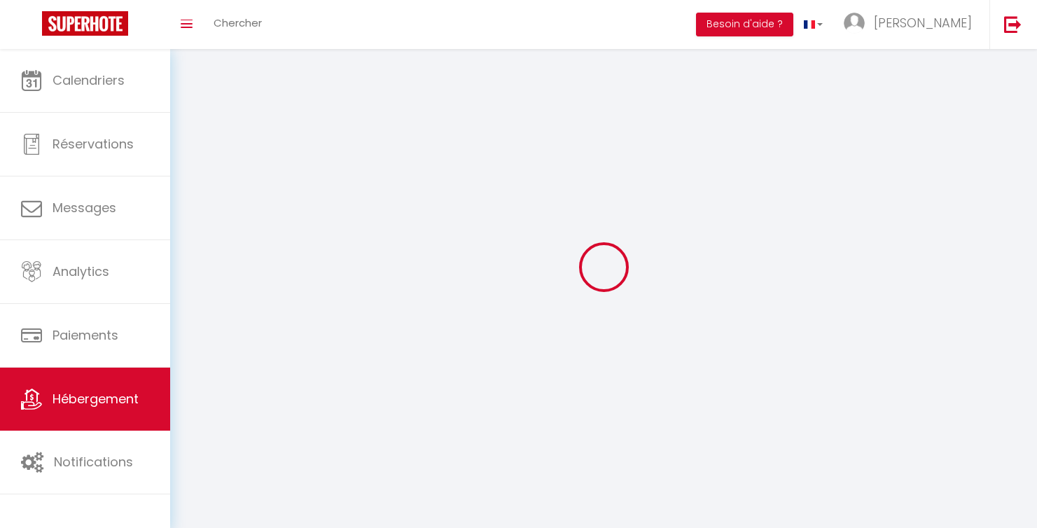
select select
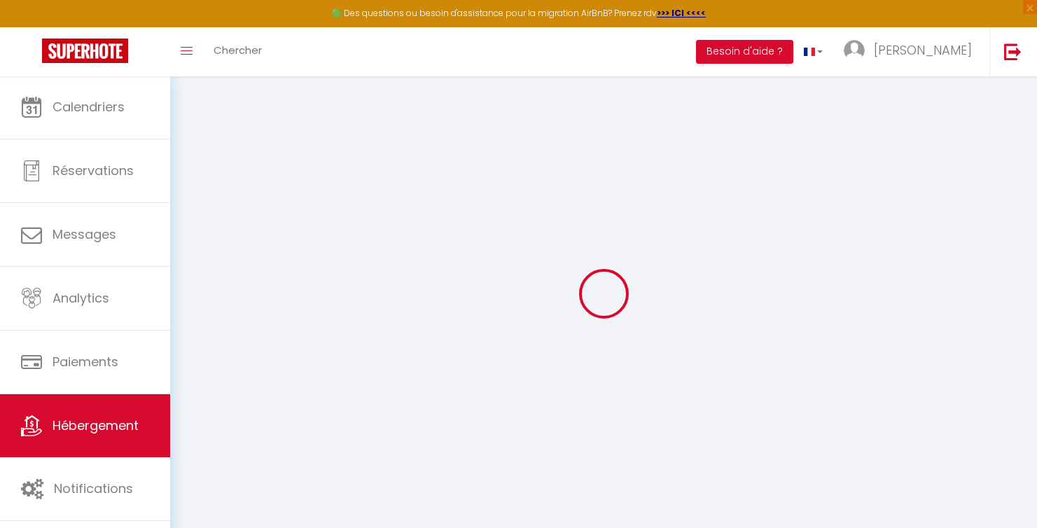
select select "15:00"
select select "23:45"
select select "10:00"
select select "30"
select select "120"
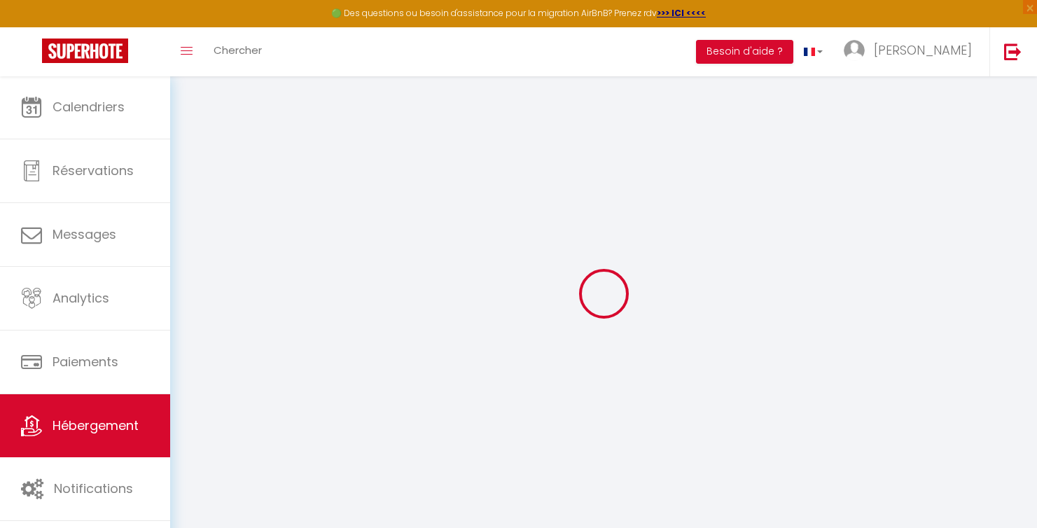
select select
checkbox input "true"
checkbox input "false"
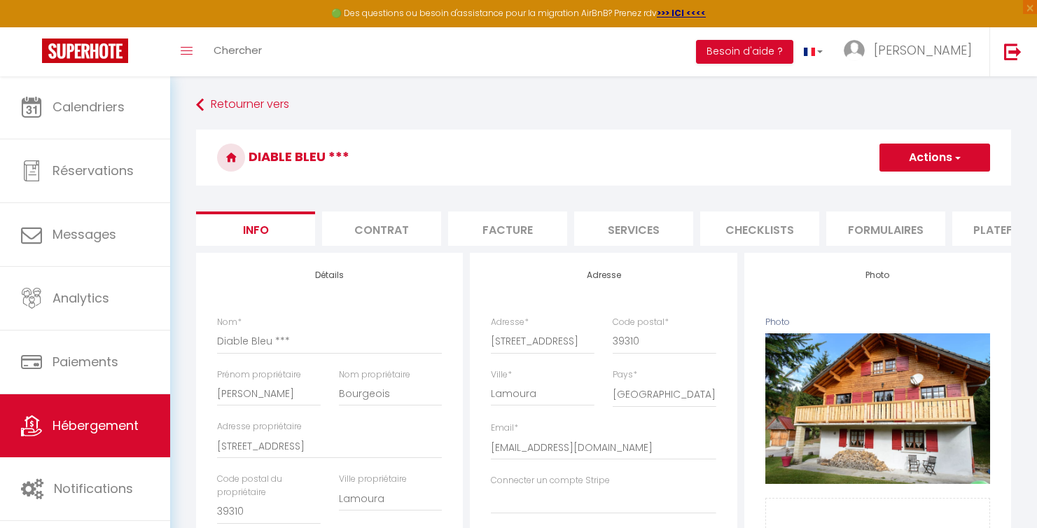
click at [987, 227] on li "Plateformes" at bounding box center [1011, 228] width 119 height 34
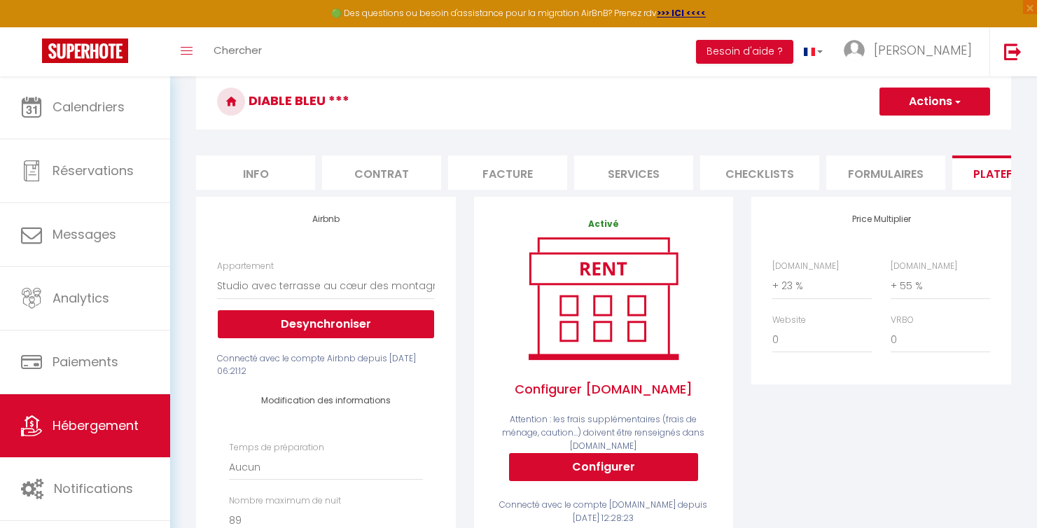
scroll to position [55, 0]
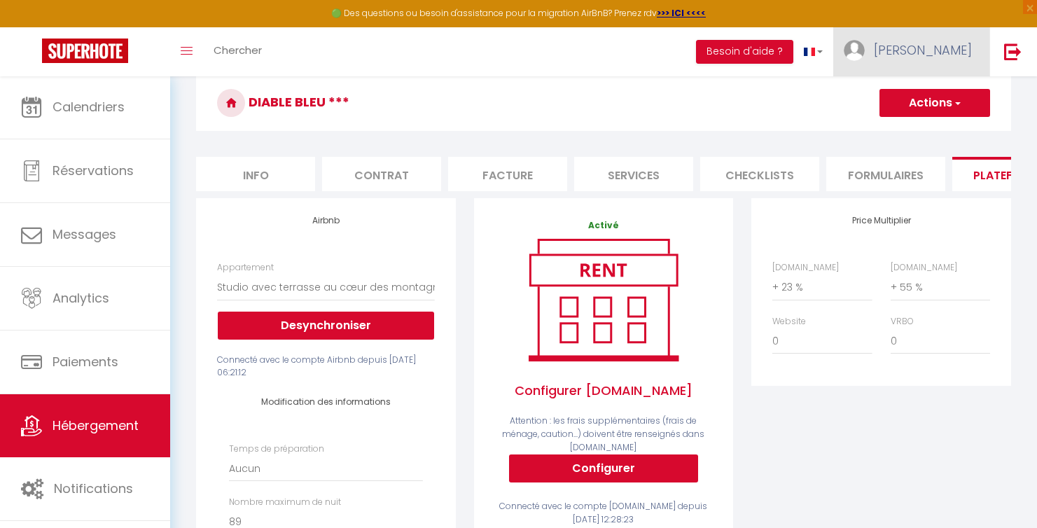
click at [963, 48] on span "[PERSON_NAME]" at bounding box center [923, 50] width 98 height 18
click at [928, 99] on link "Paramètres" at bounding box center [934, 97] width 104 height 24
select select "28"
select select "fr"
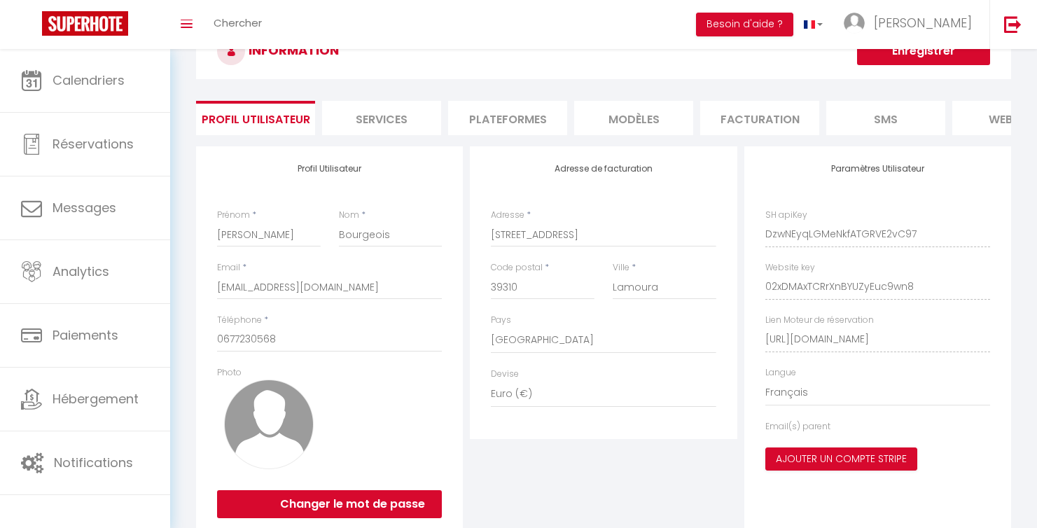
scroll to position [49, 0]
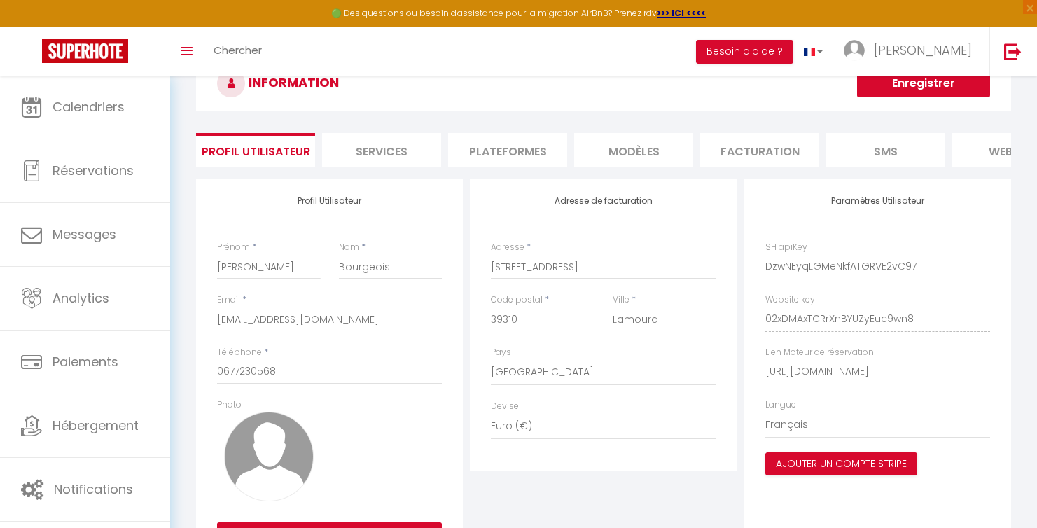
click at [489, 151] on li "Plateformes" at bounding box center [507, 150] width 119 height 34
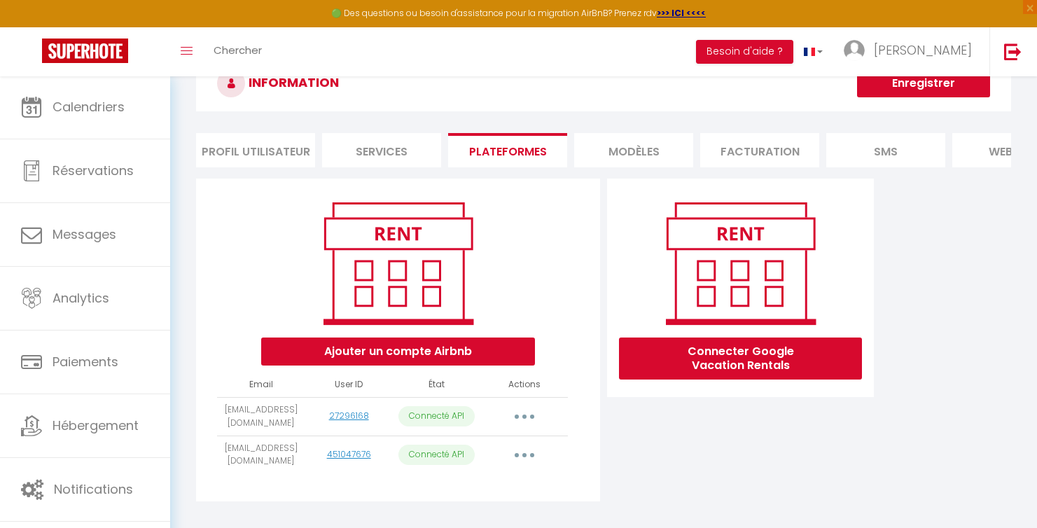
click at [377, 144] on li "Services" at bounding box center [381, 150] width 119 height 34
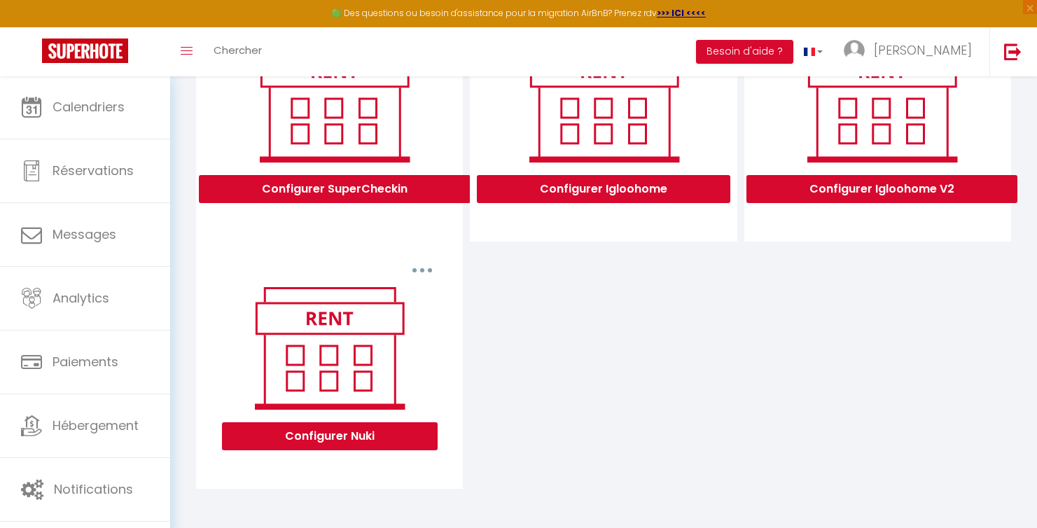
scroll to position [497, 0]
